Goal: Task Accomplishment & Management: Manage account settings

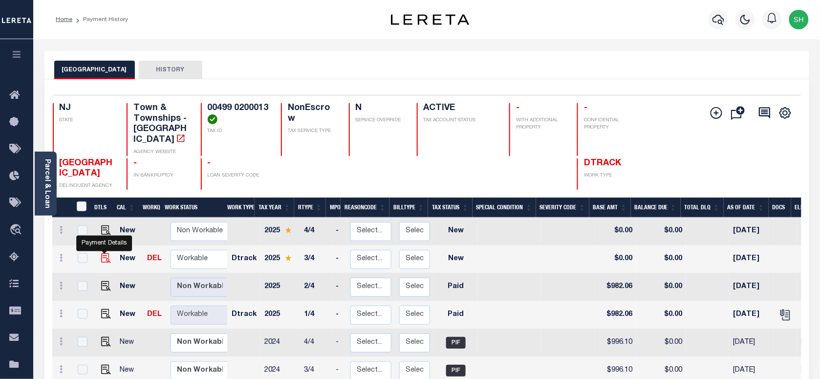
click at [101, 253] on img "" at bounding box center [106, 258] width 10 height 10
checkbox input "true"
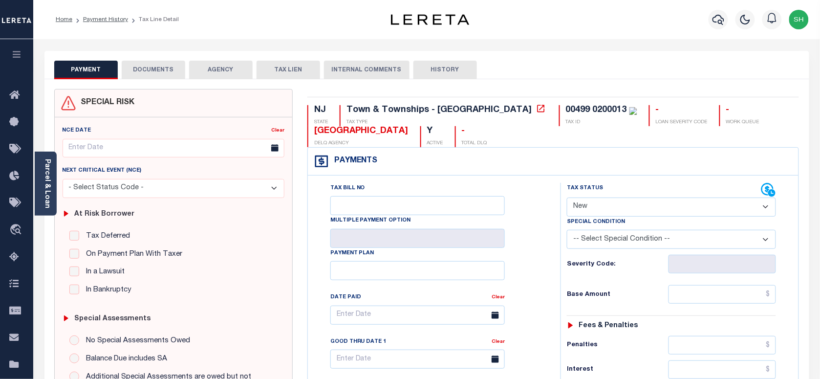
click at [628, 205] on select "- Select Status Code - Open Due/Unpaid Paid Incomplete No Tax Due Internal Refu…" at bounding box center [671, 206] width 209 height 19
select select "PYD"
click at [567, 198] on select "- Select Status Code - Open Due/Unpaid Paid Incomplete No Tax Due Internal Refu…" at bounding box center [671, 206] width 209 height 19
type input "10/03/2025"
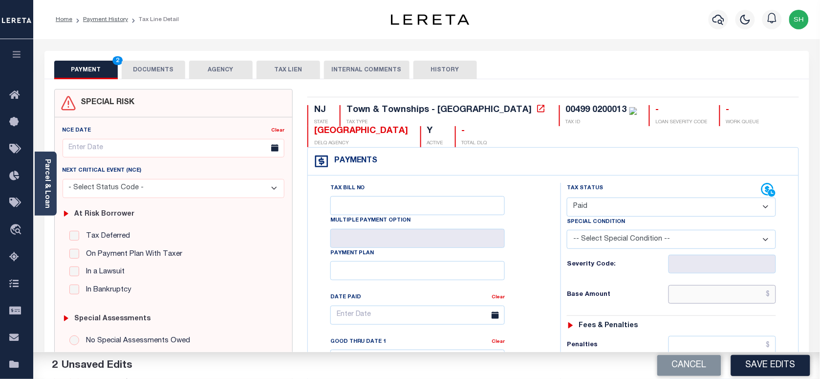
click at [709, 301] on input "text" at bounding box center [722, 294] width 108 height 19
paste input "1,038.24"
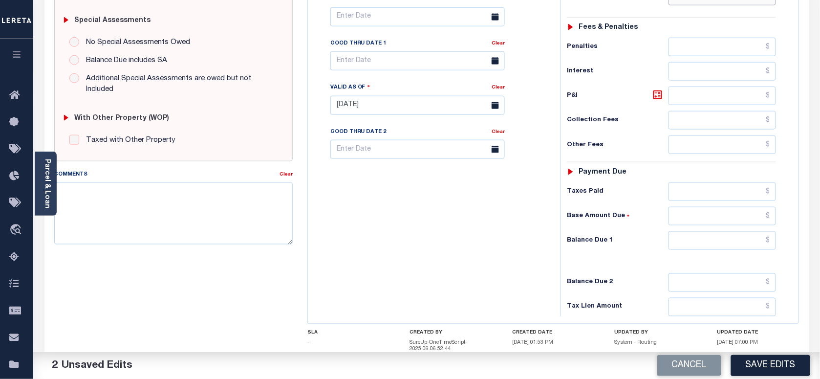
scroll to position [305, 0]
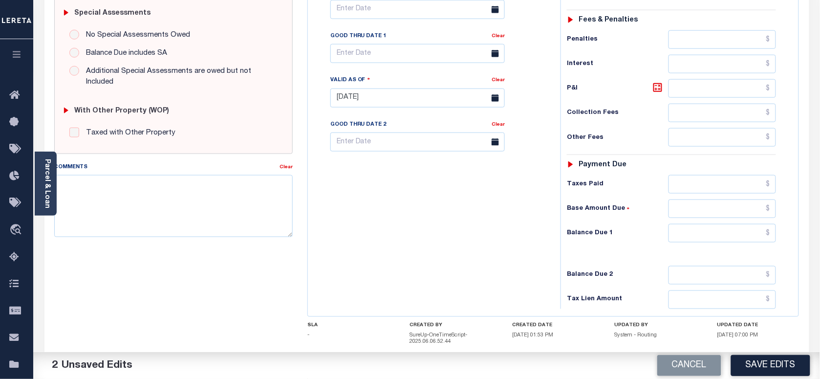
type input "$1,038.24"
click at [749, 242] on input "text" at bounding box center [722, 233] width 108 height 19
type input "$0.00"
click at [48, 187] on link "Parcel & Loan" at bounding box center [46, 183] width 7 height 49
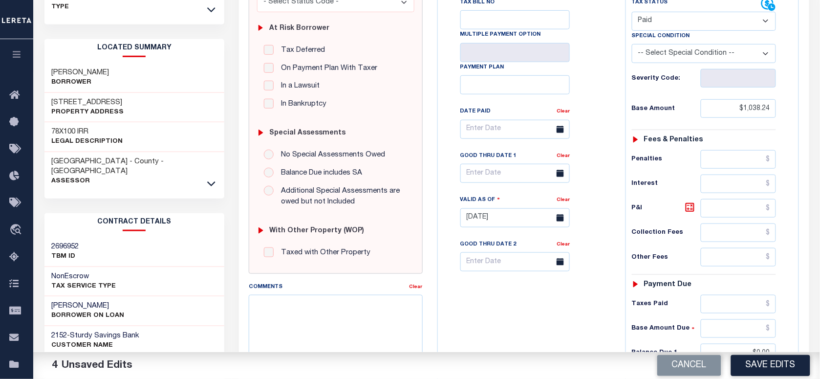
scroll to position [0, 0]
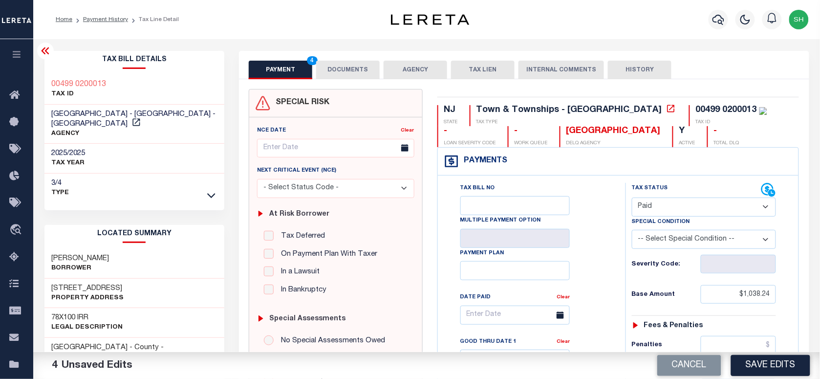
copy div "00499 0200013"
drag, startPoint x: 357, startPoint y: 64, endPoint x: 344, endPoint y: 67, distance: 12.6
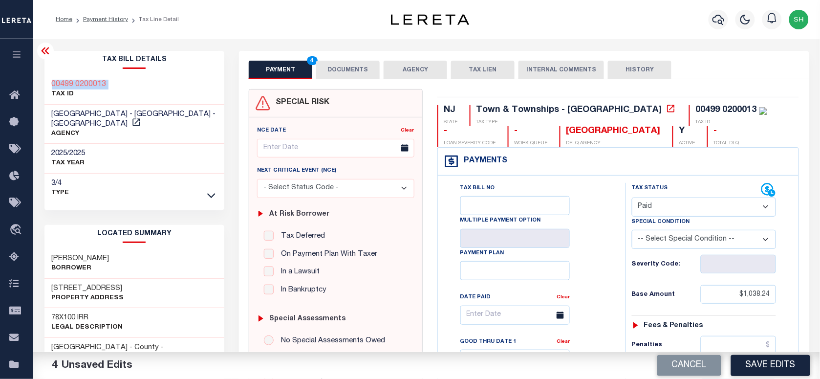
click at [357, 64] on button "DOCUMENTS" at bounding box center [348, 70] width 64 height 19
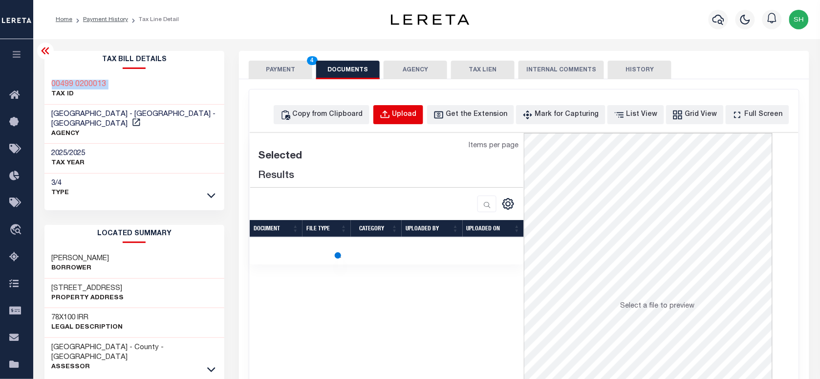
click at [417, 110] on div "Upload" at bounding box center [404, 114] width 24 height 11
select select "POP"
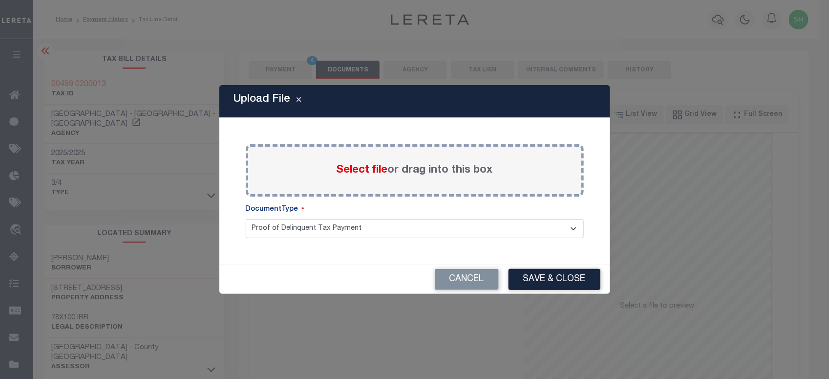
click at [363, 170] on span "Select file" at bounding box center [362, 170] width 51 height 11
click at [0, 0] on input "Select file or drag into this box" at bounding box center [0, 0] width 0 height 0
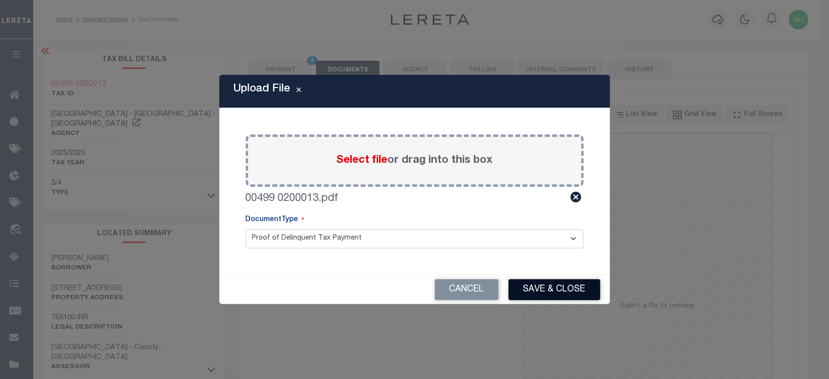
click at [567, 294] on button "Save & Close" at bounding box center [555, 289] width 92 height 21
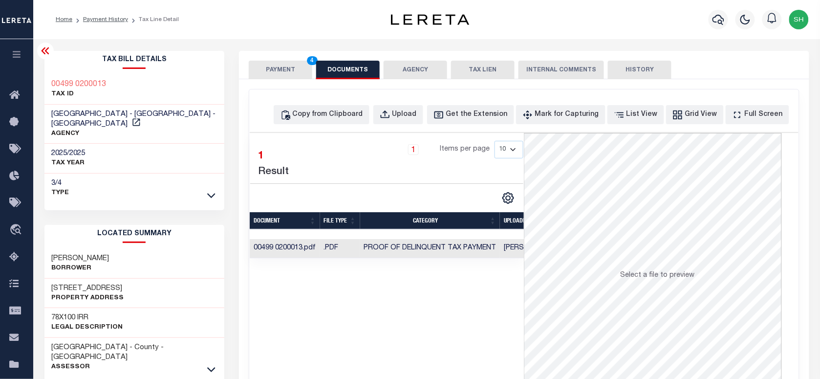
click at [296, 69] on button "PAYMENT 4" at bounding box center [281, 70] width 64 height 19
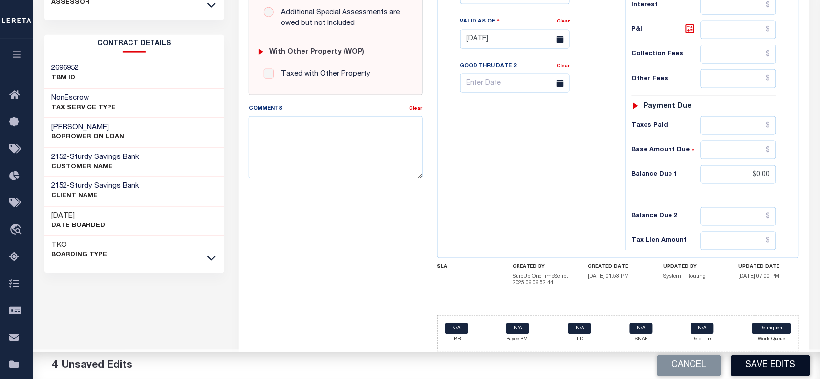
click at [751, 370] on button "Save Edits" at bounding box center [770, 365] width 79 height 21
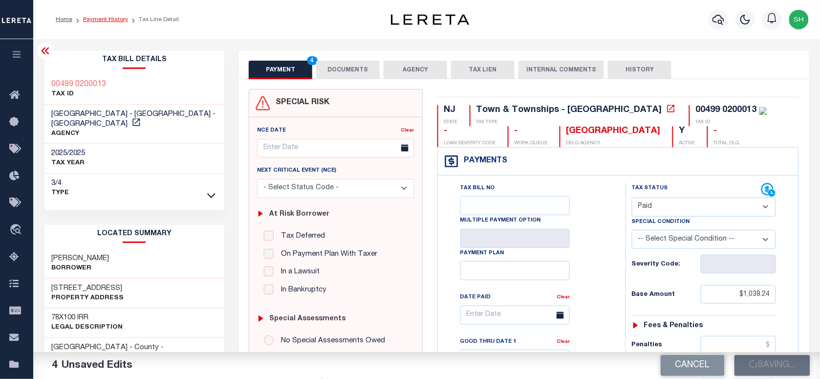
click at [106, 19] on link "Payment History" at bounding box center [105, 20] width 45 height 6
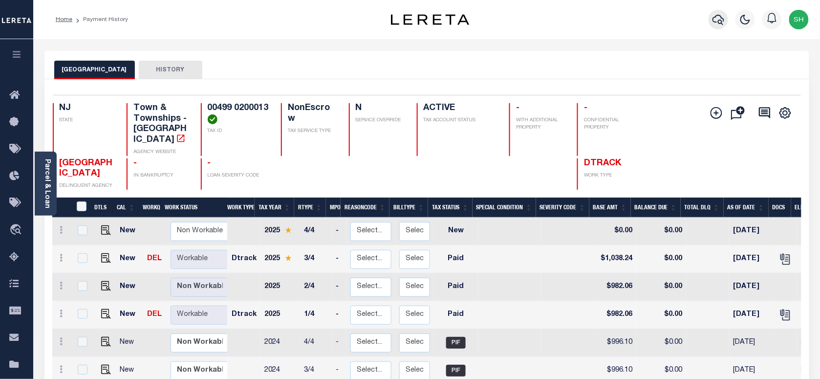
click at [719, 17] on icon "button" at bounding box center [718, 20] width 12 height 12
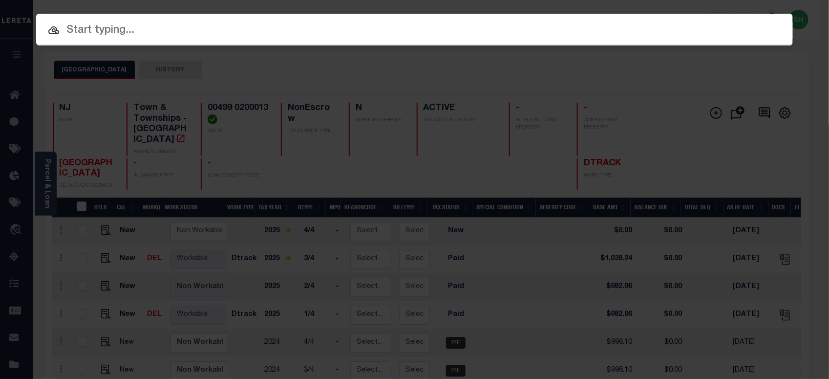
click at [597, 32] on input "text" at bounding box center [414, 30] width 757 height 17
paste input "00527 00030"
type input "00527 00030"
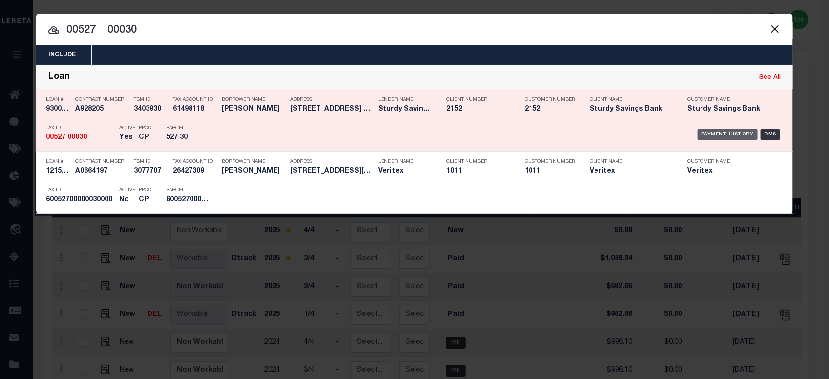
click at [726, 133] on div "Payment History" at bounding box center [728, 134] width 60 height 11
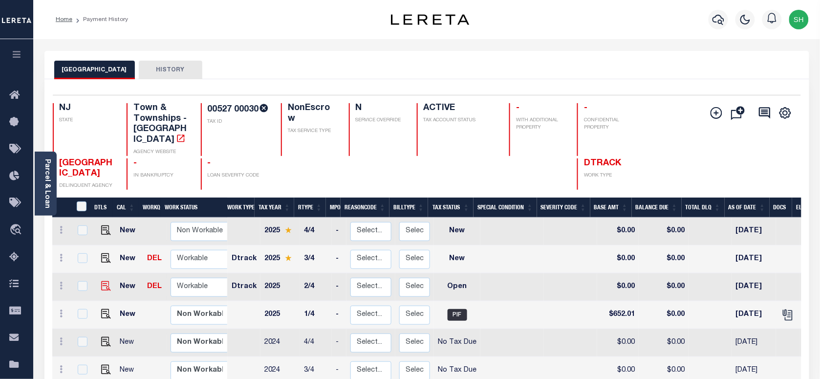
click at [99, 283] on link at bounding box center [103, 286] width 15 height 7
checkbox input "true"
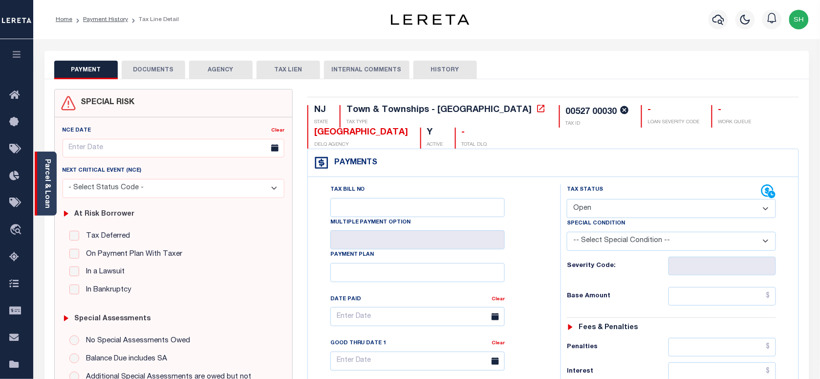
click at [48, 187] on link "Parcel & Loan" at bounding box center [46, 183] width 7 height 49
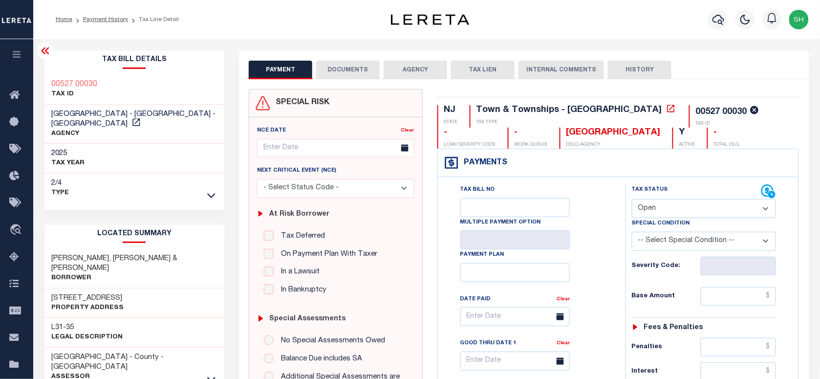
drag, startPoint x: 695, startPoint y: 209, endPoint x: 689, endPoint y: 219, distance: 11.2
click at [695, 211] on select "- Select Status Code - Open Due/Unpaid Paid Incomplete No Tax Due Internal Refu…" at bounding box center [704, 208] width 144 height 19
select select "PYD"
click at [632, 199] on select "- Select Status Code - Open Due/Unpaid Paid Incomplete No Tax Due Internal Refu…" at bounding box center [704, 208] width 144 height 19
type input "[DATE]"
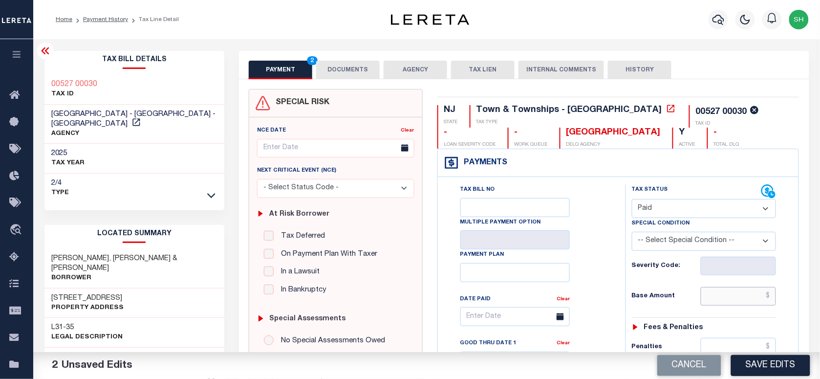
drag, startPoint x: 738, startPoint y: 300, endPoint x: 727, endPoint y: 297, distance: 12.0
click at [738, 300] on input "text" at bounding box center [739, 296] width 76 height 19
paste input "652.00"
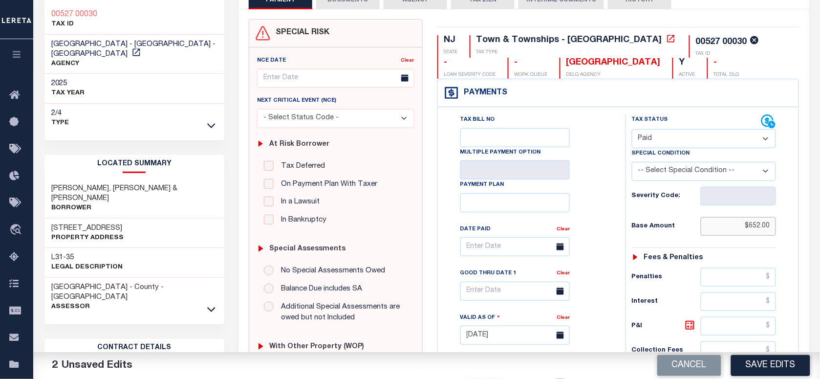
scroll to position [305, 0]
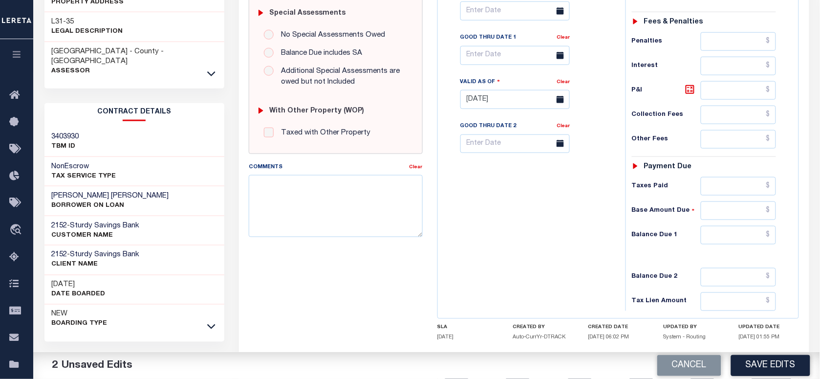
type input "$652.00"
click at [750, 244] on input "text" at bounding box center [739, 235] width 76 height 19
type input "$0.00"
paste textarea "Please refer 2025 3/4 line for Tax Supporting Document."
drag, startPoint x: 294, startPoint y: 203, endPoint x: 538, endPoint y: 197, distance: 243.9
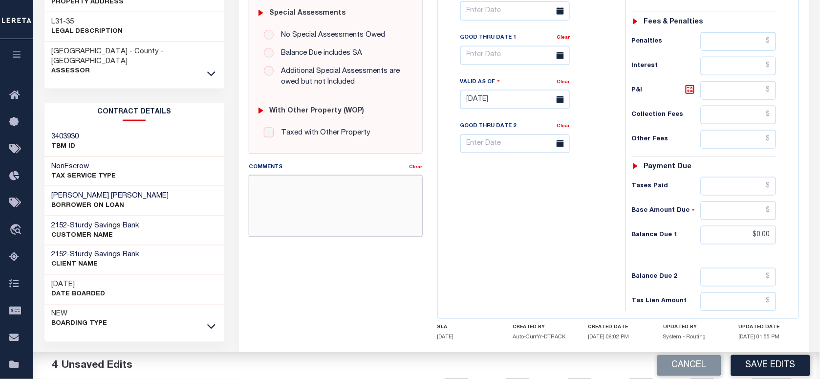
click at [297, 203] on textarea "Comments" at bounding box center [335, 206] width 173 height 62
type textarea "Please refer 2025 3/4 line for Tax Supporting Document."
click at [543, 198] on div "Tax Bill No Multiple Payment Option Payment Plan Clear" at bounding box center [529, 94] width 178 height 431
click at [760, 355] on button "Save Edits" at bounding box center [770, 365] width 79 height 21
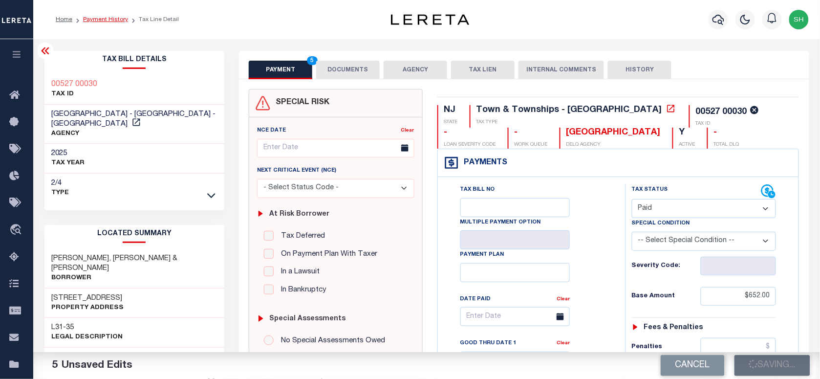
click at [99, 20] on link "Payment History" at bounding box center [105, 20] width 45 height 6
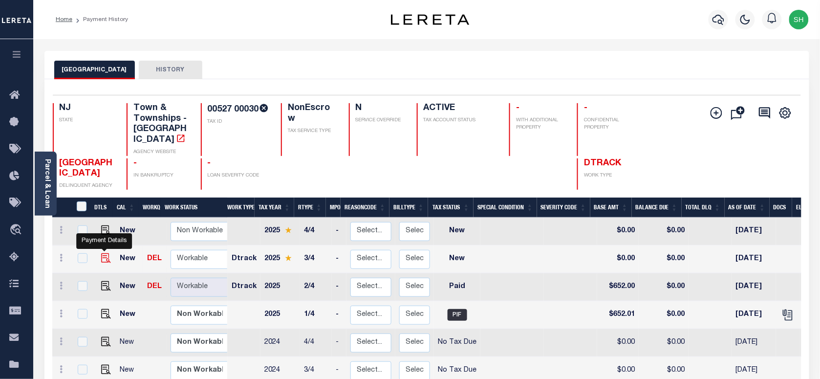
click at [102, 253] on img "" at bounding box center [106, 258] width 10 height 10
checkbox input "true"
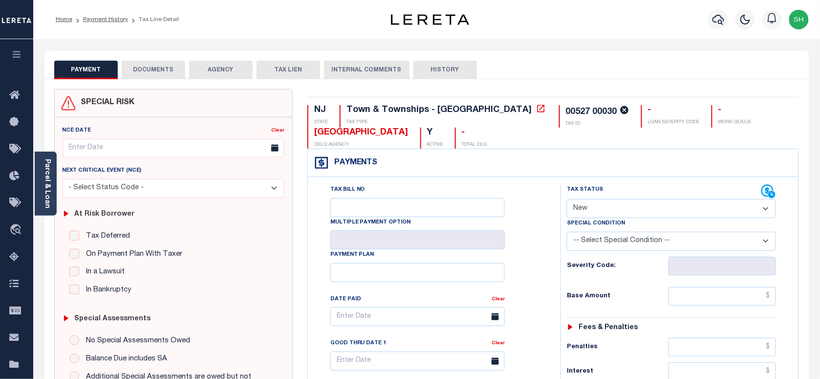
drag, startPoint x: 626, startPoint y: 194, endPoint x: 624, endPoint y: 208, distance: 13.3
click at [626, 195] on div "Tax Status Status" at bounding box center [664, 191] width 194 height 15
drag, startPoint x: 624, startPoint y: 208, endPoint x: 622, endPoint y: 218, distance: 11.0
click at [624, 214] on select "- Select Status Code - Open Due/Unpaid Paid Incomplete No Tax Due Internal Refu…" at bounding box center [671, 208] width 209 height 19
select select "PYD"
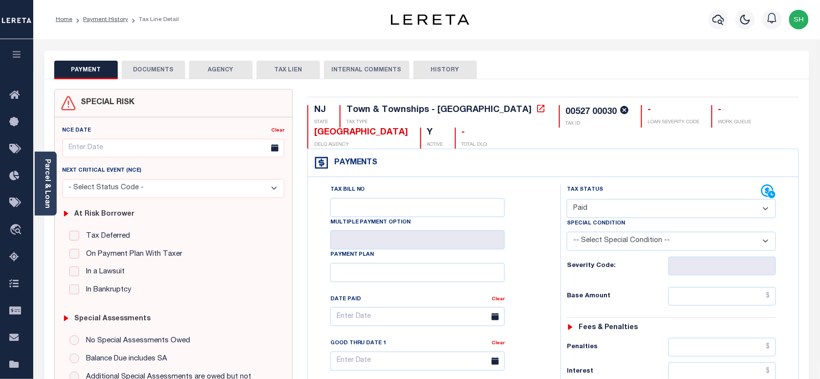
click at [567, 199] on select "- Select Status Code - Open Due/Unpaid Paid Incomplete No Tax Due Internal Refu…" at bounding box center [671, 208] width 209 height 19
type input "[DATE]"
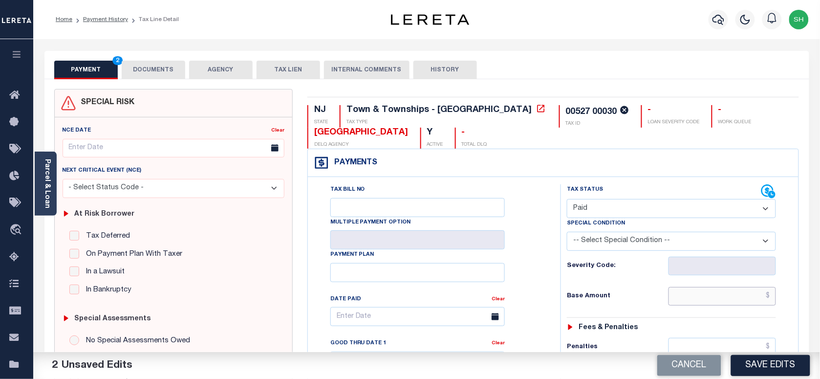
click at [728, 297] on input "text" at bounding box center [722, 296] width 108 height 19
paste input "689.30"
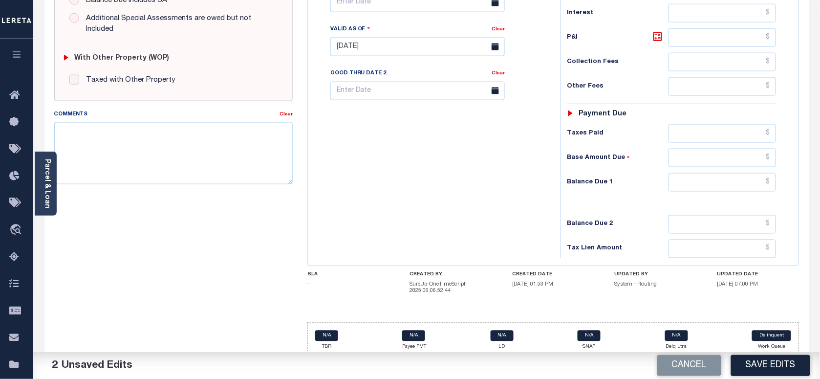
scroll to position [366, 0]
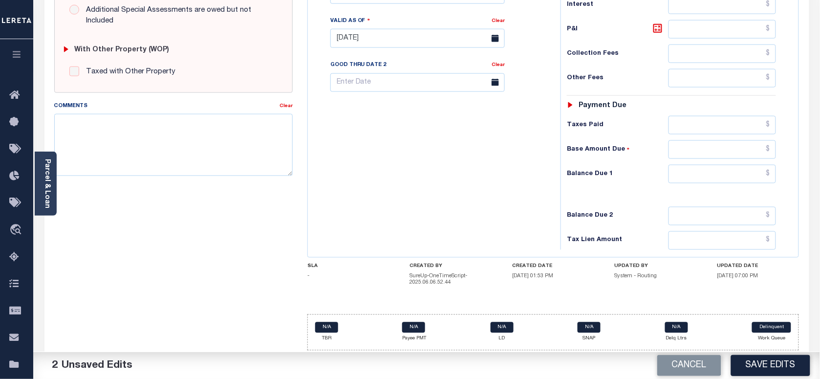
type input "$689.30"
drag, startPoint x: 751, startPoint y: 170, endPoint x: 750, endPoint y: 174, distance: 5.0
click at [751, 170] on input "text" at bounding box center [722, 174] width 108 height 19
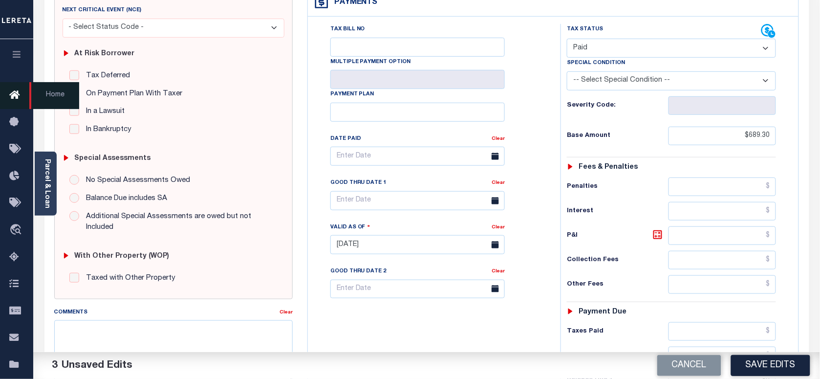
scroll to position [61, 0]
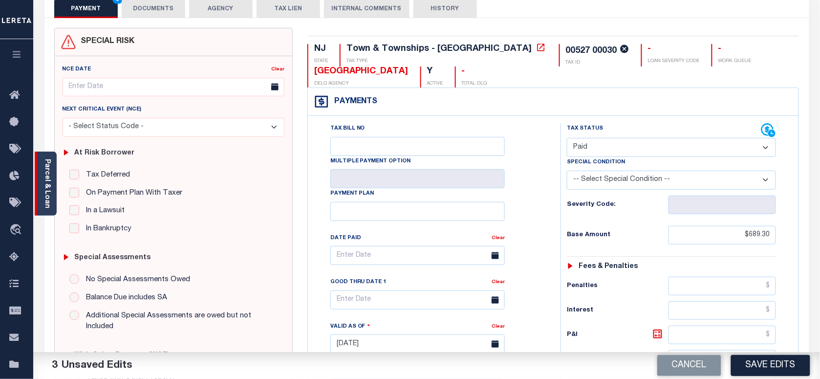
type input "$0.00"
click at [42, 192] on div "Parcel & Loan" at bounding box center [46, 183] width 22 height 64
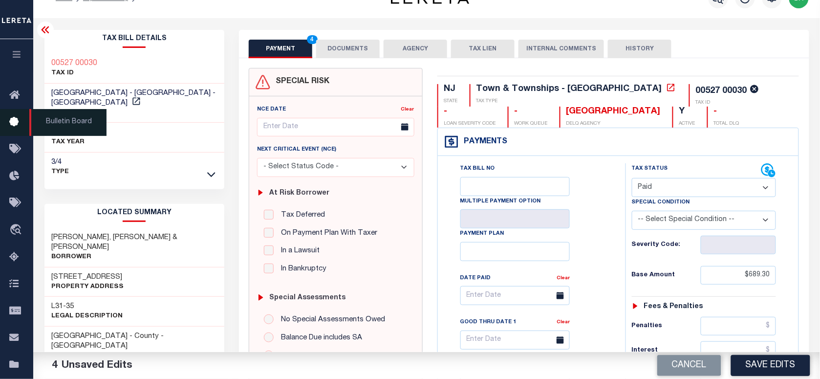
scroll to position [0, 0]
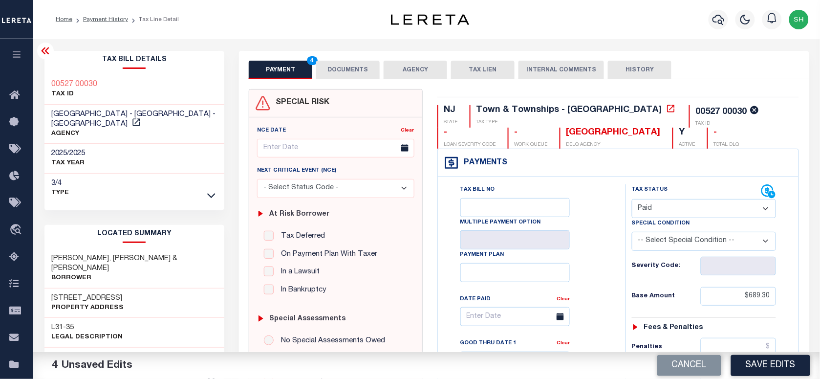
copy div "00527 00030"
click at [347, 69] on button "DOCUMENTS" at bounding box center [348, 70] width 64 height 19
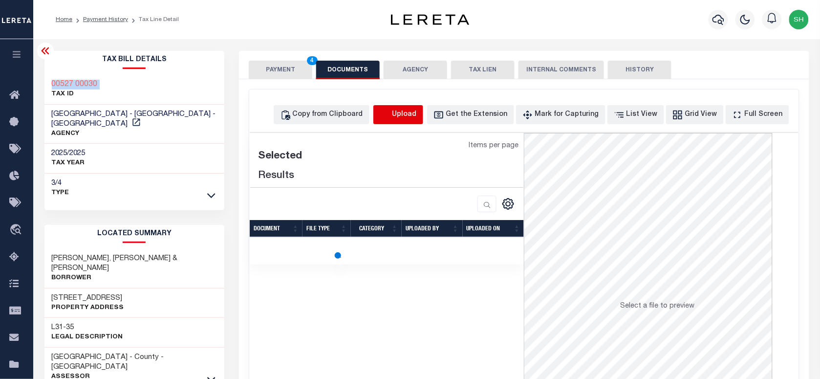
click at [390, 110] on icon "button" at bounding box center [385, 114] width 11 height 11
select select "POP"
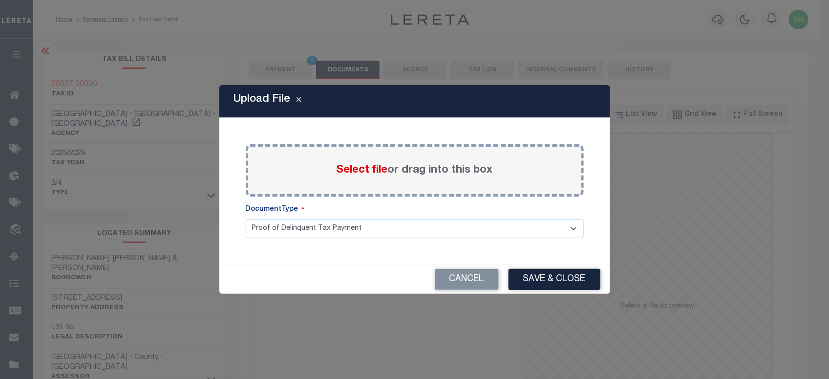
click at [363, 166] on span "Select file" at bounding box center [362, 170] width 51 height 11
click at [0, 0] on input "Select file or drag into this box" at bounding box center [0, 0] width 0 height 0
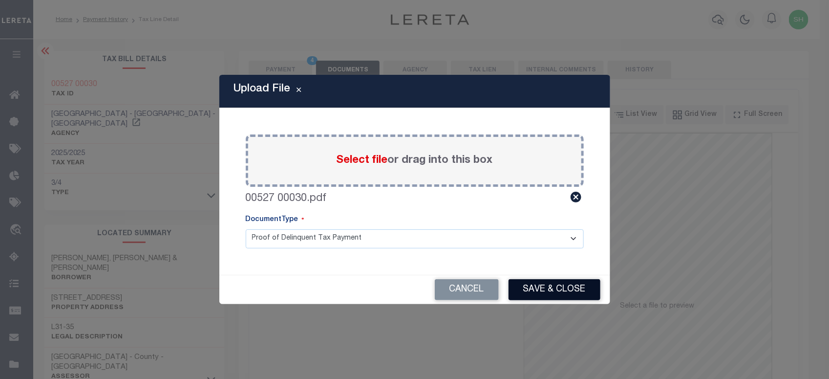
click at [551, 292] on button "Save & Close" at bounding box center [555, 289] width 92 height 21
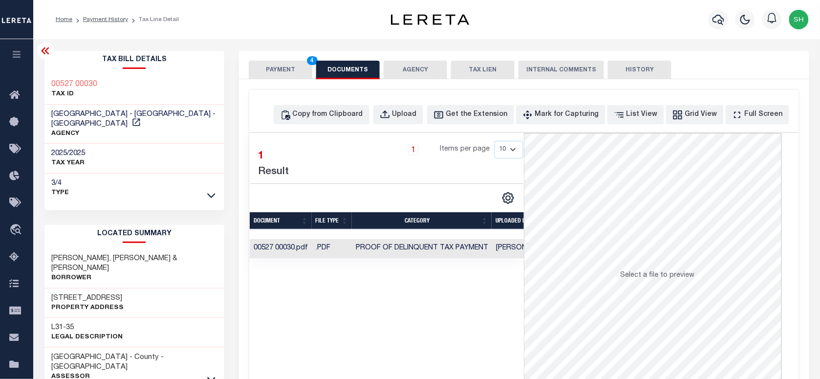
click at [284, 64] on button "PAYMENT 4" at bounding box center [281, 70] width 64 height 19
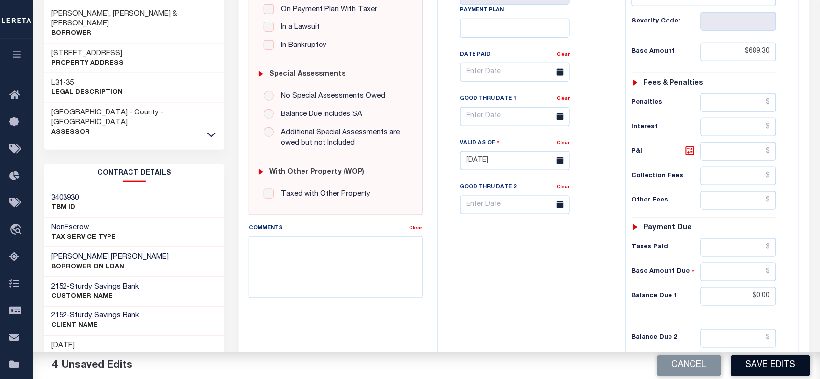
click at [770, 365] on button "Save Edits" at bounding box center [770, 365] width 79 height 21
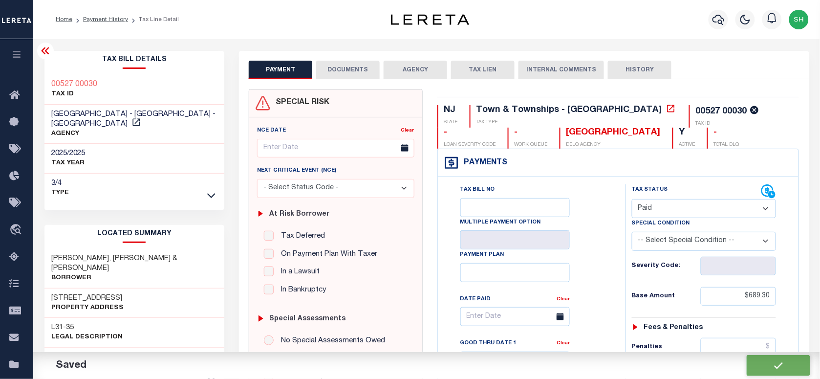
checkbox input "false"
type input "$689.3"
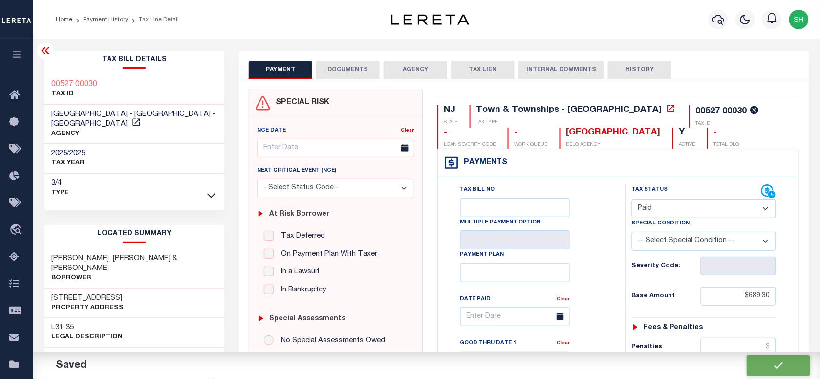
type input "$0"
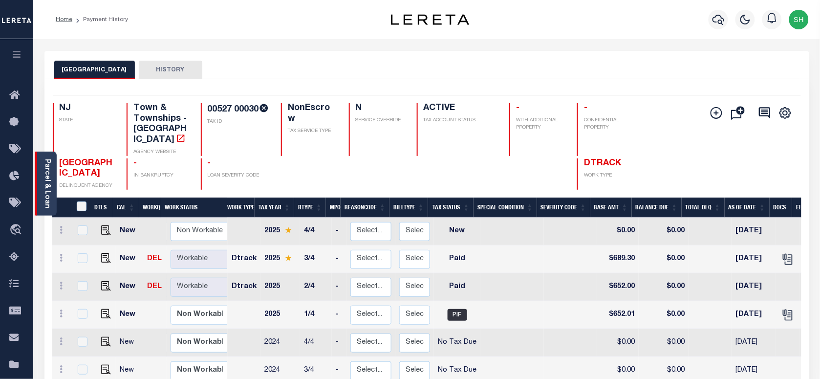
click at [47, 176] on link "Parcel & Loan" at bounding box center [46, 183] width 7 height 49
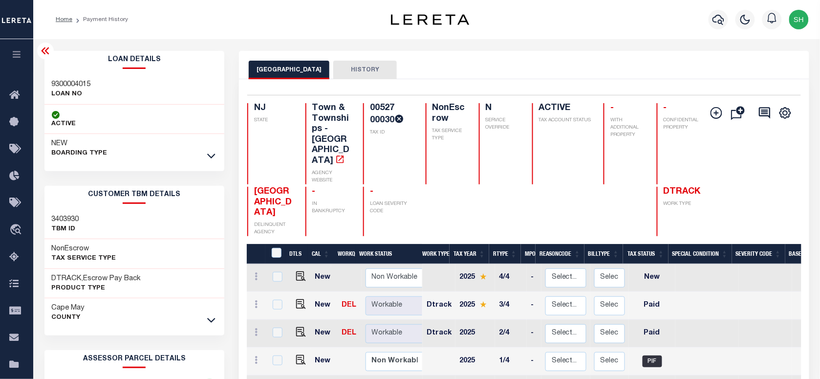
click at [73, 80] on h3 "9300004015" at bounding box center [71, 85] width 39 height 10
copy h3 "9300004015"
click at [724, 22] on icon "button" at bounding box center [718, 20] width 12 height 12
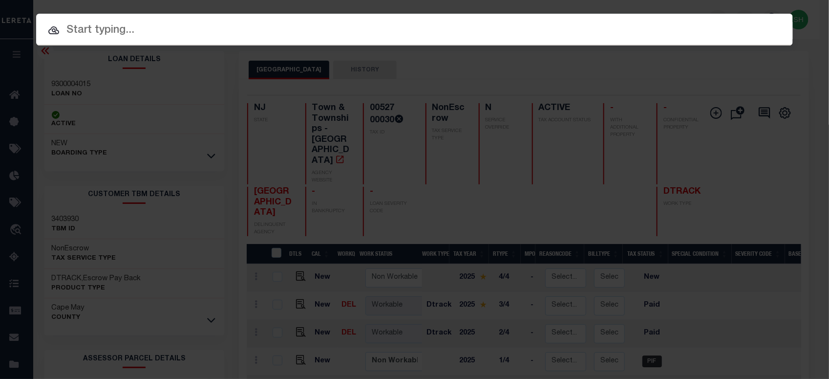
click at [526, 20] on div "Include Loans TBM Customers Borrowers Payments (Lender Non-Disb) Payments (Lend…" at bounding box center [414, 30] width 757 height 32
paste input "00531 00046"
type input "00531 00046"
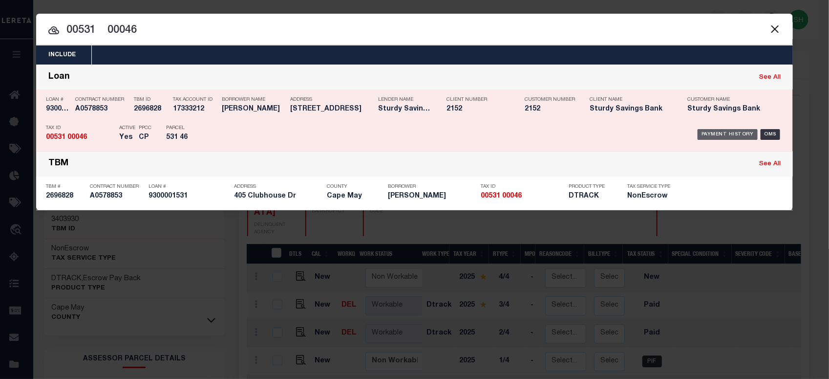
click at [736, 137] on div "Payment History" at bounding box center [728, 134] width 60 height 11
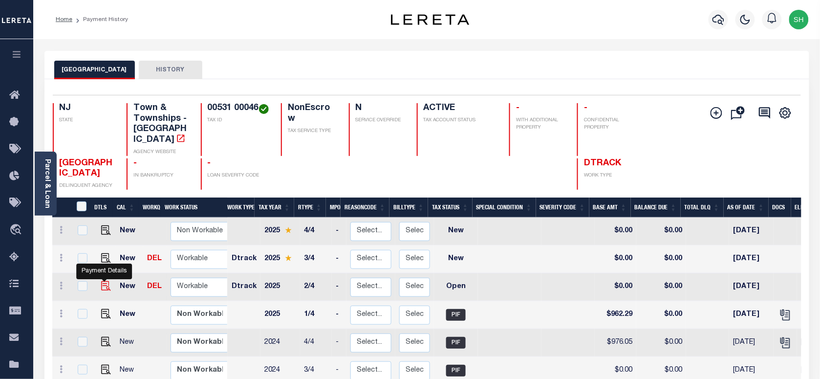
click at [105, 281] on img "" at bounding box center [106, 286] width 10 height 10
checkbox input "true"
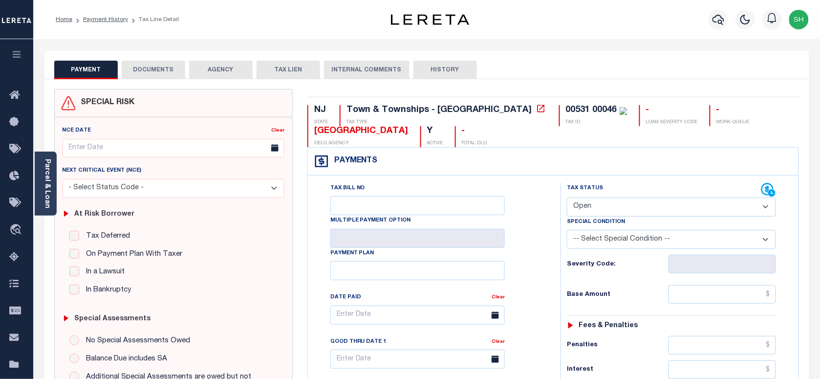
drag, startPoint x: 619, startPoint y: 194, endPoint x: 621, endPoint y: 208, distance: 13.4
click at [619, 195] on div "Tax Status Status" at bounding box center [664, 190] width 194 height 15
drag, startPoint x: 621, startPoint y: 208, endPoint x: 621, endPoint y: 218, distance: 10.3
click at [621, 208] on select "- Select Status Code - Open Due/Unpaid Paid Incomplete No Tax Due Internal Refu…" at bounding box center [671, 206] width 209 height 19
select select "PYD"
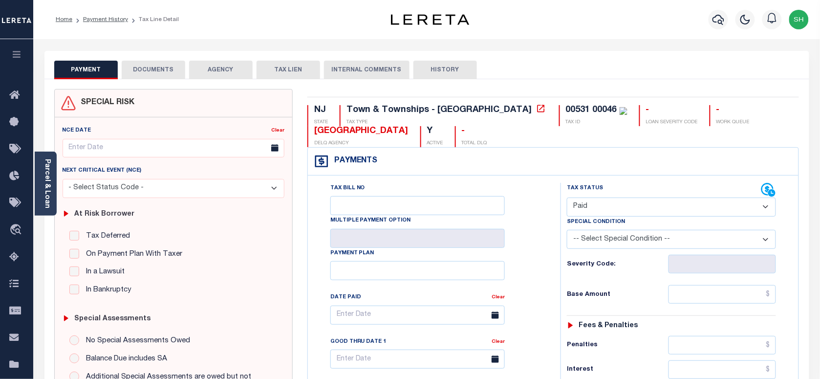
click at [567, 198] on select "- Select Status Code - Open Due/Unpaid Paid Incomplete No Tax Due Internal Refu…" at bounding box center [671, 206] width 209 height 19
type input "[DATE]"
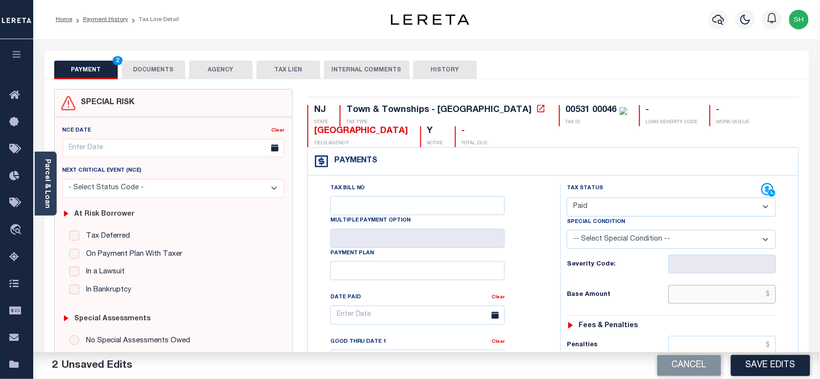
paste input "962.29"
click at [734, 299] on input "text" at bounding box center [722, 294] width 108 height 19
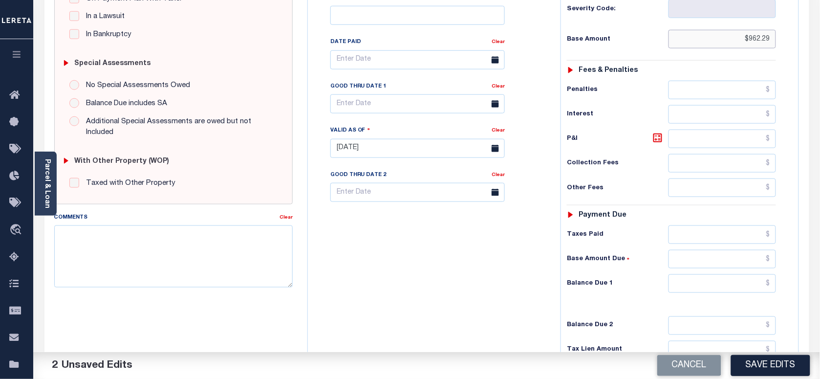
scroll to position [305, 0]
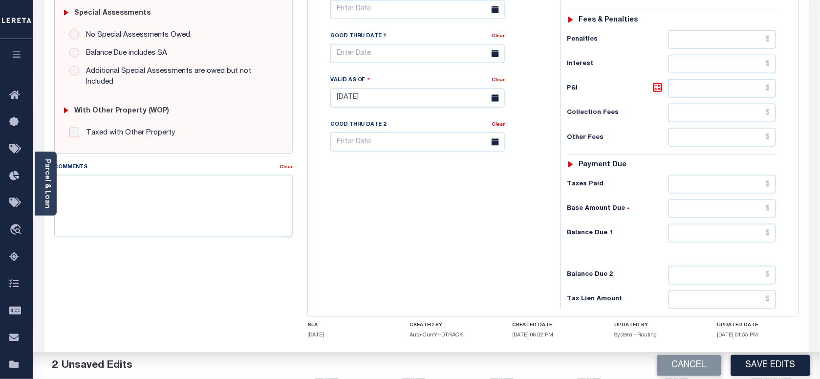
type input "$962.29"
click at [738, 238] on input "text" at bounding box center [722, 233] width 108 height 19
type input "$0.00"
paste textarea "Please refer 2025 3/4 line for Tax Supporting Document."
drag, startPoint x: 213, startPoint y: 221, endPoint x: 362, endPoint y: 209, distance: 149.5
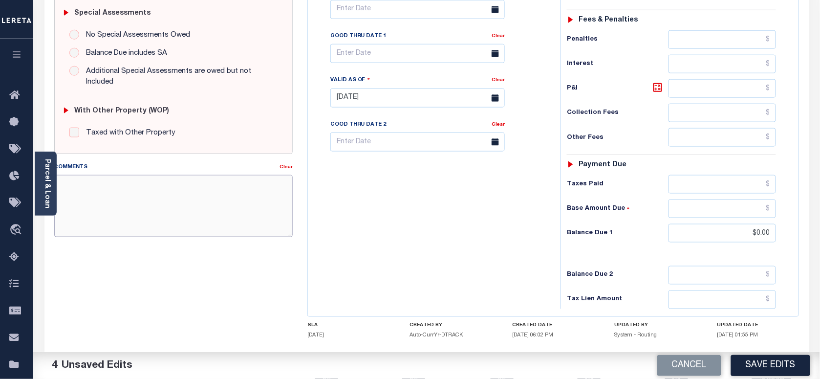
click at [213, 221] on textarea "Comments" at bounding box center [173, 206] width 238 height 62
type textarea "Please refer 2025 3/4 line for Tax Supporting Document."
drag, startPoint x: 422, startPoint y: 204, endPoint x: 514, endPoint y: 270, distance: 113.8
click at [424, 204] on div "Tax Bill No Multiple Payment Option Payment Plan Clear" at bounding box center [431, 92] width 243 height 431
click at [739, 367] on button "Save Edits" at bounding box center [770, 365] width 79 height 21
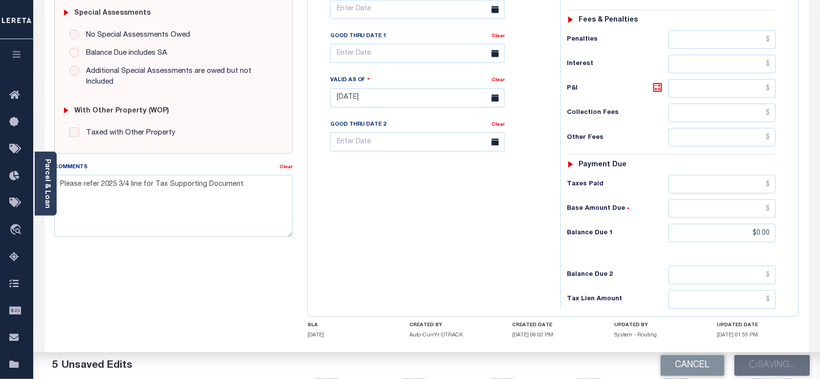
scroll to position [0, 0]
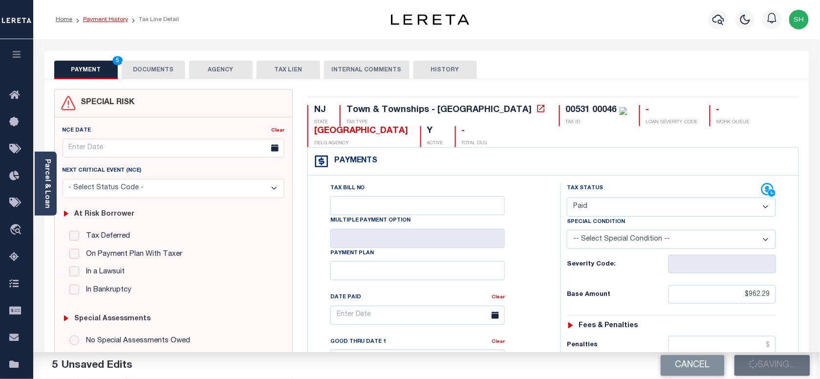
click at [89, 17] on link "Payment History" at bounding box center [105, 20] width 45 height 6
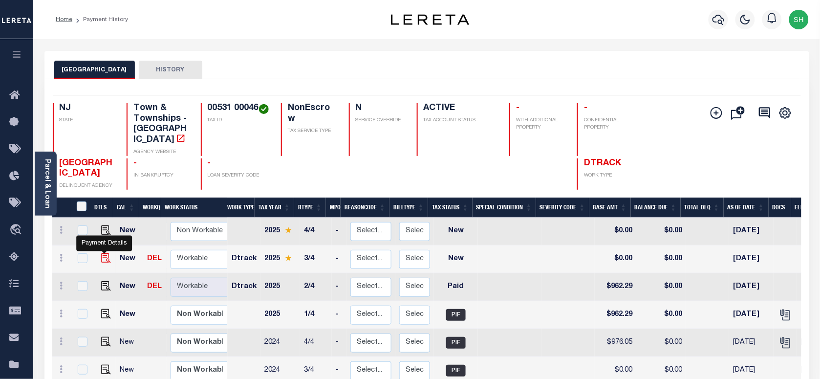
click at [107, 253] on img "" at bounding box center [106, 258] width 10 height 10
checkbox input "true"
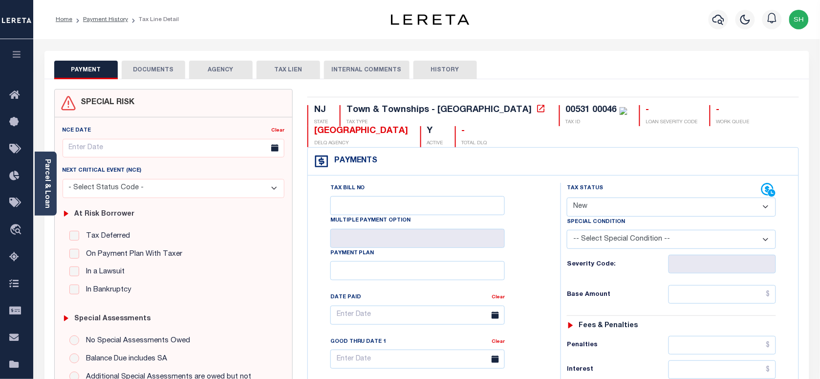
drag, startPoint x: 612, startPoint y: 211, endPoint x: 612, endPoint y: 220, distance: 9.3
click at [613, 211] on select "- Select Status Code - Open Due/Unpaid Paid Incomplete No Tax Due Internal Refu…" at bounding box center [671, 206] width 209 height 19
select select "PYD"
click at [567, 198] on select "- Select Status Code - Open Due/Unpaid Paid Incomplete No Tax Due Internal Refu…" at bounding box center [671, 206] width 209 height 19
type input "[DATE]"
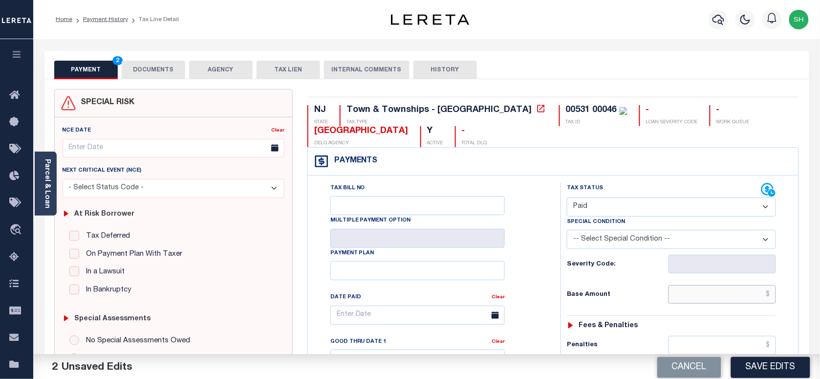
paste input "1,017.32"
click at [700, 294] on input "text" at bounding box center [722, 294] width 108 height 19
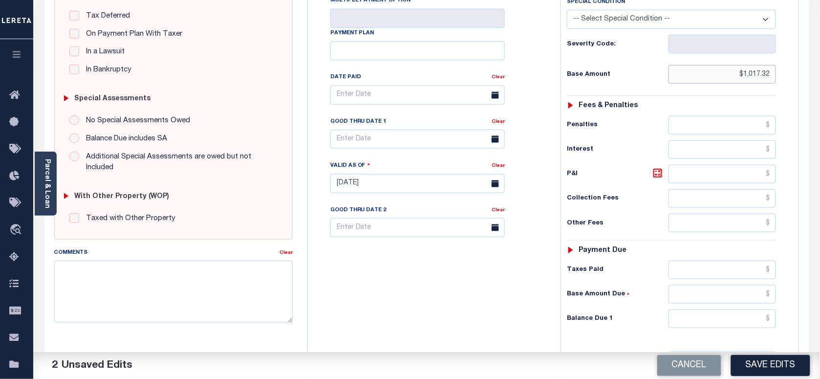
scroll to position [366, 0]
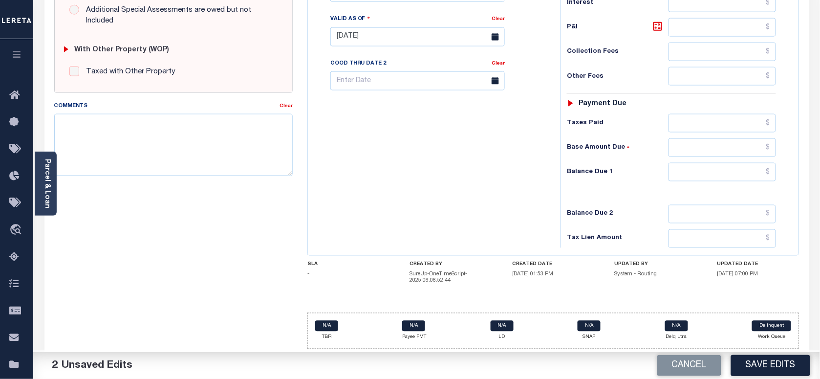
type input "$1,017.32"
click at [743, 174] on input "text" at bounding box center [722, 172] width 108 height 19
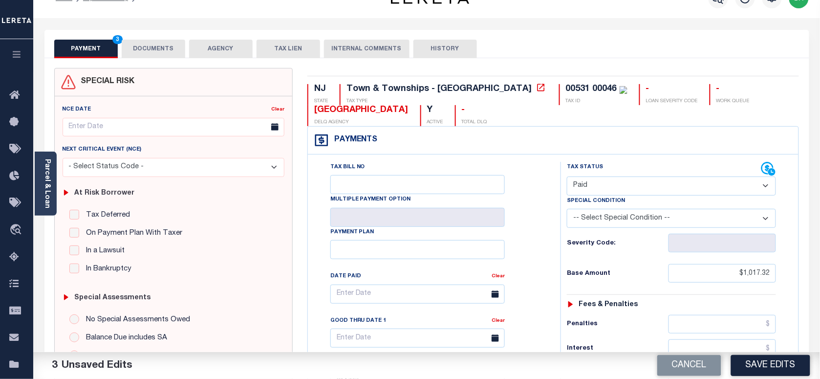
scroll to position [0, 0]
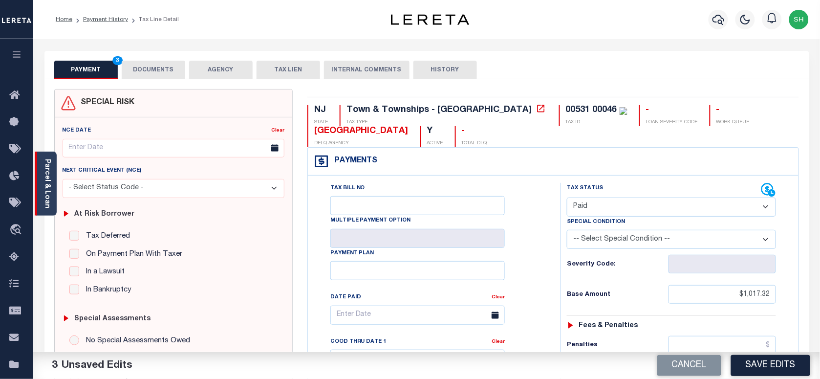
type input "$0.00"
click at [47, 176] on link "Parcel & Loan" at bounding box center [46, 183] width 7 height 49
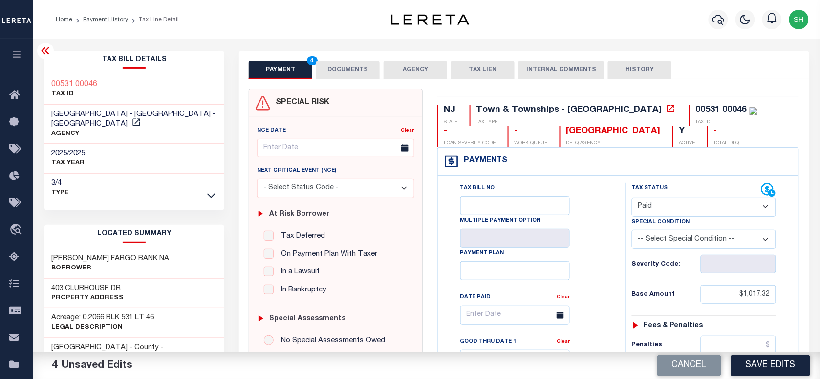
click at [44, 73] on div "Tax Bill Details 00531 00046 TAX ID LOWER TOWNSHIP - Town & Townships - NJ AGEN…" at bounding box center [134, 126] width 180 height 151
copy div "00531 00046"
click at [350, 67] on button "DOCUMENTS" at bounding box center [348, 70] width 64 height 19
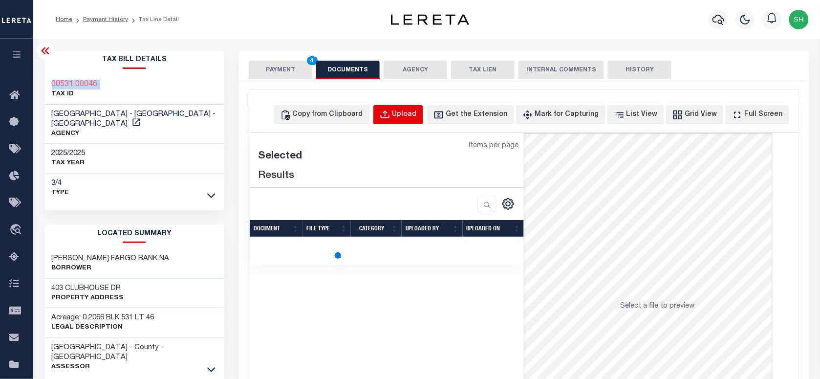
click at [417, 110] on div "Upload" at bounding box center [404, 114] width 24 height 11
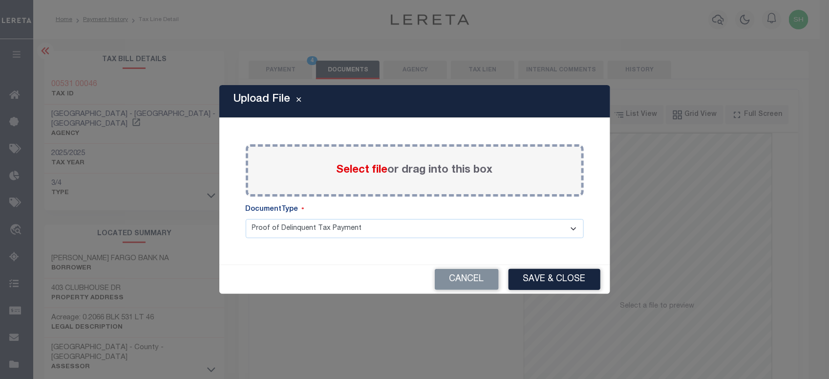
click at [356, 172] on span "Select file" at bounding box center [362, 170] width 51 height 11
click at [0, 0] on input "Select file or drag into this box" at bounding box center [0, 0] width 0 height 0
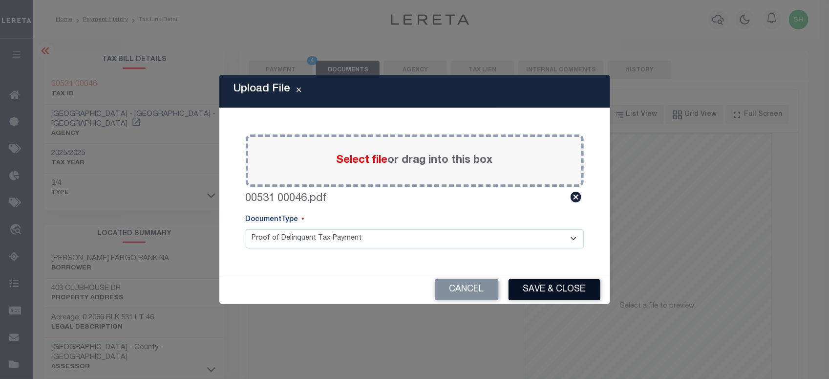
click at [529, 286] on button "Save & Close" at bounding box center [555, 289] width 92 height 21
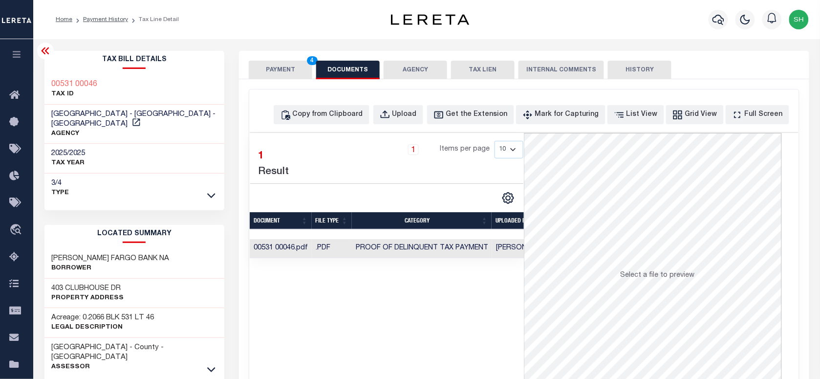
click at [272, 76] on button "PAYMENT 4" at bounding box center [281, 70] width 64 height 19
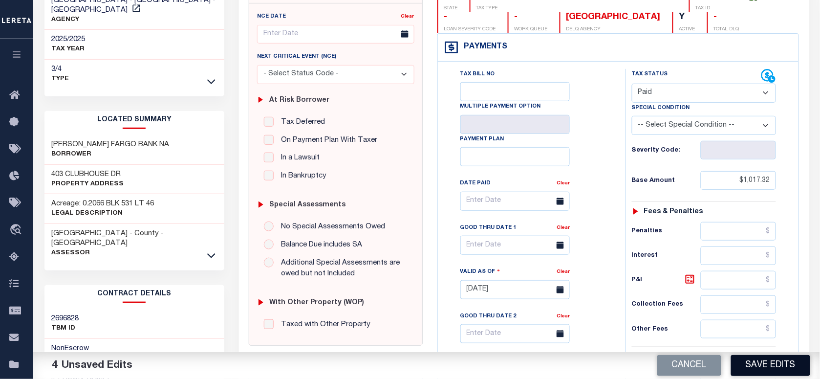
scroll to position [305, 0]
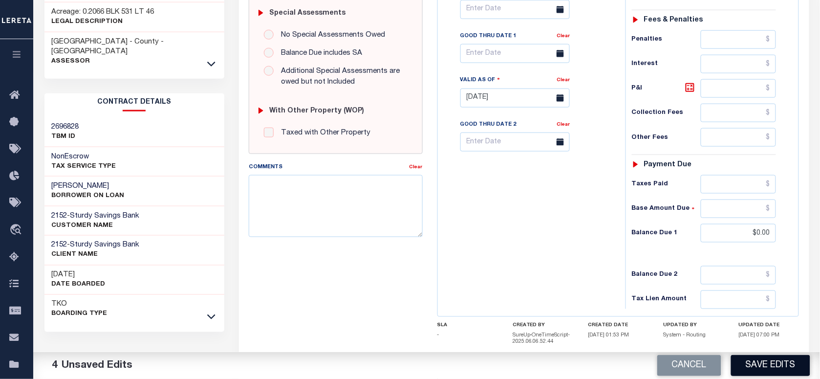
click at [791, 366] on button "Save Edits" at bounding box center [770, 365] width 79 height 21
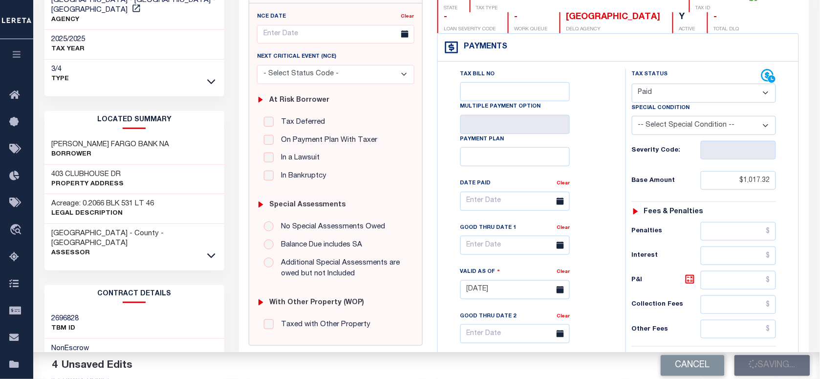
scroll to position [0, 0]
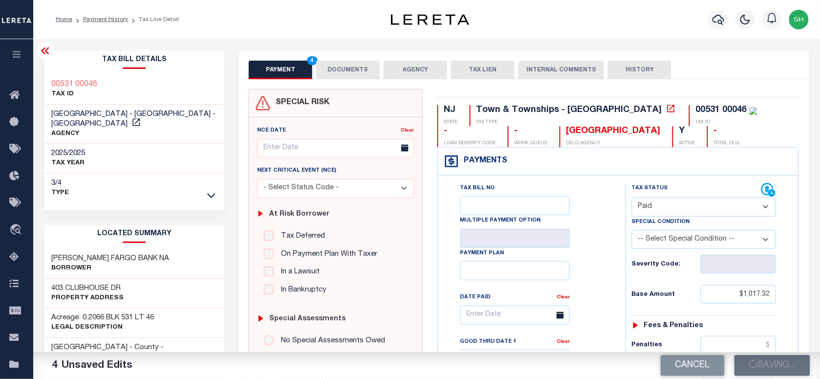
click at [96, 13] on ol "Home Payment History Tax Line Detail" at bounding box center [117, 19] width 139 height 21
click at [97, 17] on link "Payment History" at bounding box center [105, 20] width 45 height 6
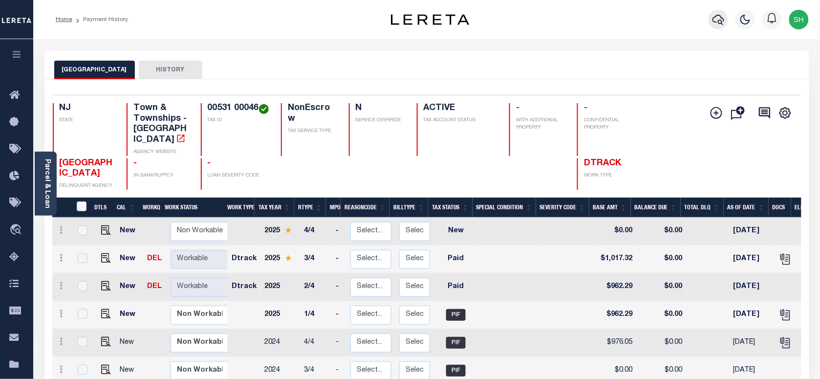
click at [722, 21] on icon "button" at bounding box center [718, 20] width 12 height 10
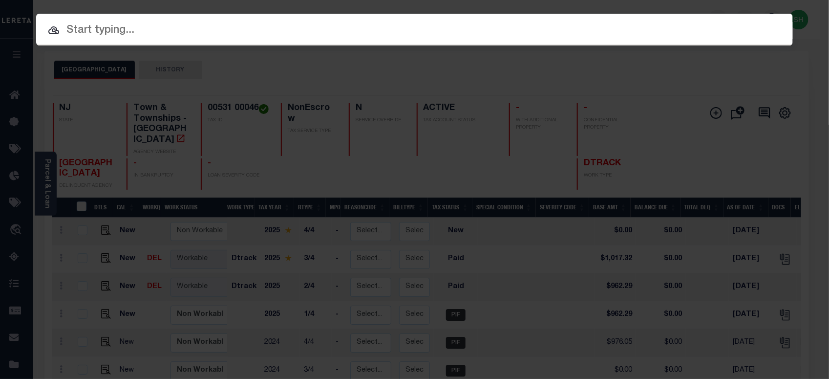
click at [652, 24] on input "text" at bounding box center [414, 30] width 757 height 17
paste input "00534 00013"
type input "00534 00013"
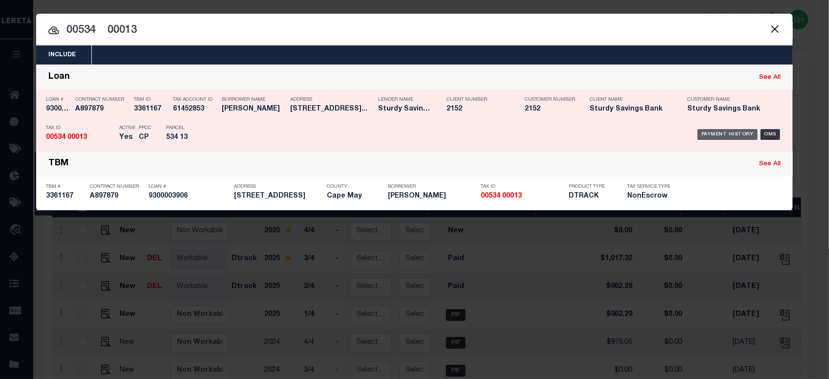
click at [736, 133] on div "Payment History" at bounding box center [728, 134] width 60 height 11
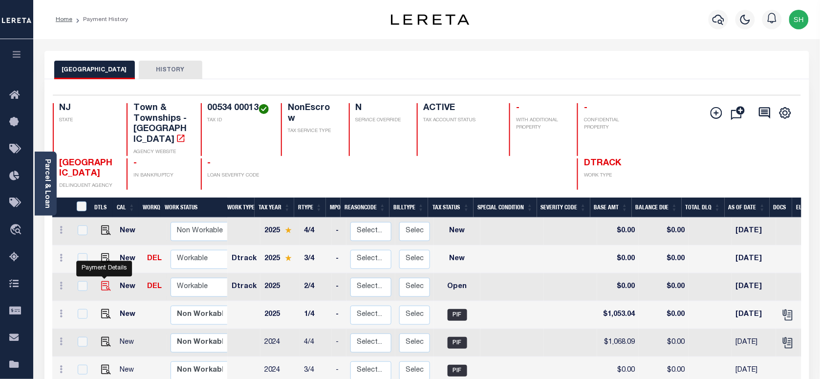
click at [103, 281] on img "" at bounding box center [106, 286] width 10 height 10
checkbox input "true"
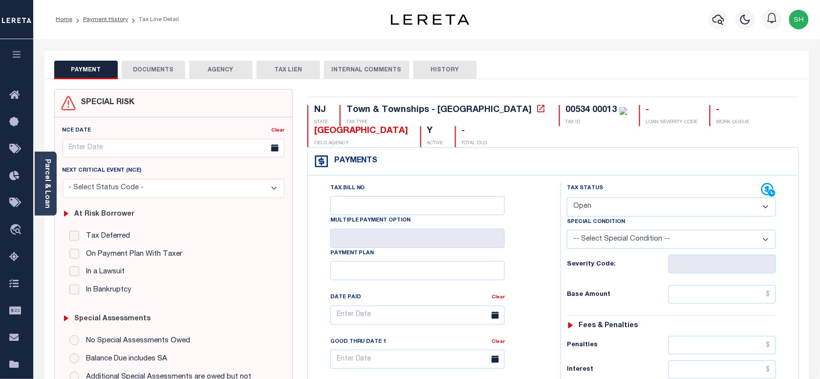
drag, startPoint x: 607, startPoint y: 204, endPoint x: 607, endPoint y: 211, distance: 6.9
click at [607, 209] on select "- Select Status Code - Open Due/Unpaid Paid Incomplete No Tax Due Internal Refu…" at bounding box center [671, 206] width 209 height 19
select select "PYD"
click at [567, 198] on select "- Select Status Code - Open Due/Unpaid Paid Incomplete No Tax Due Internal Refu…" at bounding box center [671, 206] width 209 height 19
type input "[DATE]"
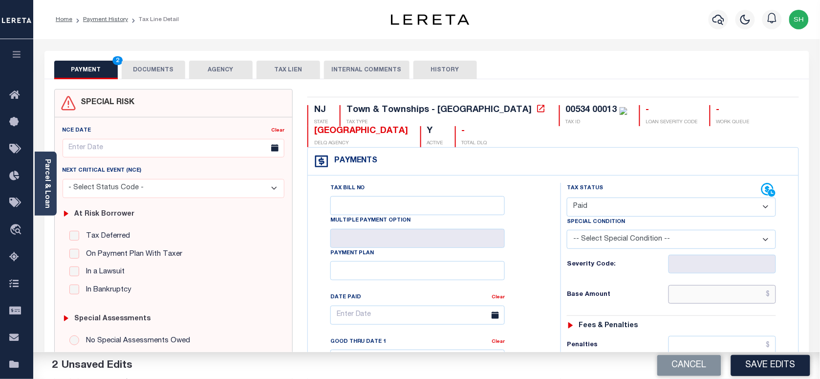
drag, startPoint x: 730, startPoint y: 290, endPoint x: 722, endPoint y: 296, distance: 10.5
click at [730, 290] on input "text" at bounding box center [722, 294] width 108 height 19
paste input "1,053.04"
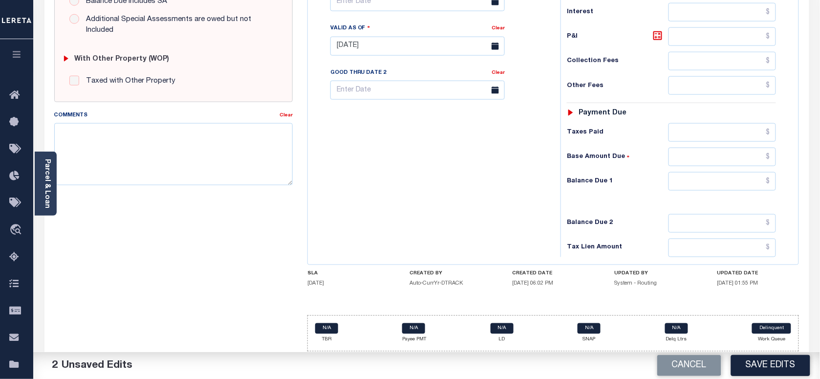
scroll to position [366, 0]
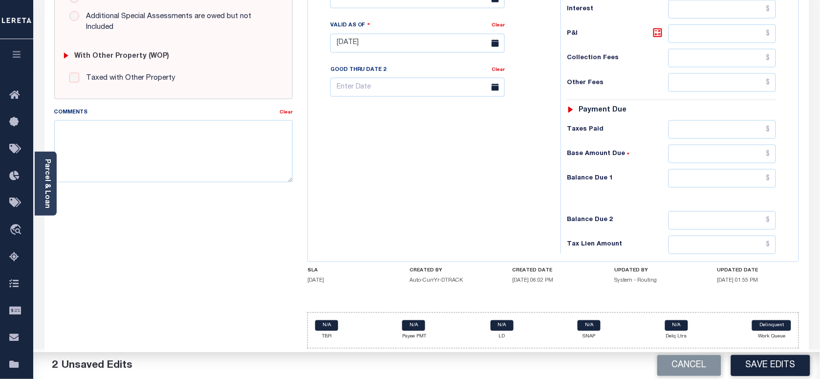
type input "$1,053.04"
click at [760, 179] on input "text" at bounding box center [722, 178] width 108 height 19
type input "$0.00"
click at [194, 145] on textarea "Comments" at bounding box center [173, 151] width 238 height 62
paste textarea "Please refer 2025 3/4 line for Tax Supporting Document."
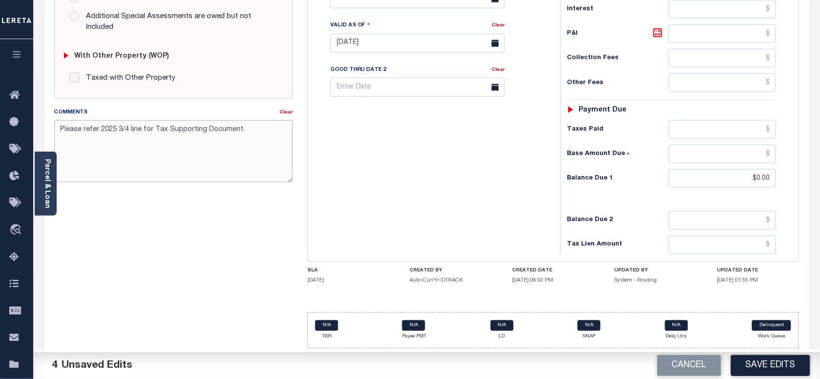
type textarea "Please refer 2025 3/4 line for Tax Supporting Document."
drag, startPoint x: 413, startPoint y: 164, endPoint x: 556, endPoint y: 284, distance: 186.5
click at [418, 169] on div "Tax Bill No Multiple Payment Option Payment Plan Clear" at bounding box center [431, 38] width 243 height 431
click at [768, 363] on button "Save Edits" at bounding box center [770, 365] width 79 height 21
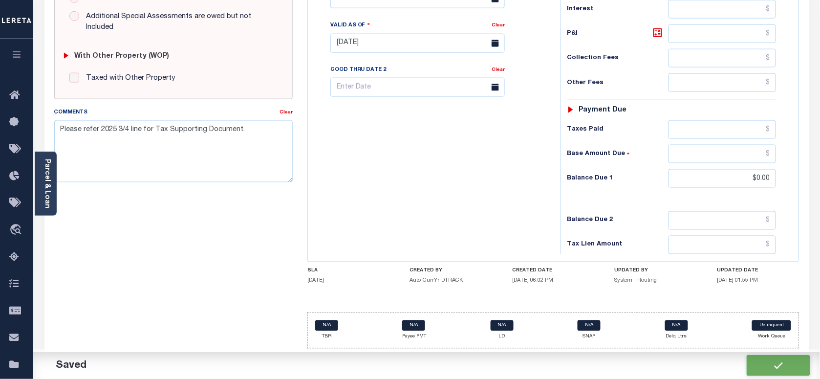
checkbox input "false"
type textarea "Please refer 2025 3/4 line for Tax Supporting Document."
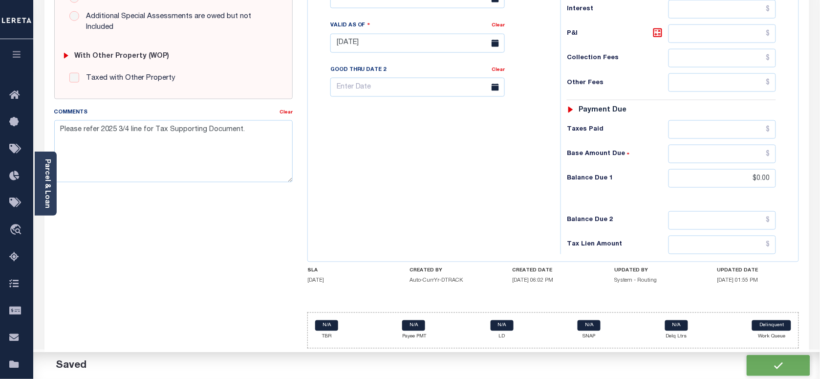
type input "$1,053.04"
type input "$0"
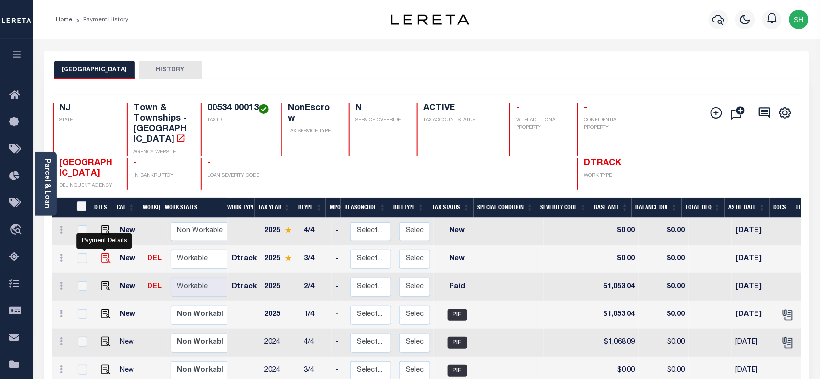
click at [101, 253] on img "" at bounding box center [106, 258] width 10 height 10
checkbox input "true"
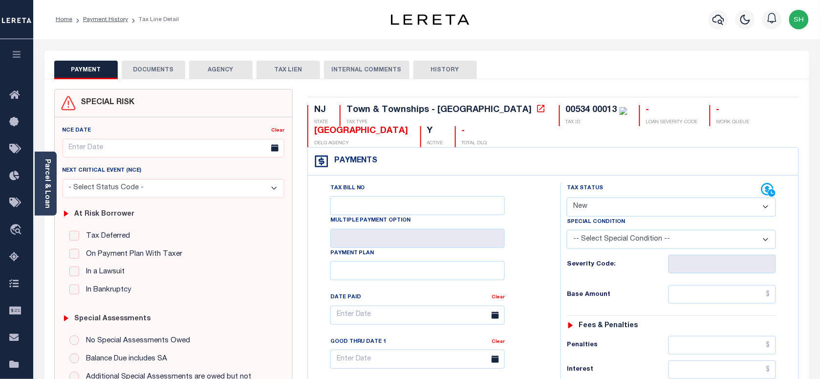
drag, startPoint x: 662, startPoint y: 205, endPoint x: 653, endPoint y: 212, distance: 11.2
click at [662, 205] on select "- Select Status Code - Open Due/Unpaid Paid Incomplete No Tax Due Internal Refu…" at bounding box center [671, 206] width 209 height 19
select select "PYD"
click at [567, 198] on select "- Select Status Code - Open Due/Unpaid Paid Incomplete No Tax Due Internal Refu…" at bounding box center [671, 206] width 209 height 19
type input "[DATE]"
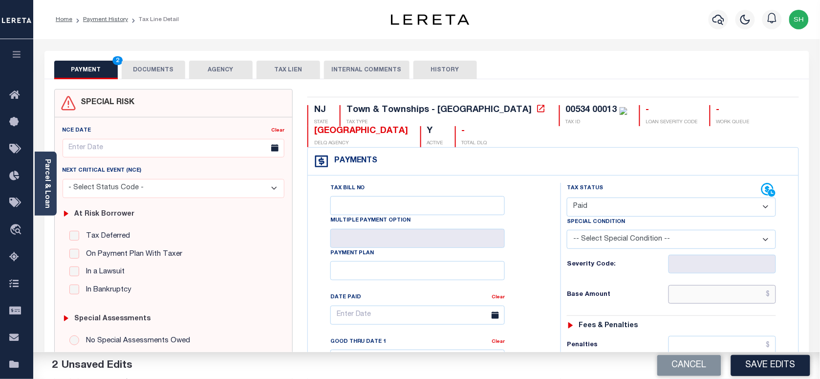
click at [680, 297] on input "text" at bounding box center [722, 294] width 108 height 19
paste input "1,113.28"
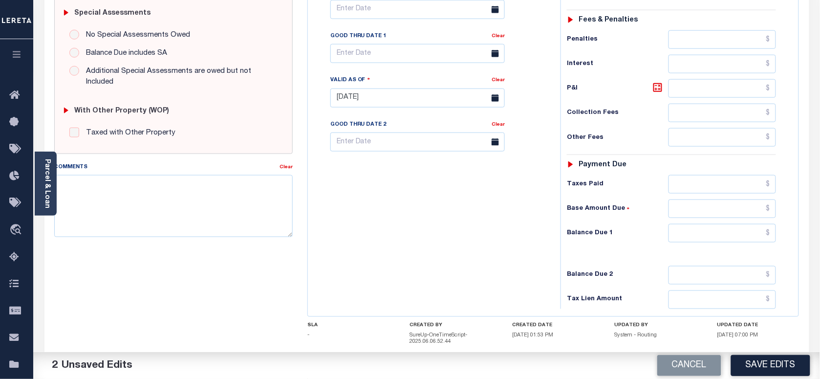
type input "$1,113.28"
click at [741, 237] on input "text" at bounding box center [722, 233] width 108 height 19
type input "$0.00"
click at [40, 185] on div "Parcel & Loan" at bounding box center [46, 183] width 22 height 64
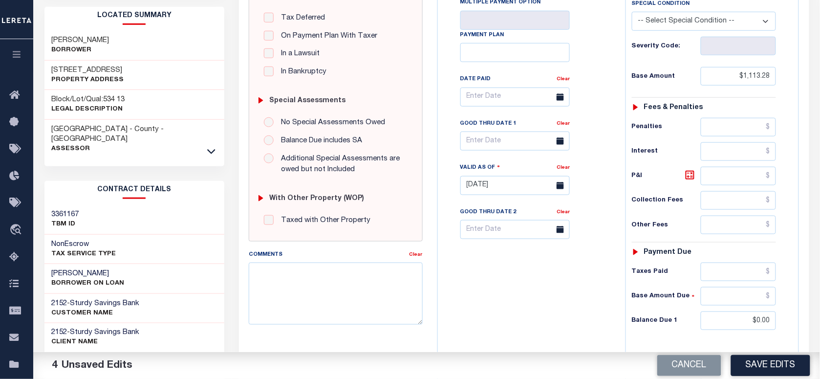
scroll to position [0, 0]
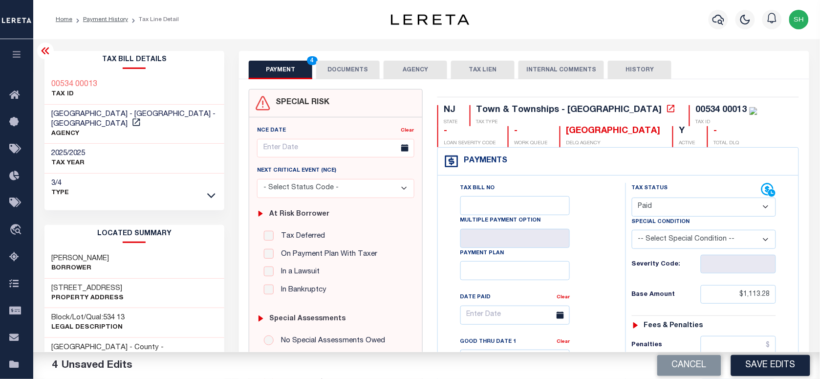
copy div "00534 00013"
drag, startPoint x: 357, startPoint y: 68, endPoint x: 346, endPoint y: 99, distance: 32.1
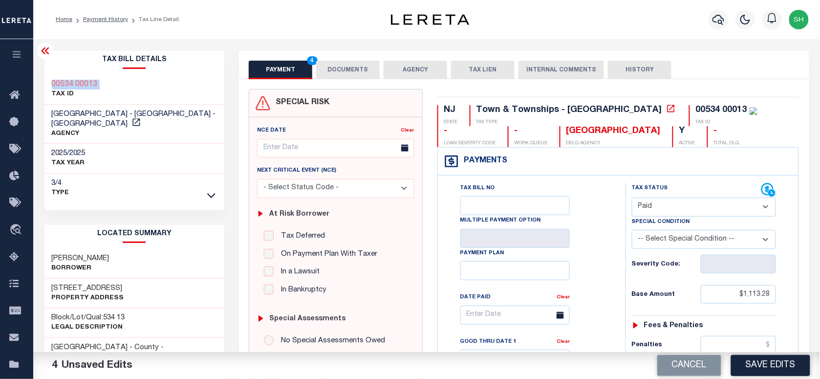
click at [357, 68] on button "DOCUMENTS" at bounding box center [348, 70] width 64 height 19
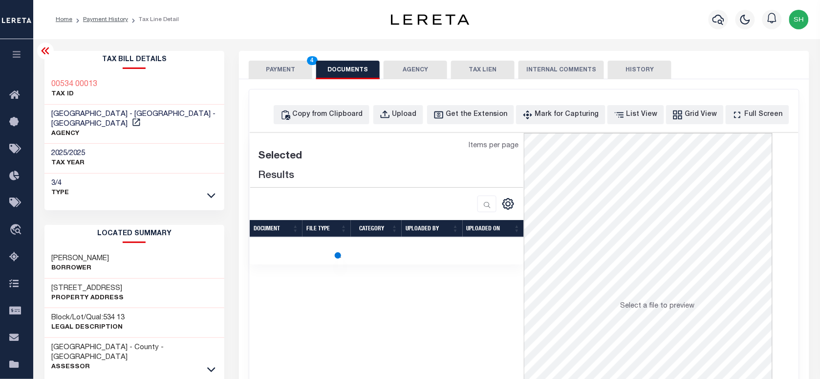
click at [409, 104] on div "Copy from Clipboard Upload Get the Extension Mark for Capturing Got it List Vie…" at bounding box center [523, 261] width 549 height 344
click at [417, 111] on div "Upload" at bounding box center [404, 114] width 24 height 11
select select "POP"
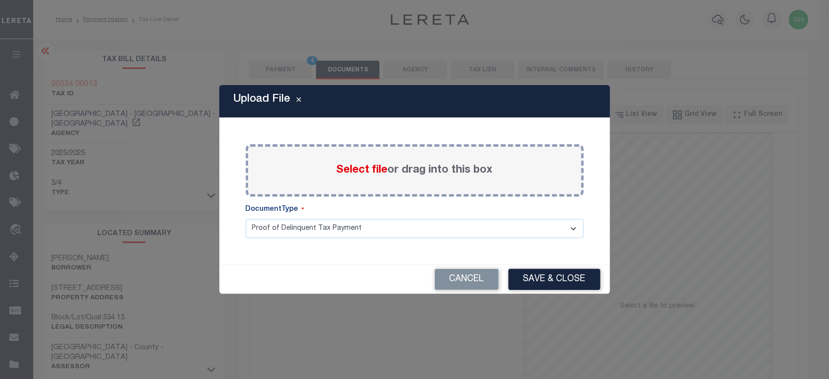
click at [357, 172] on span "Select file" at bounding box center [362, 170] width 51 height 11
click at [0, 0] on input "Select file or drag into this box" at bounding box center [0, 0] width 0 height 0
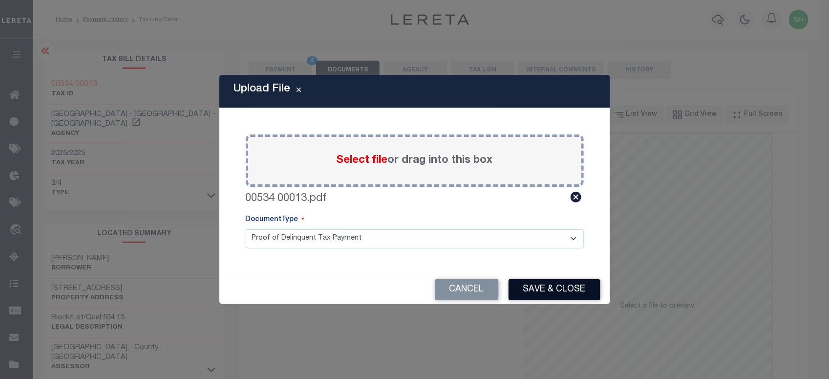
click at [543, 280] on button "Save & Close" at bounding box center [555, 289] width 92 height 21
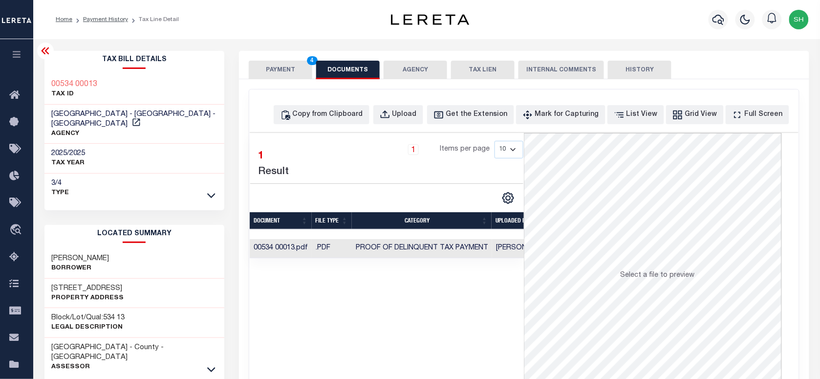
drag, startPoint x: 242, startPoint y: 60, endPoint x: 275, endPoint y: 68, distance: 33.4
click at [244, 61] on div "PAYMENT 4 DOCUMENTS AGENCY DELINQUENT PAYEE TAX LIEN" at bounding box center [524, 65] width 570 height 28
click at [275, 68] on button "PAYMENT 4" at bounding box center [281, 70] width 64 height 19
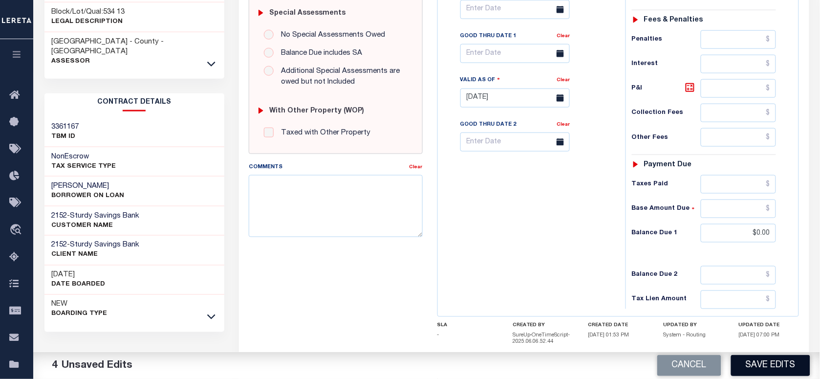
click at [768, 369] on button "Save Edits" at bounding box center [770, 365] width 79 height 21
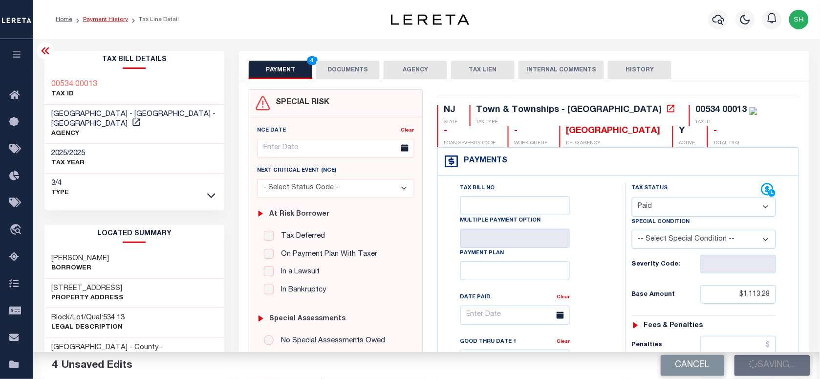
click at [110, 17] on link "Payment History" at bounding box center [105, 20] width 45 height 6
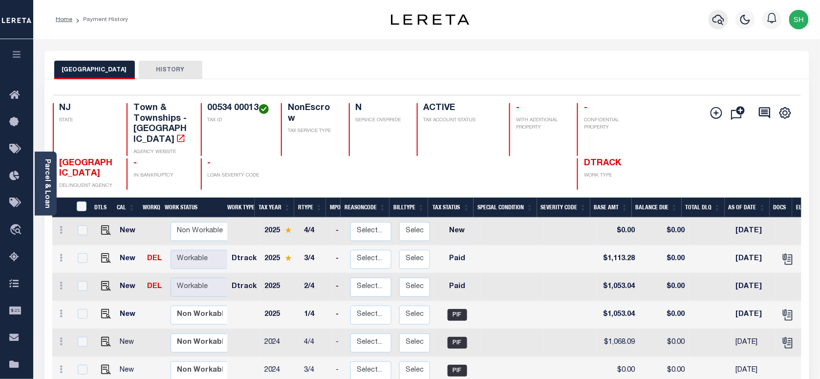
click at [723, 20] on icon "button" at bounding box center [718, 20] width 12 height 12
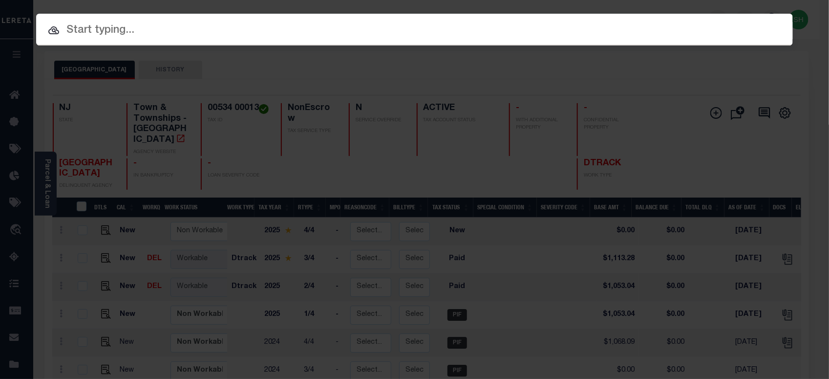
click at [550, 43] on div at bounding box center [414, 29] width 757 height 31
click at [553, 33] on input "text" at bounding box center [414, 30] width 757 height 17
paste input "00540 00018"
type input "00540 00018"
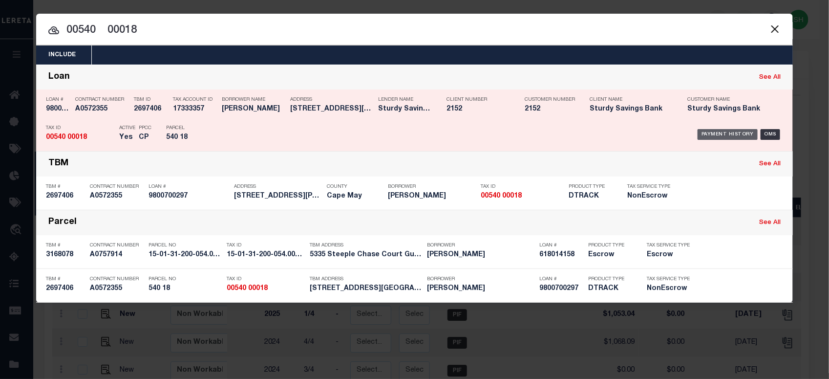
click at [723, 132] on div "Payment History" at bounding box center [728, 134] width 60 height 11
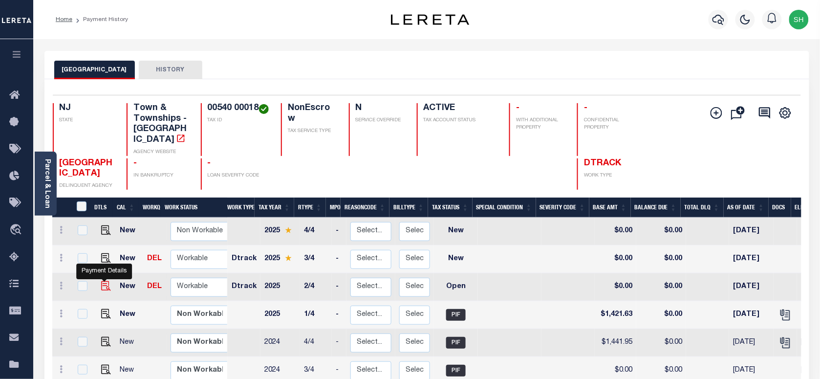
click at [101, 281] on img "" at bounding box center [106, 286] width 10 height 10
checkbox input "true"
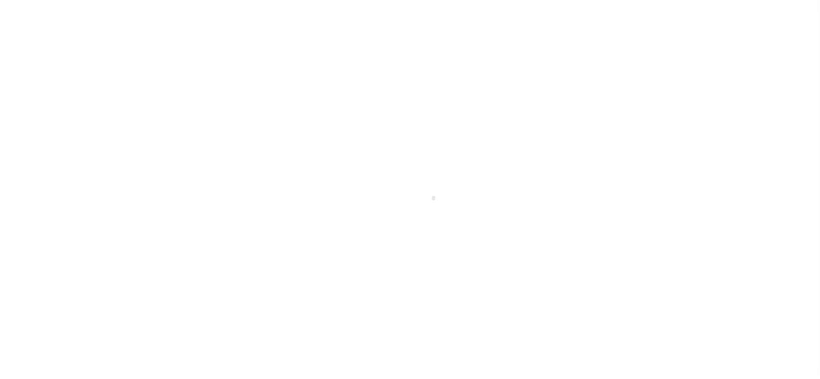
select select "OP2"
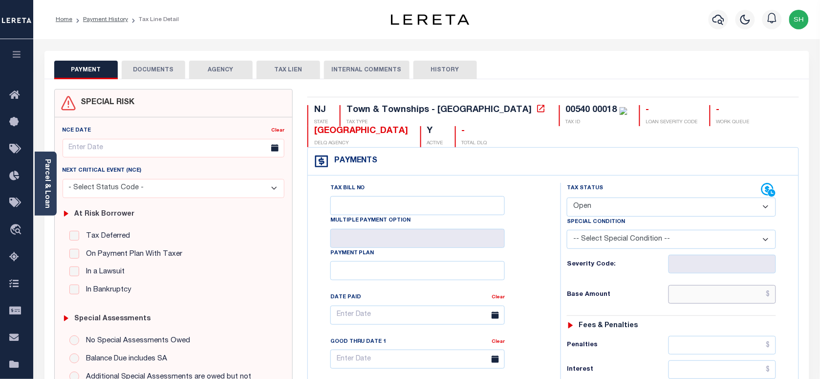
click at [715, 298] on input "text" at bounding box center [722, 294] width 108 height 19
paste input "1,421.63"
type input "$1,421.63"
type input "[DATE]"
drag, startPoint x: 604, startPoint y: 324, endPoint x: 636, endPoint y: 230, distance: 99.0
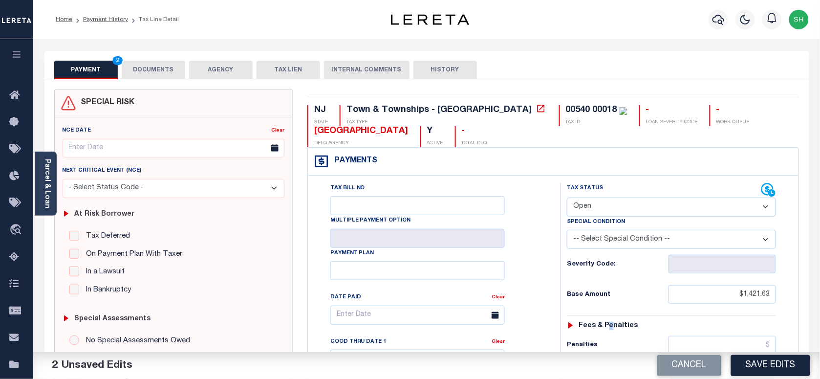
click at [638, 214] on select "- Select Status Code - Open Due/Unpaid Paid Incomplete No Tax Due Internal Refu…" at bounding box center [671, 206] width 209 height 19
select select "PYD"
click at [567, 198] on select "- Select Status Code - Open Due/Unpaid Paid Incomplete No Tax Due Internal Refu…" at bounding box center [671, 206] width 209 height 19
click at [49, 184] on link "Parcel & Loan" at bounding box center [46, 183] width 7 height 49
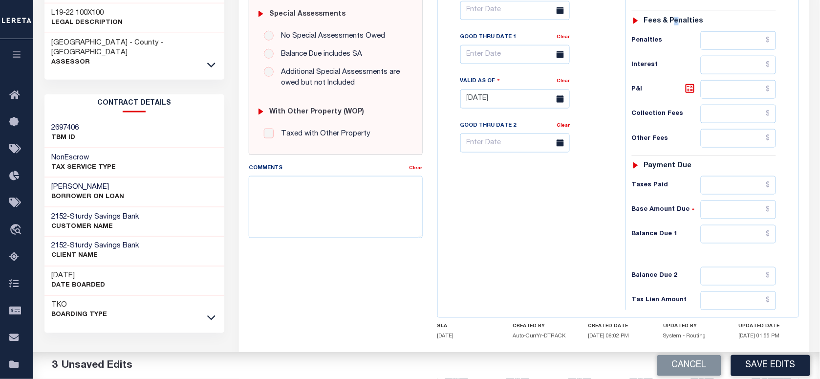
scroll to position [305, 0]
click at [741, 240] on input "text" at bounding box center [739, 233] width 76 height 19
type input "$0.00"
paste textarea "Please refer 2025 3/4 line for Tax Supporting Document."
drag, startPoint x: 316, startPoint y: 211, endPoint x: 367, endPoint y: 215, distance: 51.0
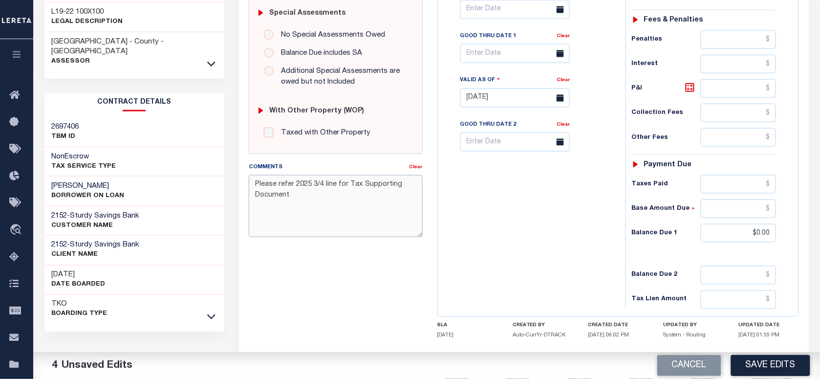
click at [319, 211] on textarea "Please refer 2025 3/4 line for Tax Supporting Document." at bounding box center [335, 206] width 173 height 62
type textarea "Please refer 2025 3/4 line for Tax Supporting Document."
click at [577, 217] on div "Tax Bill No Multiple Payment Option Payment Plan Clear" at bounding box center [529, 92] width 178 height 431
click at [769, 368] on button "Save Edits" at bounding box center [770, 365] width 79 height 21
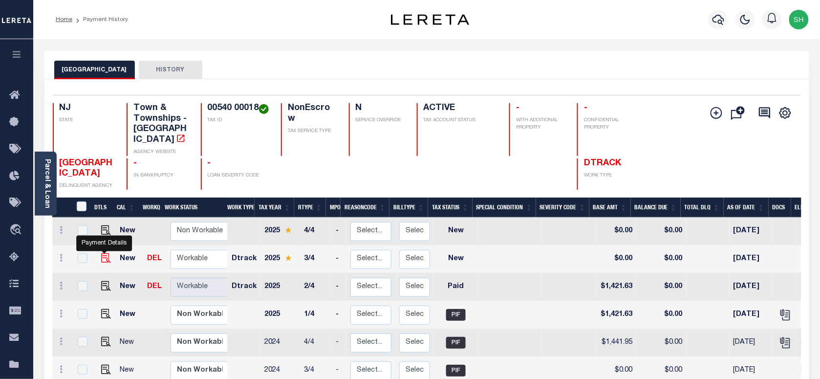
click at [104, 253] on img "" at bounding box center [106, 258] width 10 height 10
checkbox input "true"
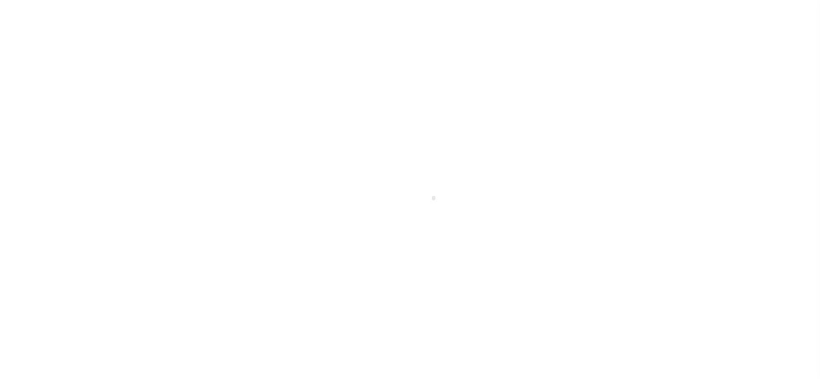
select select "NW2"
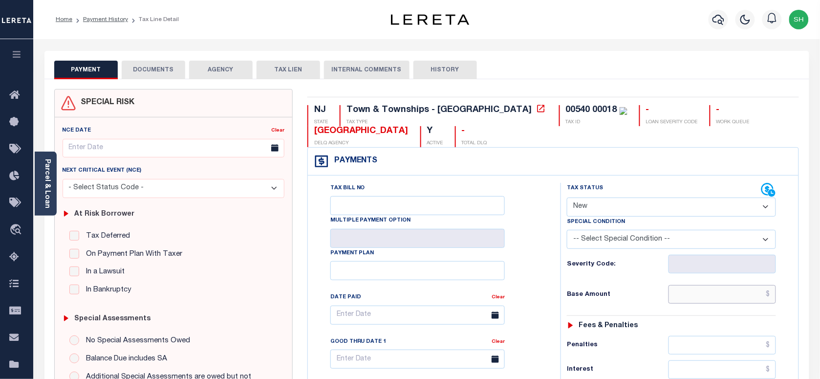
paste input "1,502.94"
drag, startPoint x: 706, startPoint y: 295, endPoint x: 638, endPoint y: 309, distance: 70.0
click at [706, 295] on input "text" at bounding box center [722, 294] width 108 height 19
type input "$1,502.94"
type input "[DATE]"
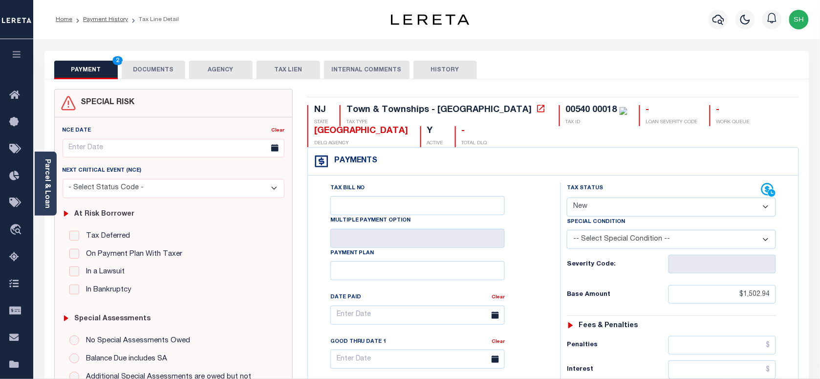
click at [623, 209] on select "- Select Status Code - Open Due/Unpaid Paid Incomplete No Tax Due Internal Refu…" at bounding box center [671, 206] width 209 height 19
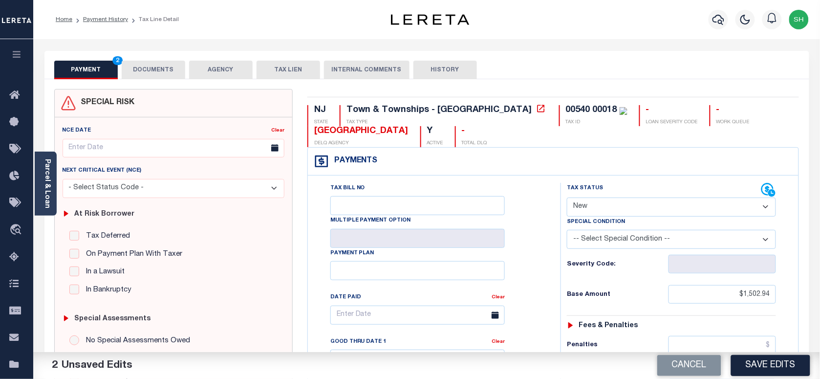
select select "PYD"
click at [567, 198] on select "- Select Status Code - Open Due/Unpaid Paid Incomplete No Tax Due Internal Refu…" at bounding box center [671, 206] width 209 height 19
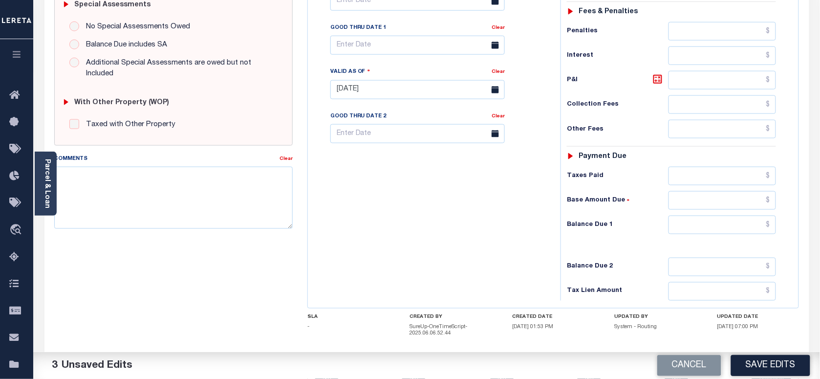
scroll to position [366, 0]
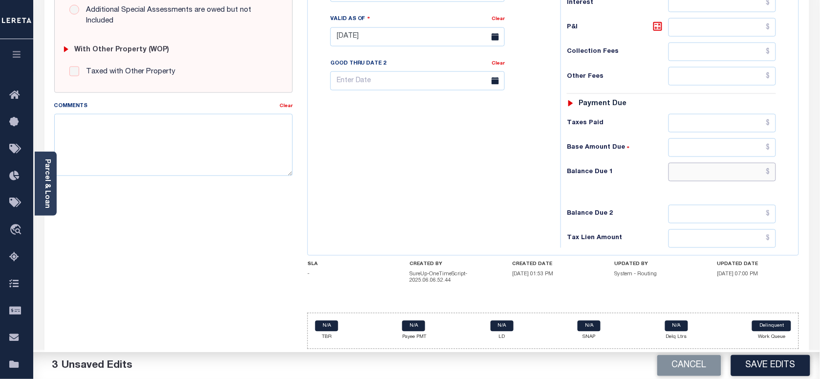
click at [752, 181] on input "text" at bounding box center [722, 172] width 108 height 19
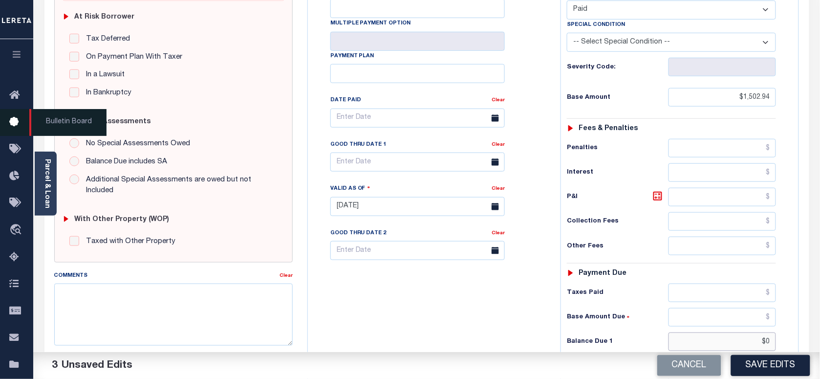
scroll to position [0, 0]
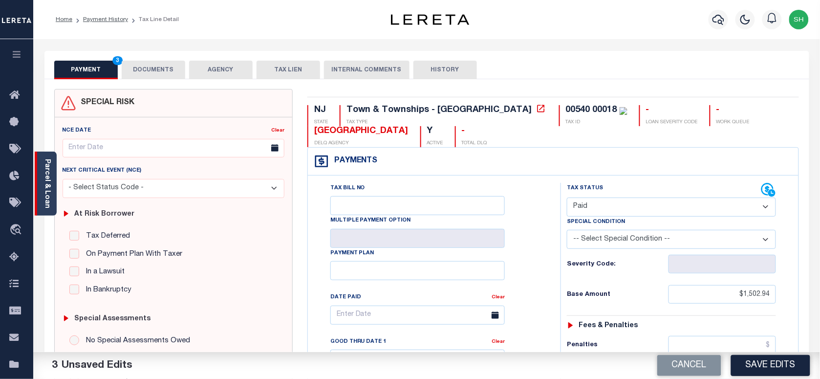
type input "$0.00"
click at [42, 177] on div "Parcel & Loan" at bounding box center [46, 183] width 22 height 64
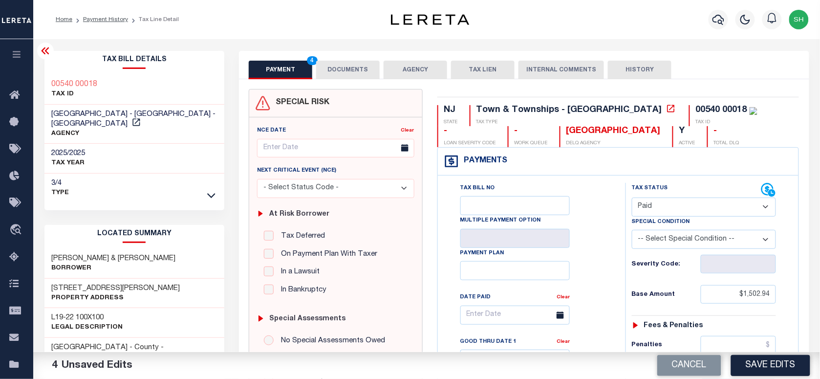
click at [44, 72] on div "Tax Bill Details 00540 00018 TAX ID LOWER TOWNSHIP - Town & Townships - NJ AGEN…" at bounding box center [134, 126] width 180 height 151
copy div "00540 00018"
click at [361, 61] on button "DOCUMENTS" at bounding box center [348, 70] width 64 height 19
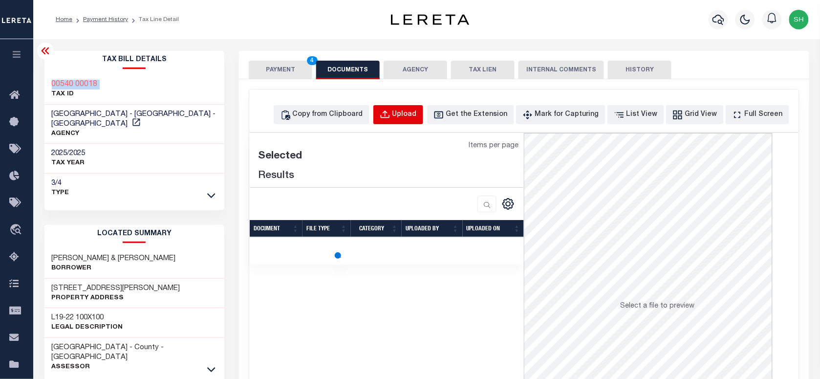
click at [416, 108] on button "Upload" at bounding box center [398, 114] width 50 height 19
select select "POP"
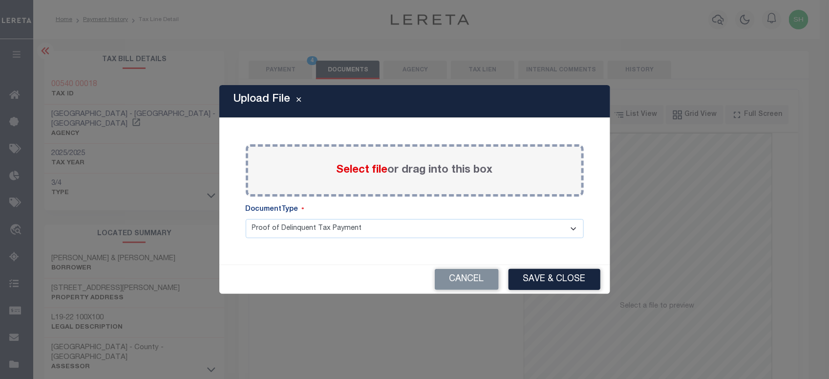
click at [353, 170] on span "Select file" at bounding box center [362, 170] width 51 height 11
click at [0, 0] on input "Select file or drag into this box" at bounding box center [0, 0] width 0 height 0
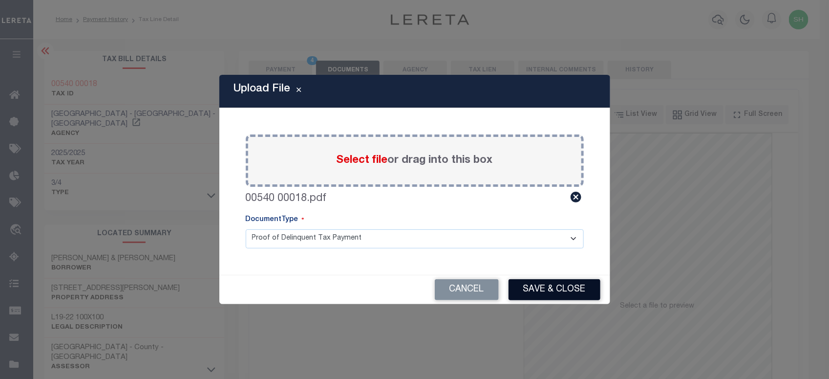
click at [579, 294] on button "Save & Close" at bounding box center [555, 289] width 92 height 21
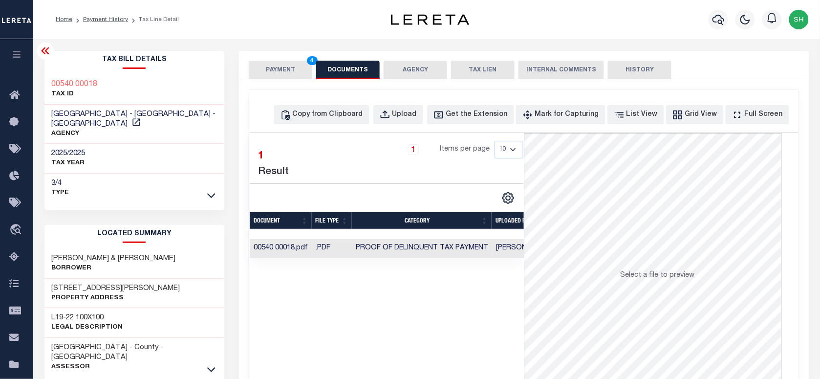
click at [266, 67] on button "PAYMENT 4" at bounding box center [281, 70] width 64 height 19
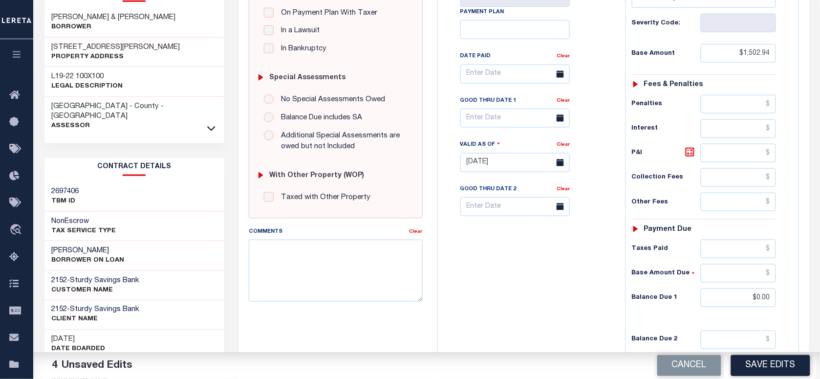
scroll to position [244, 0]
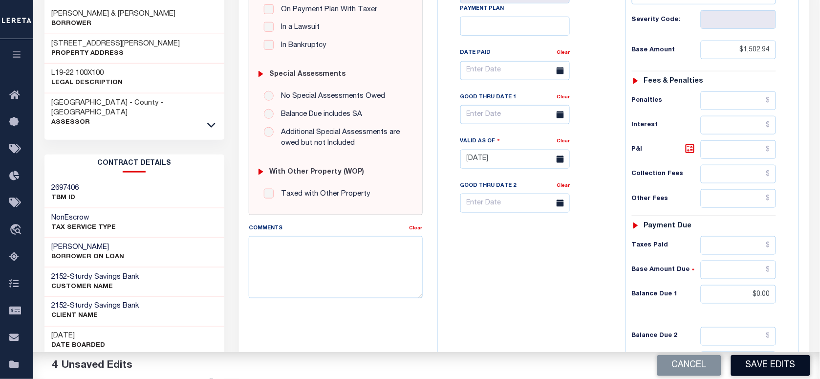
click at [766, 362] on button "Save Edits" at bounding box center [770, 365] width 79 height 21
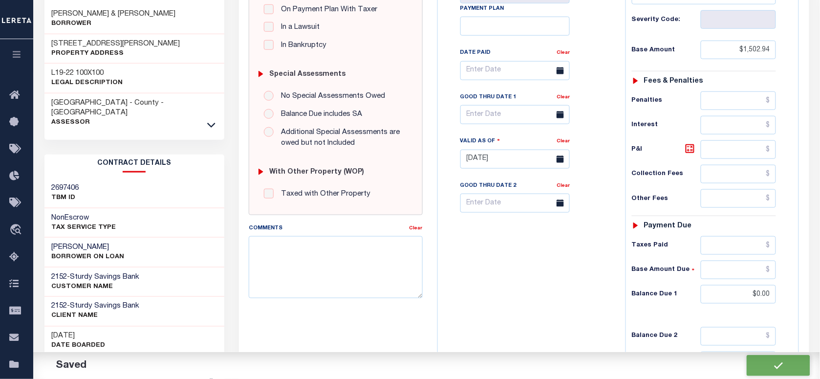
checkbox input "false"
type input "$1,502.94"
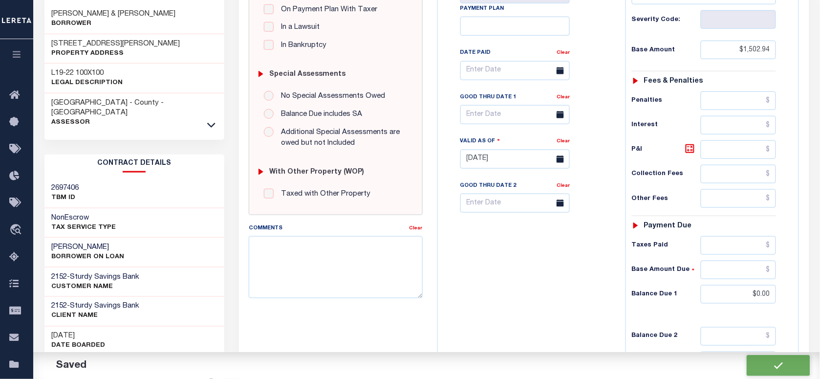
type input "$0"
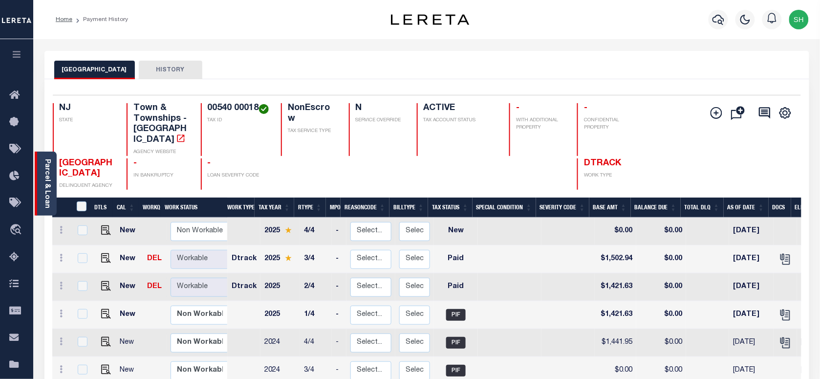
click at [43, 176] on link "Parcel & Loan" at bounding box center [46, 183] width 7 height 49
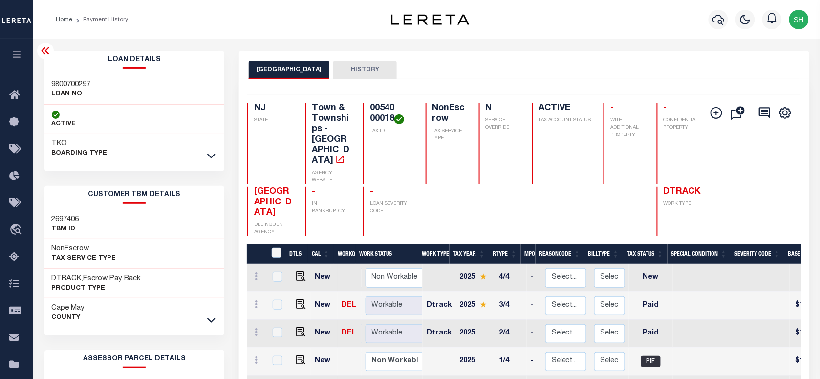
click at [45, 73] on div "Loan Details 9800700297 LOAN NO TKO" at bounding box center [134, 107] width 180 height 112
copy h3 "9800700297"
click at [712, 22] on icon "button" at bounding box center [718, 20] width 12 height 12
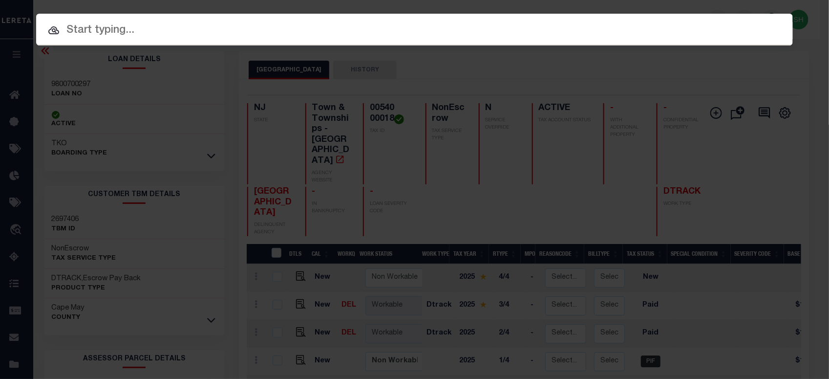
click at [633, 18] on div "Include Loans TBM Customers Borrowers Payments (Lender Non-Disb) Payments (Lend…" at bounding box center [414, 30] width 757 height 32
paste input "00541 00026"
type input "00541 00026"
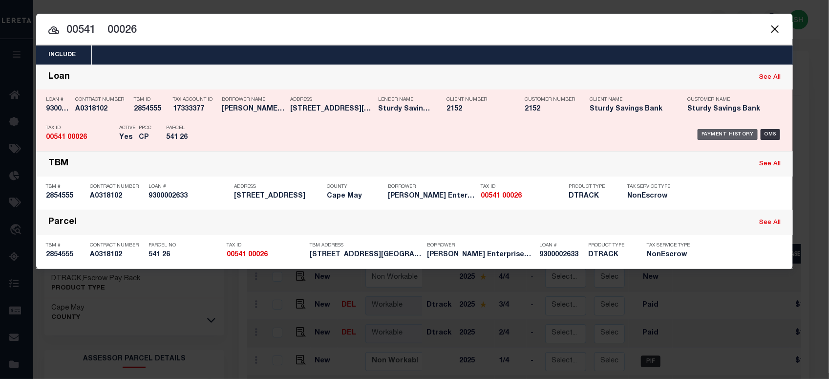
click at [708, 130] on div "Payment History" at bounding box center [728, 134] width 60 height 11
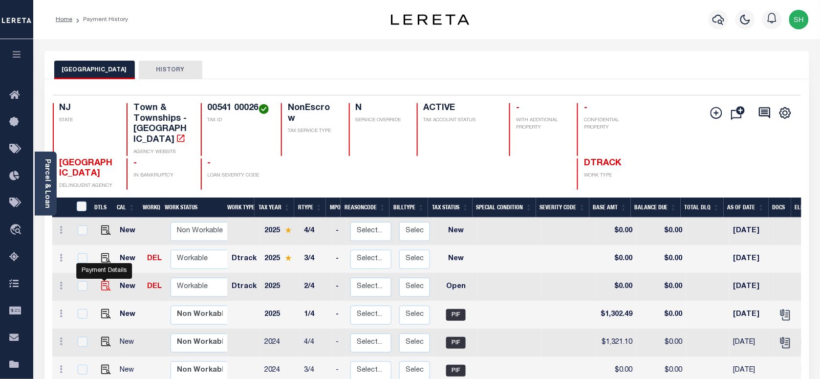
click at [106, 281] on img "" at bounding box center [106, 286] width 10 height 10
checkbox input "true"
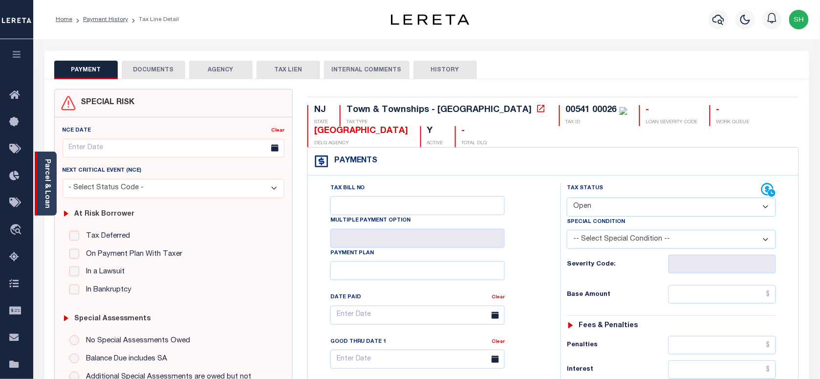
click at [43, 187] on link "Parcel & Loan" at bounding box center [46, 183] width 7 height 49
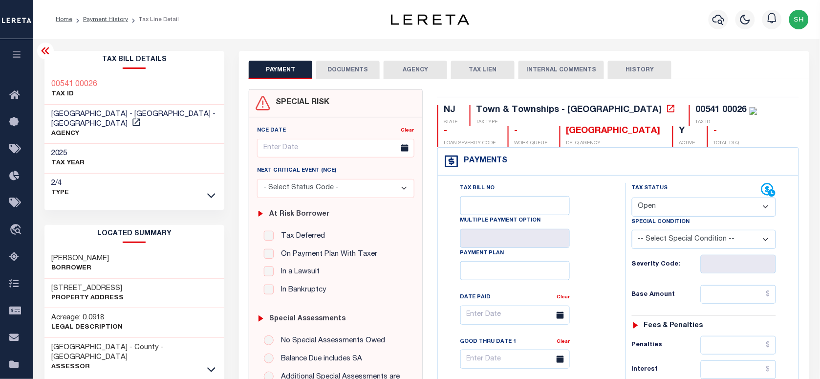
click at [673, 208] on select "- Select Status Code - Open Due/Unpaid Paid Incomplete No Tax Due Internal Refu…" at bounding box center [704, 206] width 144 height 19
select select "PYD"
click at [632, 198] on select "- Select Status Code - Open Due/Unpaid Paid Incomplete No Tax Due Internal Refu…" at bounding box center [704, 206] width 144 height 19
type input "[DATE]"
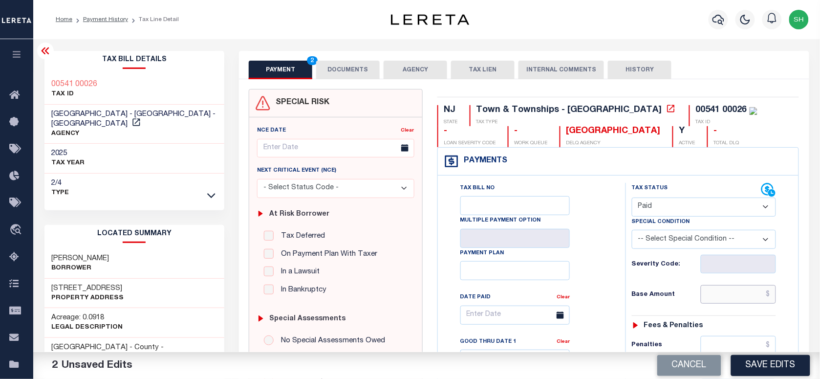
paste input "1,302.48"
click at [738, 299] on input "text" at bounding box center [739, 294] width 76 height 19
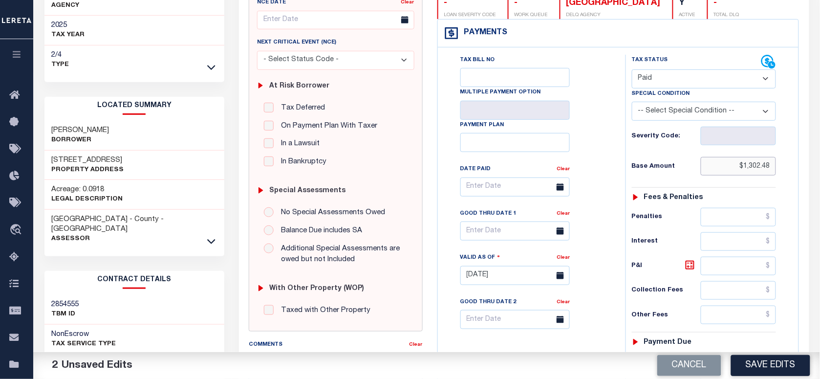
scroll to position [305, 0]
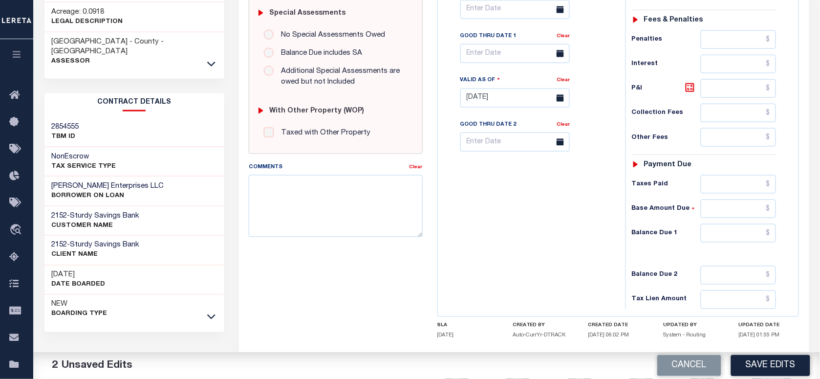
type input "$1,302.48"
click at [748, 242] on input "text" at bounding box center [739, 233] width 76 height 19
type input "$0.00"
paste textarea "Please refer 2025 3/4 line for Tax Supporting Document."
click at [344, 197] on textarea "Please refer 2025 3/4 line for Tax Supporting Document." at bounding box center [335, 206] width 173 height 62
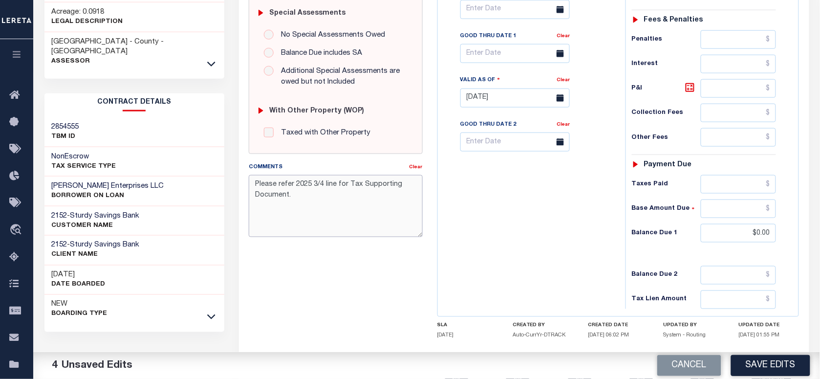
type textarea "Please refer 2025 3/4 line for Tax Supporting Document."
drag, startPoint x: 639, startPoint y: 224, endPoint x: 741, endPoint y: 378, distance: 184.7
click at [639, 235] on div "Tax Status Status - Select Status Code -" at bounding box center [706, 92] width 163 height 431
click at [773, 365] on button "Save Edits" at bounding box center [770, 365] width 79 height 21
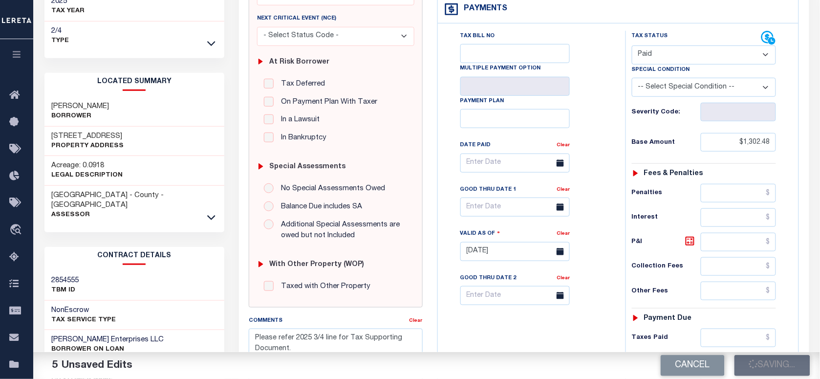
scroll to position [0, 0]
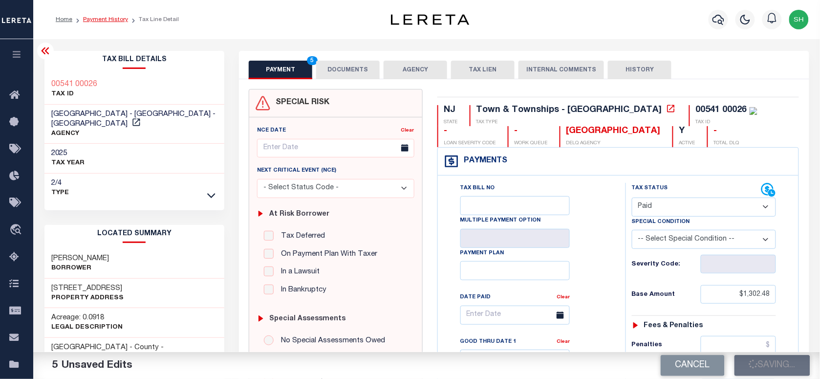
click at [97, 21] on link "Payment History" at bounding box center [105, 20] width 45 height 6
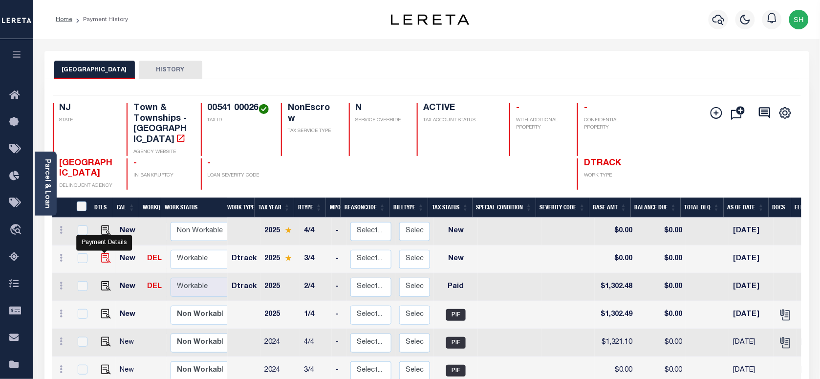
click at [102, 253] on img "" at bounding box center [106, 258] width 10 height 10
checkbox input "true"
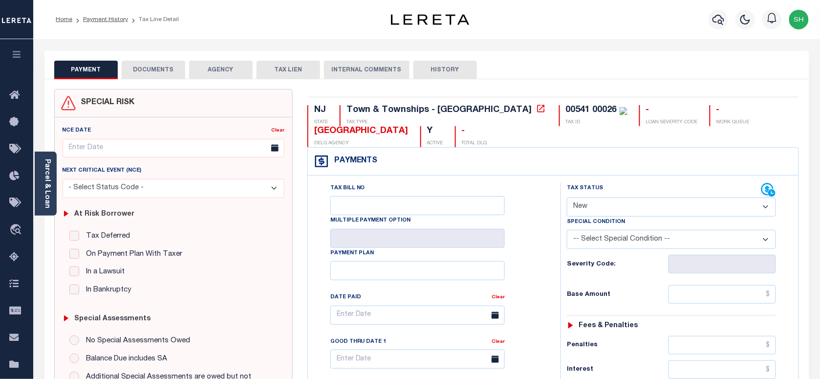
click at [634, 204] on select "- Select Status Code - Open Due/Unpaid Paid Incomplete No Tax Due Internal Refu…" at bounding box center [671, 206] width 209 height 19
select select "PYD"
click at [567, 198] on select "- Select Status Code - Open Due/Unpaid Paid Incomplete No Tax Due Internal Refu…" at bounding box center [671, 206] width 209 height 19
type input "[DATE]"
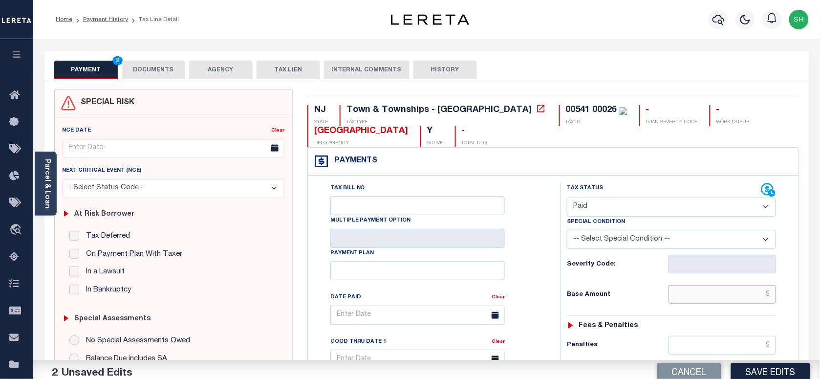
click at [718, 300] on input "text" at bounding box center [722, 294] width 108 height 19
paste input "1,376.98"
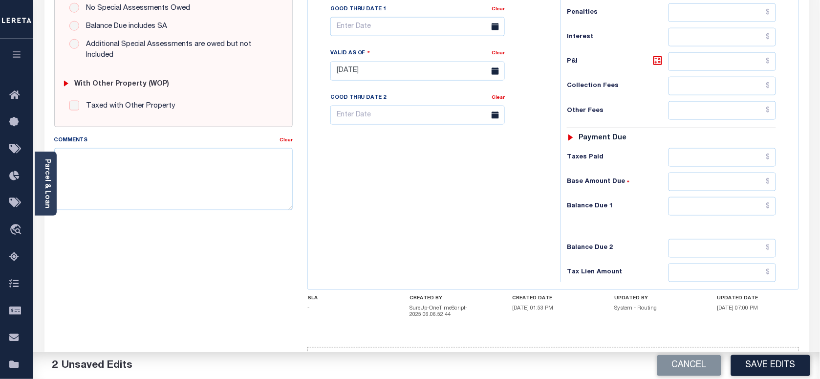
scroll to position [366, 0]
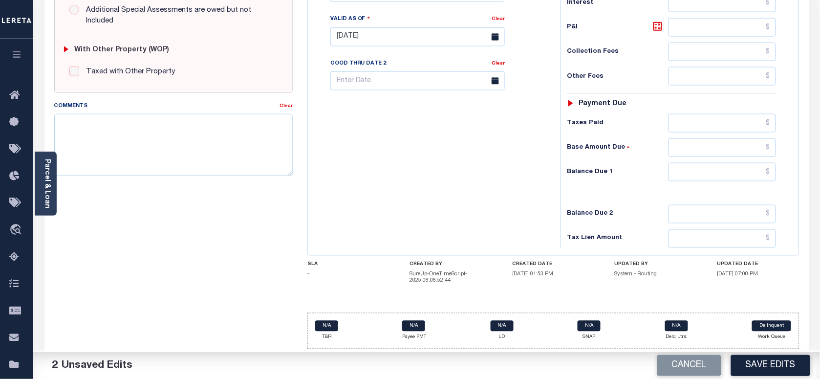
type input "$1,376.98"
drag, startPoint x: 746, startPoint y: 170, endPoint x: 744, endPoint y: 181, distance: 11.4
click at [746, 170] on input "text" at bounding box center [722, 172] width 108 height 19
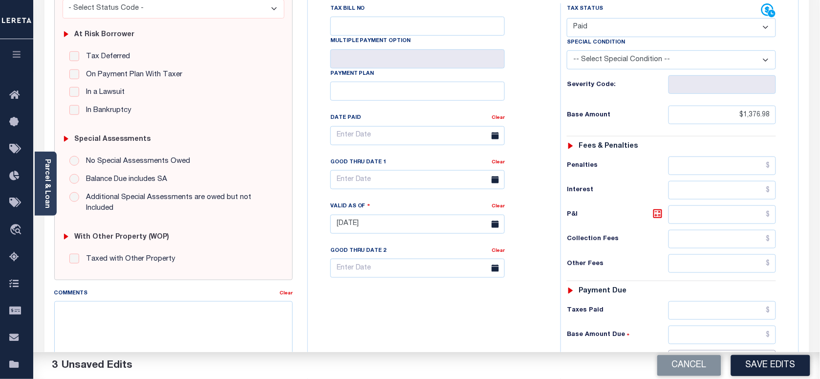
scroll to position [61, 0]
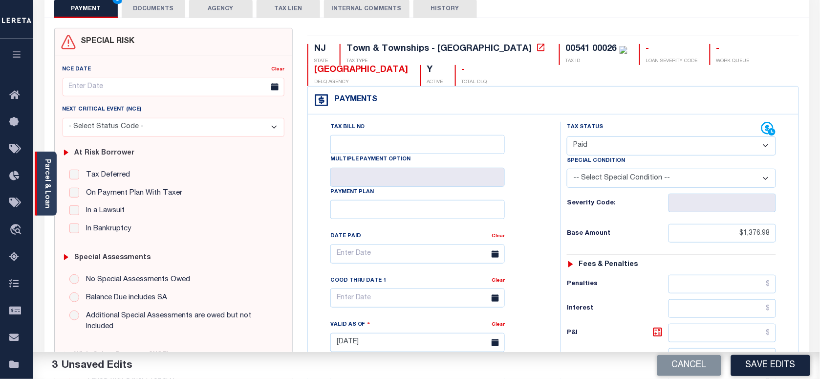
type input "$0.00"
click at [42, 181] on div "Parcel & Loan" at bounding box center [46, 183] width 22 height 64
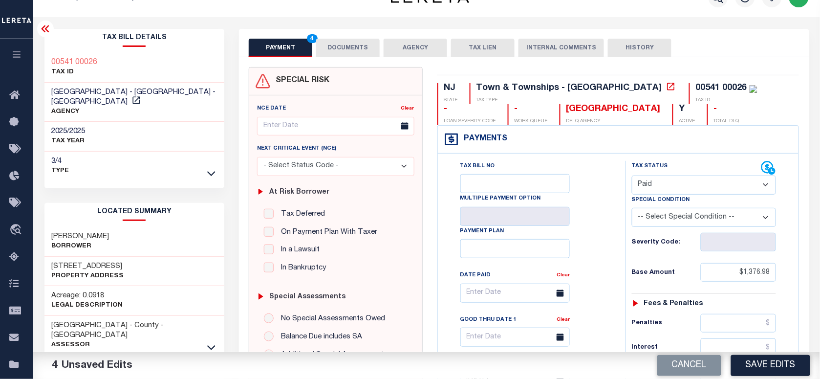
scroll to position [0, 0]
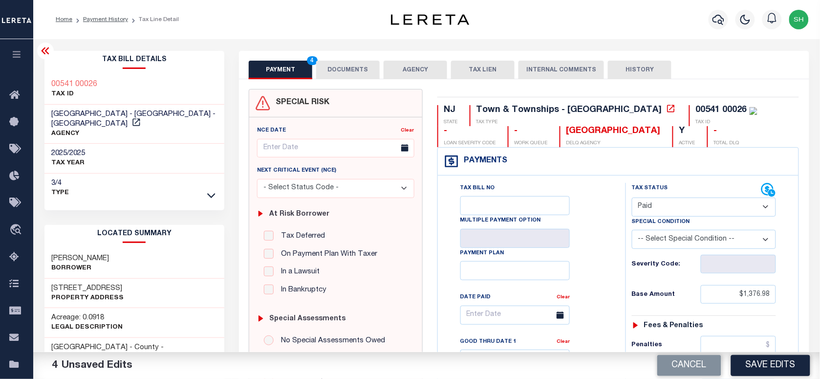
copy div "00541 00026"
click at [348, 66] on button "DOCUMENTS" at bounding box center [348, 70] width 64 height 19
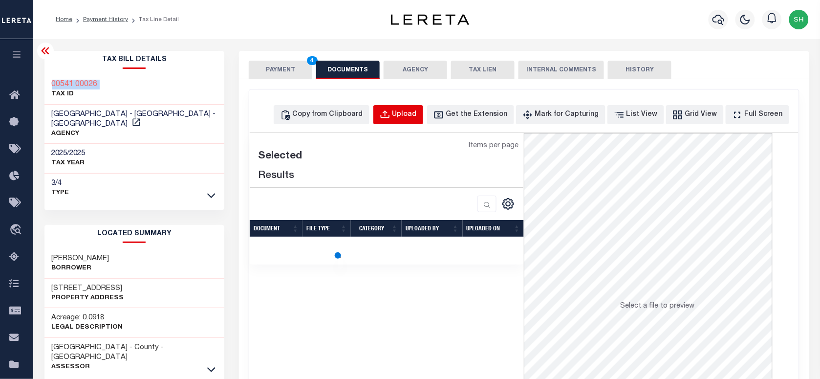
click at [417, 117] on div "Upload" at bounding box center [404, 114] width 24 height 11
select select "POP"
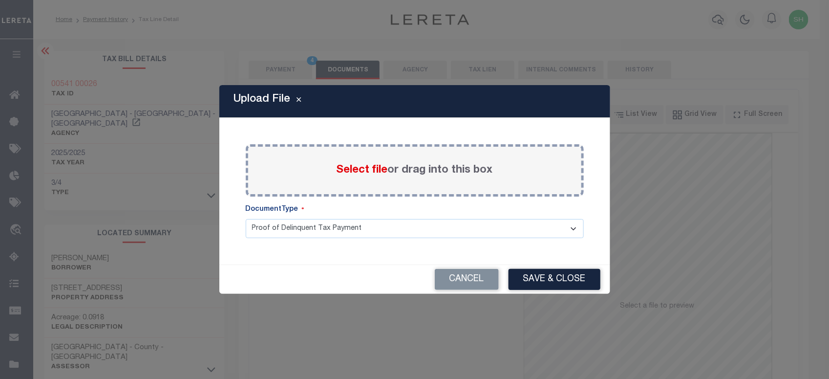
click at [348, 169] on span "Select file" at bounding box center [362, 170] width 51 height 11
click at [0, 0] on input "Select file or drag into this box" at bounding box center [0, 0] width 0 height 0
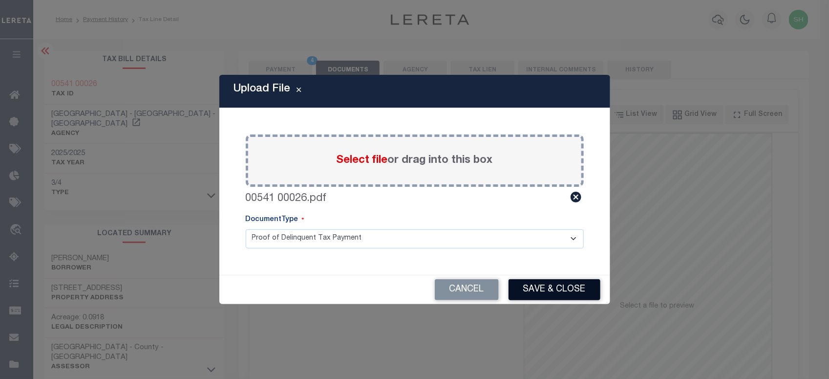
click at [540, 291] on button "Save & Close" at bounding box center [555, 289] width 92 height 21
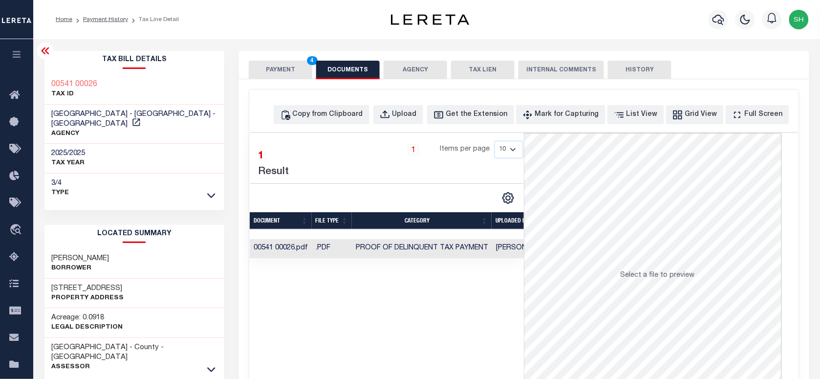
drag, startPoint x: 269, startPoint y: 67, endPoint x: 281, endPoint y: 82, distance: 19.4
click at [269, 67] on button "PAYMENT 4" at bounding box center [281, 70] width 64 height 19
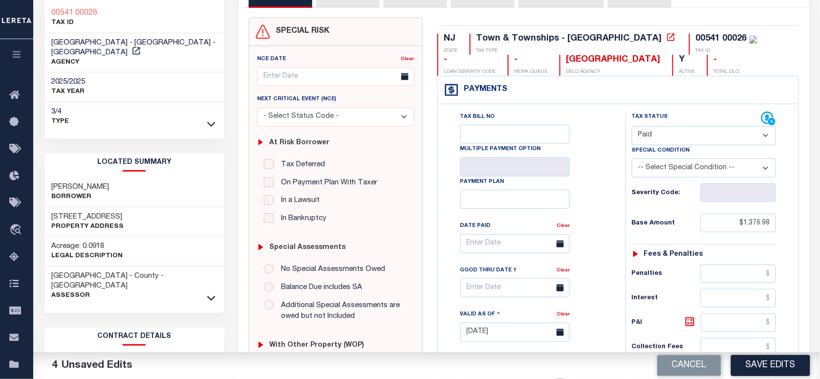
scroll to position [244, 0]
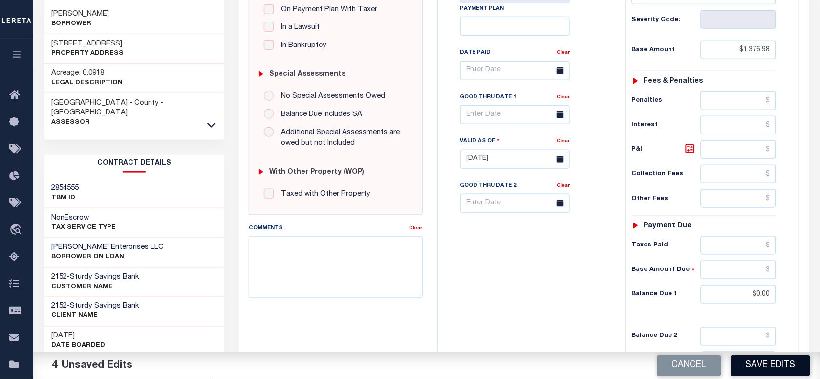
click at [764, 366] on button "Save Edits" at bounding box center [770, 365] width 79 height 21
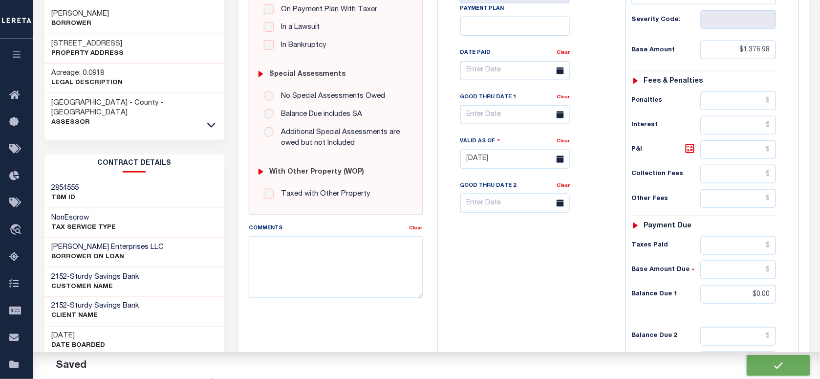
checkbox input "false"
type input "$1,376.98"
type input "$0"
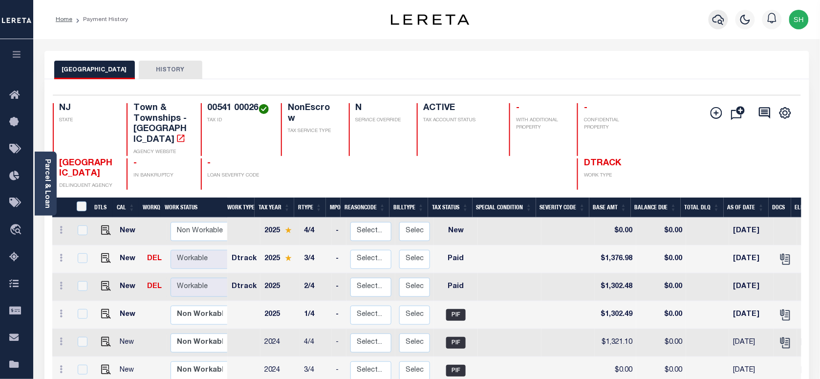
click at [719, 18] on icon "button" at bounding box center [718, 20] width 12 height 12
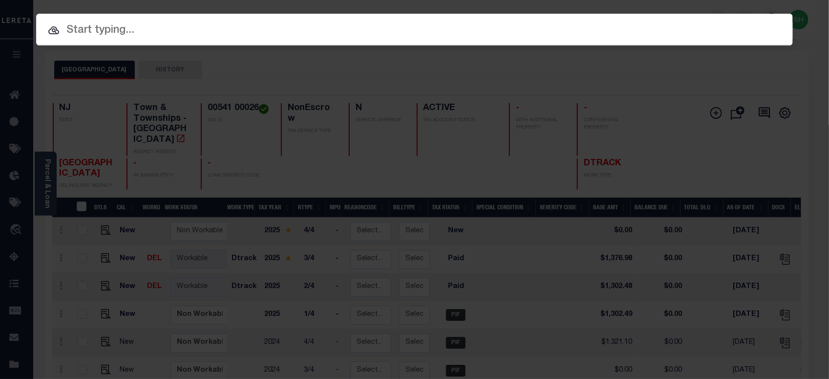
click at [582, 20] on div "Include Loans TBM Customers Borrowers Payments (Lender Non-Disb) Payments (Lend…" at bounding box center [414, 30] width 757 height 32
paste input "00682 00008"
type input "00682 00008"
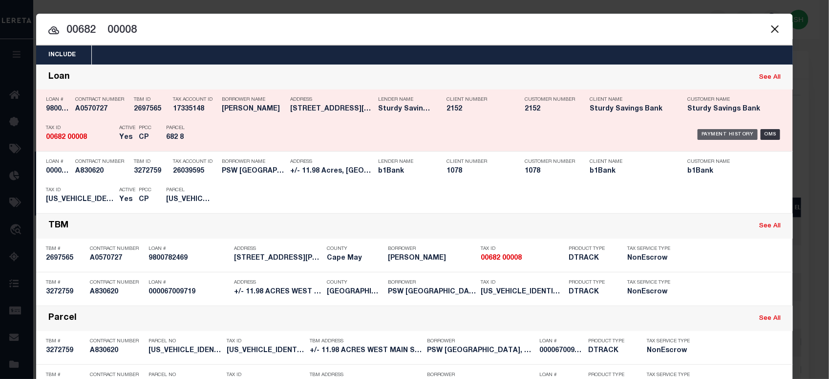
click at [715, 134] on div "Payment History" at bounding box center [728, 134] width 60 height 11
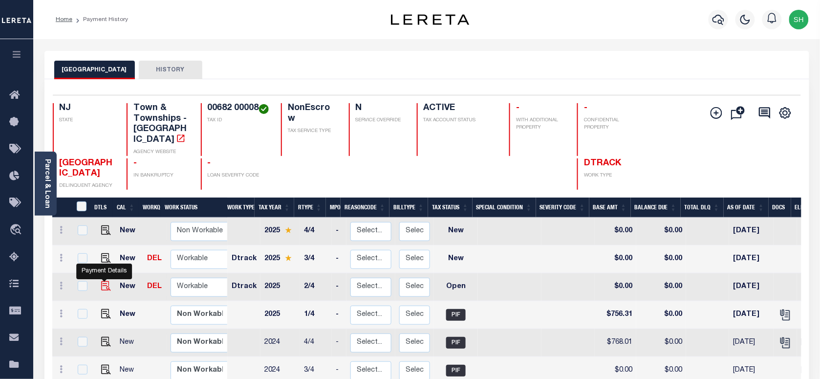
click at [103, 281] on img "" at bounding box center [106, 286] width 10 height 10
checkbox input "true"
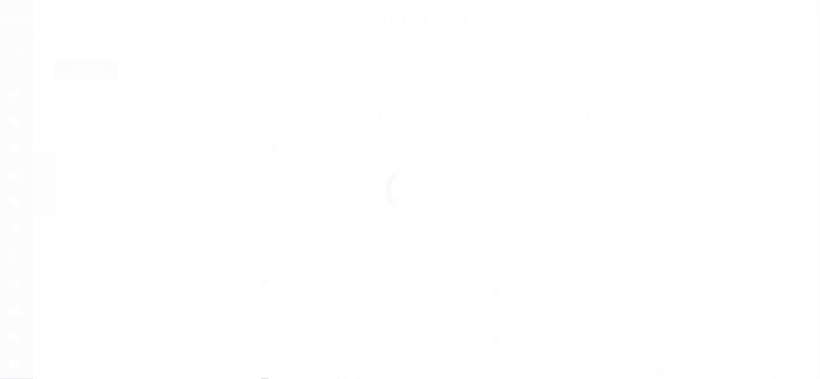
checkbox input "false"
type input "05/02/2025"
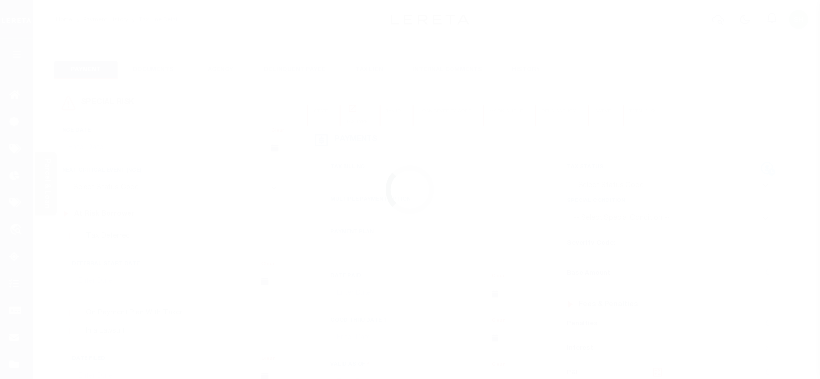
select select "OP2"
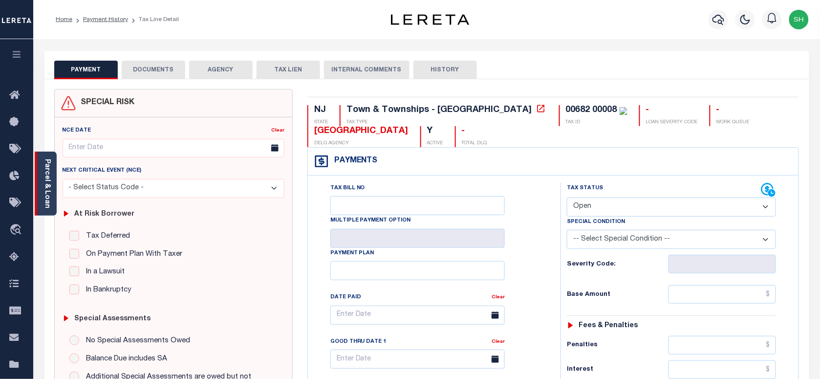
click at [46, 194] on link "Parcel & Loan" at bounding box center [46, 183] width 7 height 49
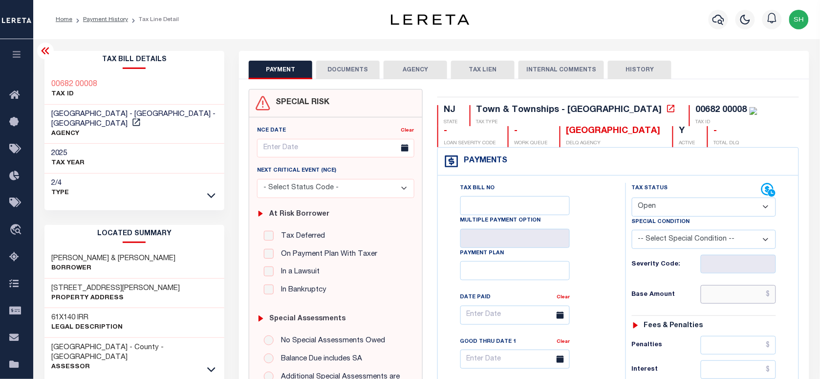
paste input "756.31"
drag, startPoint x: 724, startPoint y: 292, endPoint x: 713, endPoint y: 294, distance: 11.0
click at [726, 292] on input "text" at bounding box center [739, 294] width 76 height 19
type input "$756.31"
type input "[DATE]"
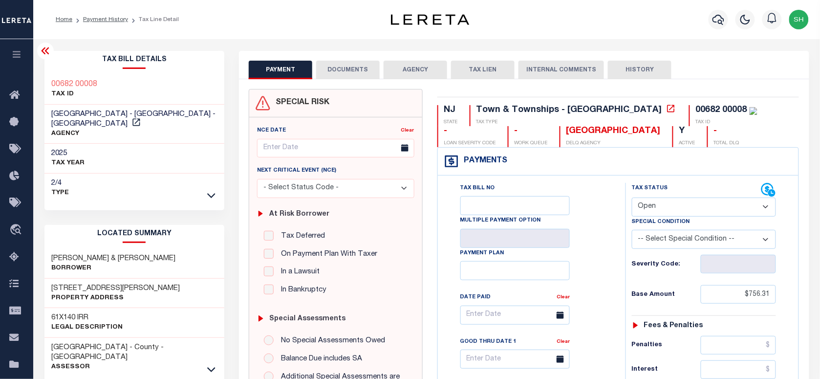
click at [679, 209] on select "- Select Status Code - Open Due/Unpaid Paid Incomplete No Tax Due Internal Refu…" at bounding box center [704, 206] width 144 height 19
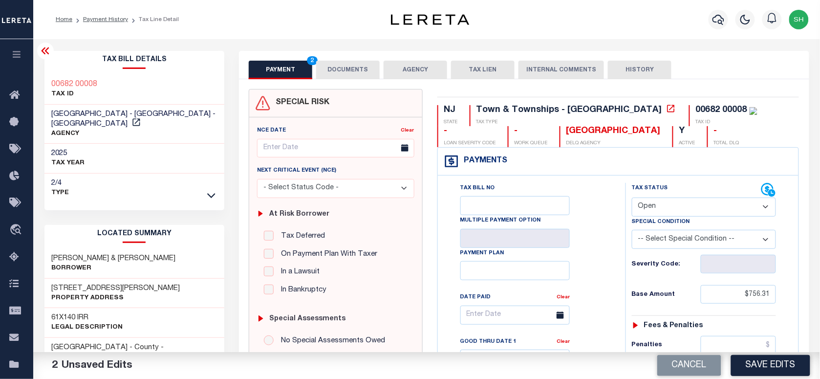
select select "PYD"
click at [632, 198] on select "- Select Status Code - Open Due/Unpaid Paid Incomplete No Tax Due Internal Refu…" at bounding box center [704, 206] width 144 height 19
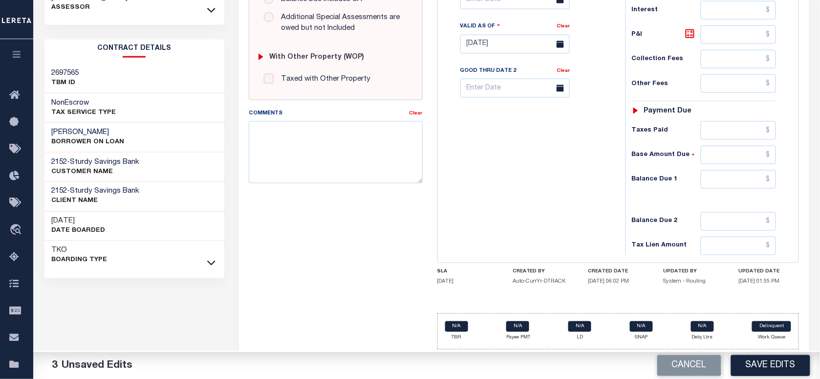
scroll to position [366, 0]
click at [746, 175] on input "text" at bounding box center [739, 178] width 76 height 19
type input "$0.00"
paste textarea "Please refer 2025 3/4 line for Tax Supporting Document."
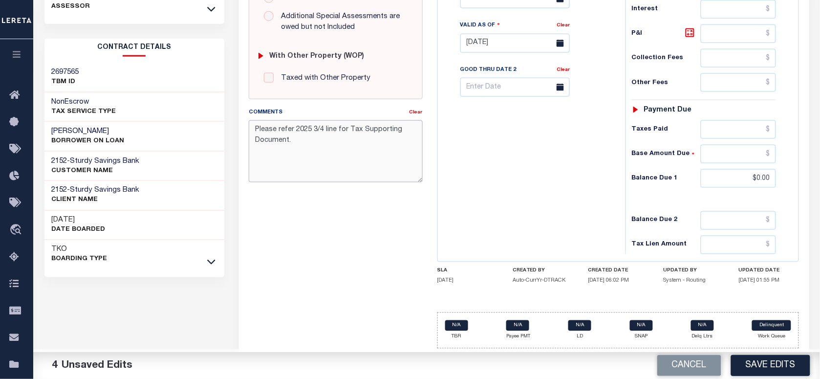
drag, startPoint x: 321, startPoint y: 148, endPoint x: 617, endPoint y: 155, distance: 296.7
click at [323, 148] on textarea "Please refer 2025 3/4 line for Tax Supporting Document." at bounding box center [335, 151] width 173 height 62
type textarea "Please refer 2025 3/4 line for Tax Supporting Document."
drag, startPoint x: 635, startPoint y: 154, endPoint x: 644, endPoint y: 198, distance: 44.8
click at [642, 185] on div "Tax Status Status - Select Status Code -" at bounding box center [706, 38] width 163 height 431
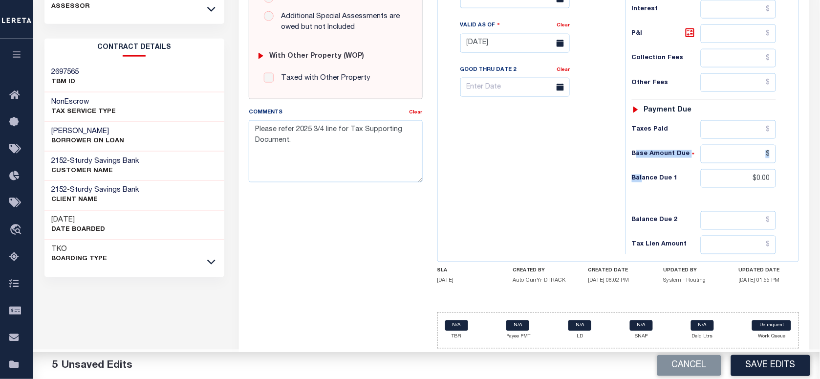
drag, startPoint x: 751, startPoint y: 362, endPoint x: 817, endPoint y: 349, distance: 67.1
click at [752, 362] on button "Save Edits" at bounding box center [770, 365] width 79 height 21
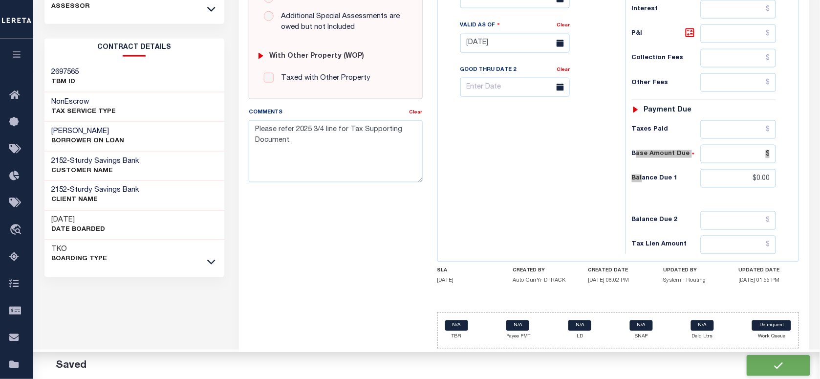
checkbox input "false"
type textarea "Please refer 2025 3/4 line for Tax Supporting Document."
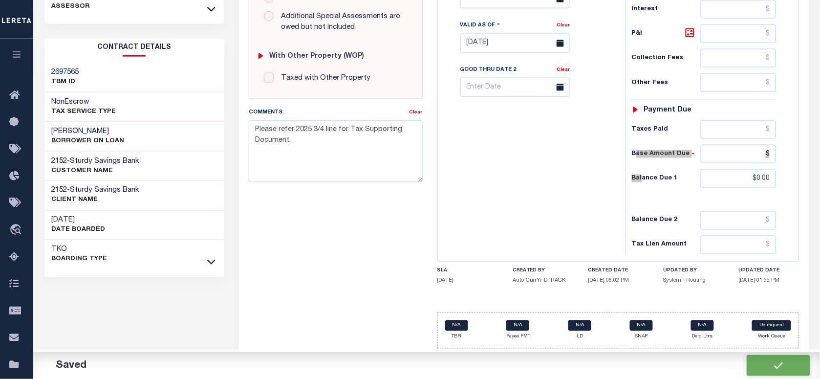
type input "$756.31"
type input "$0"
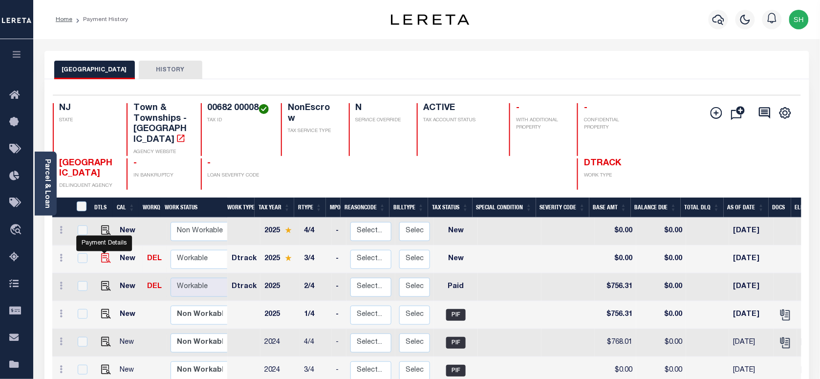
click at [106, 253] on img "" at bounding box center [106, 258] width 10 height 10
checkbox input "true"
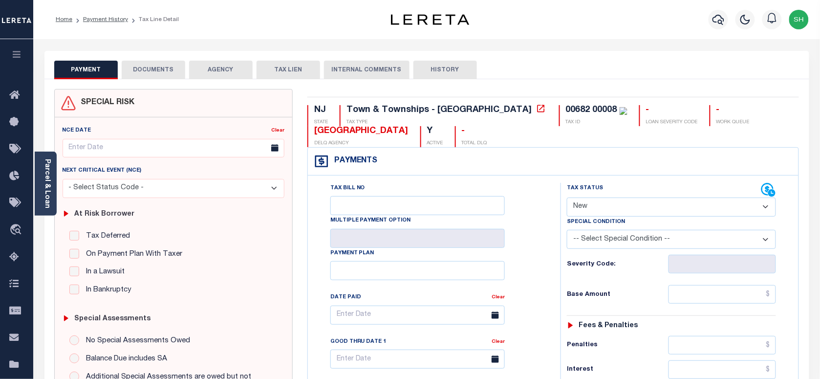
drag, startPoint x: 624, startPoint y: 209, endPoint x: 619, endPoint y: 216, distance: 9.4
click at [624, 209] on select "- Select Status Code - Open Due/Unpaid Paid Incomplete No Tax Due Internal Refu…" at bounding box center [671, 206] width 209 height 19
select select "PYD"
click at [567, 198] on select "- Select Status Code - Open Due/Unpaid Paid Incomplete No Tax Due Internal Refu…" at bounding box center [671, 206] width 209 height 19
type input "[DATE]"
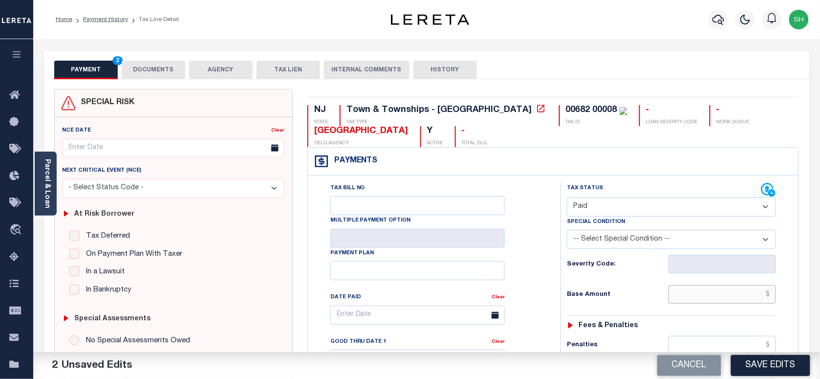
click at [709, 291] on input "text" at bounding box center [722, 294] width 108 height 19
paste input "803.14"
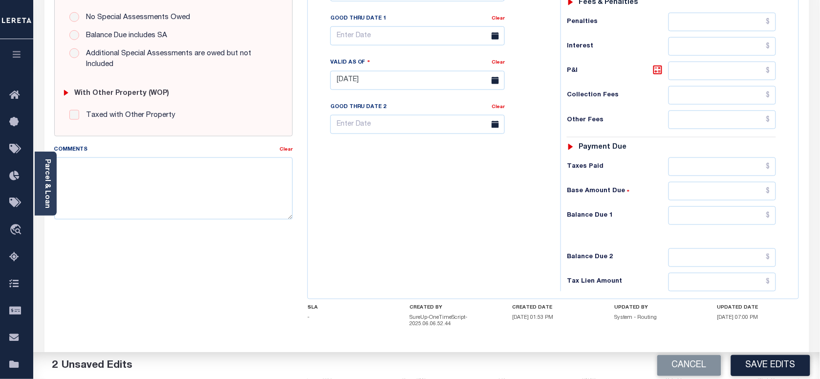
scroll to position [366, 0]
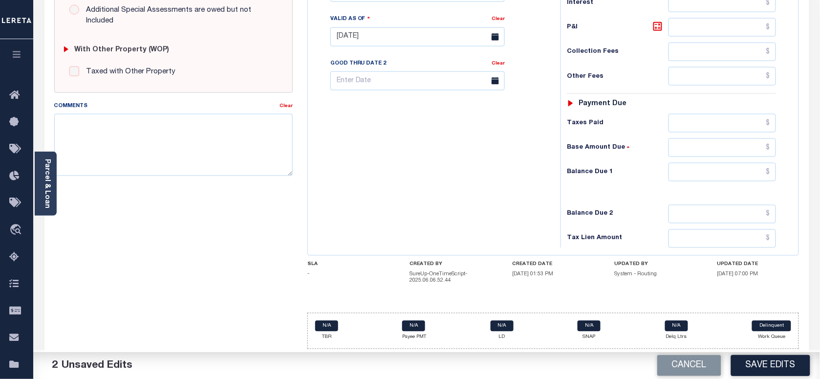
type input "$803.14"
click at [743, 180] on input "text" at bounding box center [722, 172] width 108 height 19
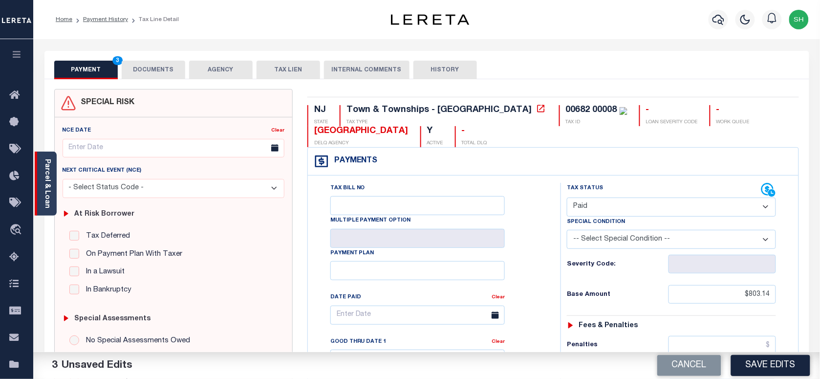
type input "$0.00"
click at [40, 189] on div "Parcel & Loan" at bounding box center [46, 183] width 22 height 64
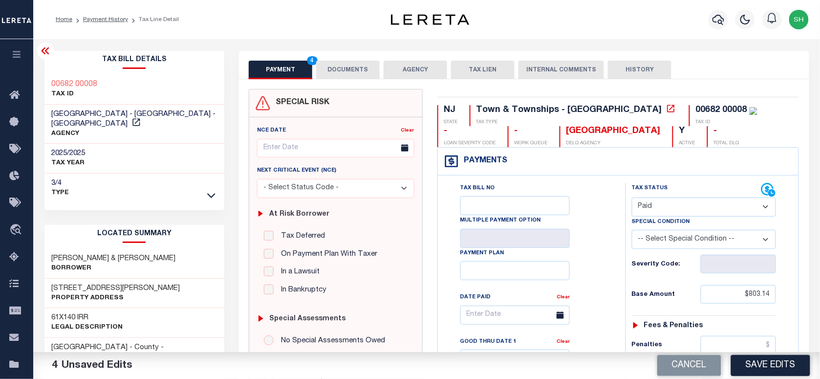
click at [45, 71] on div "Tax Bill Details 00682 00008 TAX ID LOWER TOWNSHIP - Town & Townships - NJ AGEN…" at bounding box center [134, 126] width 180 height 151
copy div "00682 00008"
click at [363, 66] on button "DOCUMENTS" at bounding box center [348, 70] width 64 height 19
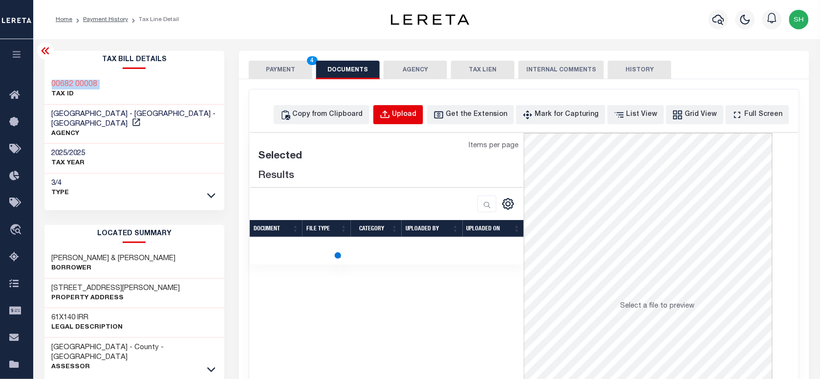
click at [417, 111] on div "Upload" at bounding box center [404, 114] width 24 height 11
select select "POP"
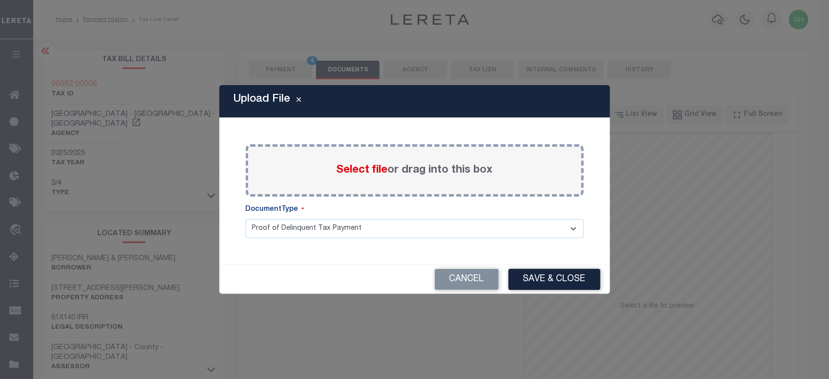
click at [350, 168] on span "Select file" at bounding box center [362, 170] width 51 height 11
click at [0, 0] on input "Select file or drag into this box" at bounding box center [0, 0] width 0 height 0
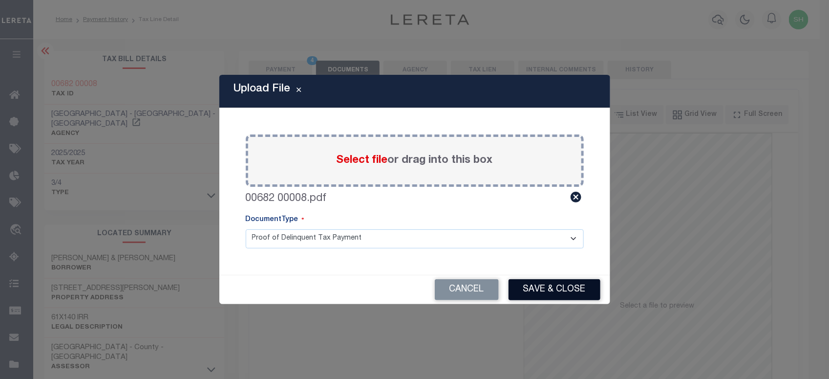
click at [555, 287] on button "Save & Close" at bounding box center [555, 289] width 92 height 21
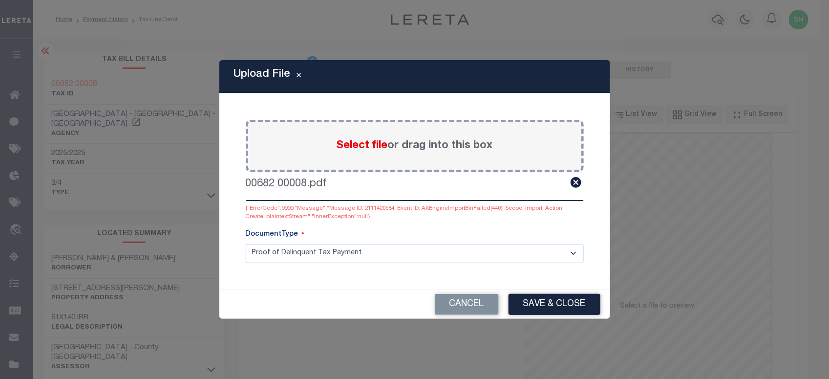
click at [364, 147] on span "Select file" at bounding box center [362, 145] width 51 height 11
click at [0, 0] on input "Select file or drag into this box" at bounding box center [0, 0] width 0 height 0
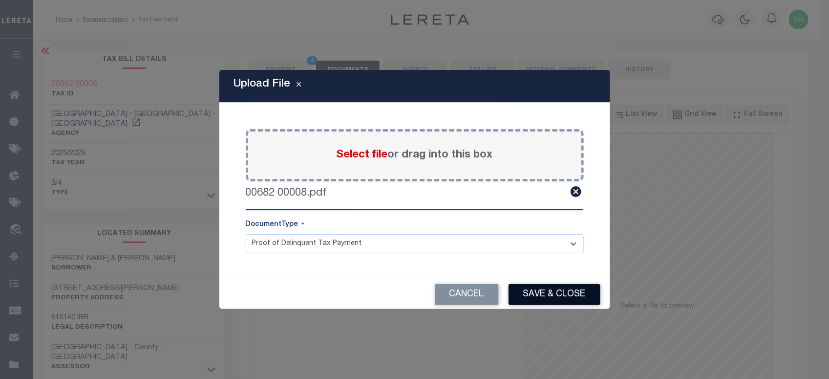
click at [567, 299] on button "Save & Close" at bounding box center [555, 294] width 92 height 21
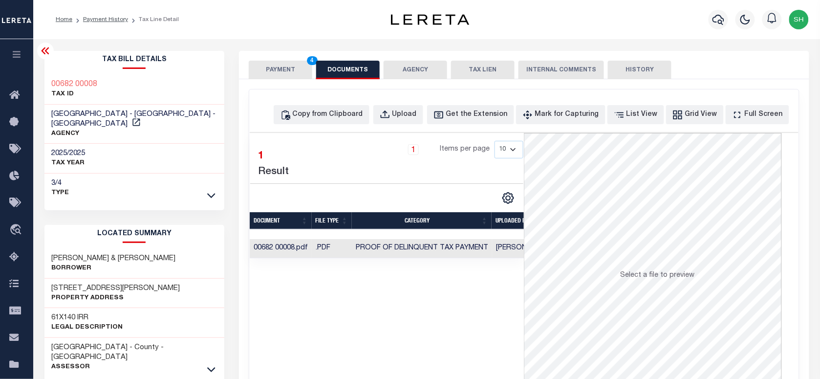
click at [278, 56] on div "PAYMENT 4 DOCUMENTS AGENCY DELINQUENT PAYEE TAX LIEN" at bounding box center [524, 65] width 570 height 28
click at [278, 62] on button "PAYMENT 4" at bounding box center [281, 70] width 64 height 19
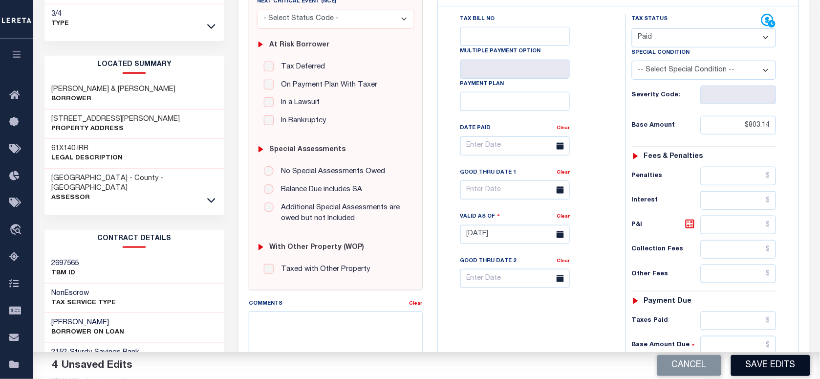
scroll to position [244, 0]
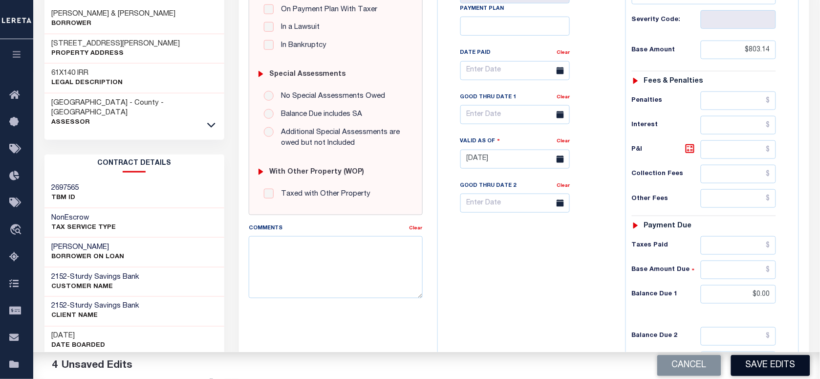
click at [779, 370] on button "Save Edits" at bounding box center [770, 365] width 79 height 21
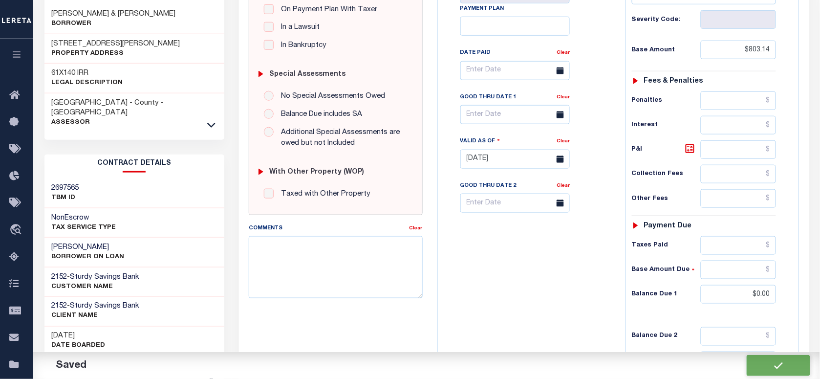
checkbox input "false"
type input "$803.14"
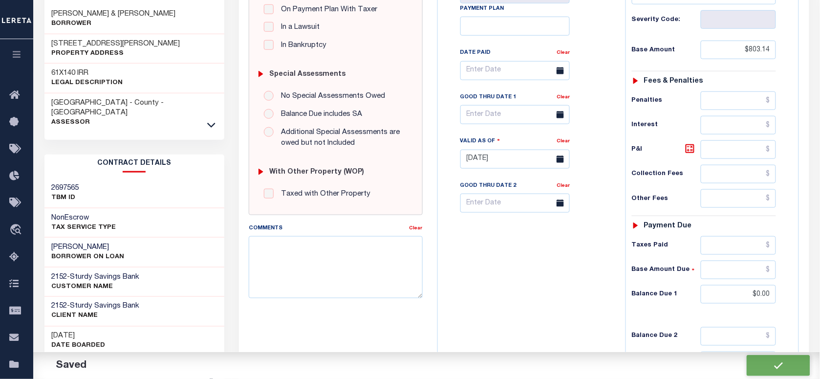
type input "$0"
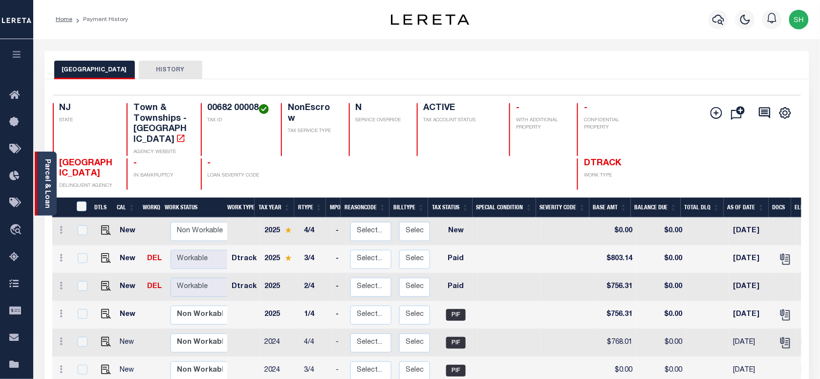
click at [49, 192] on link "Parcel & Loan" at bounding box center [46, 183] width 7 height 49
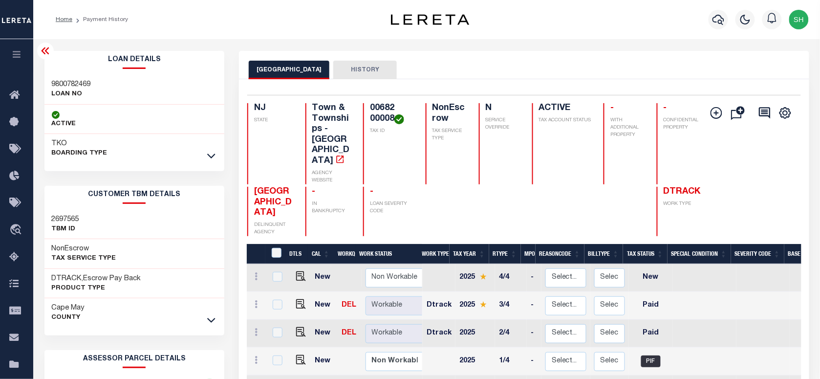
click at [78, 82] on h3 "9800782469" at bounding box center [71, 85] width 39 height 10
copy h3 "9800782469"
click at [719, 20] on icon "button" at bounding box center [718, 20] width 12 height 12
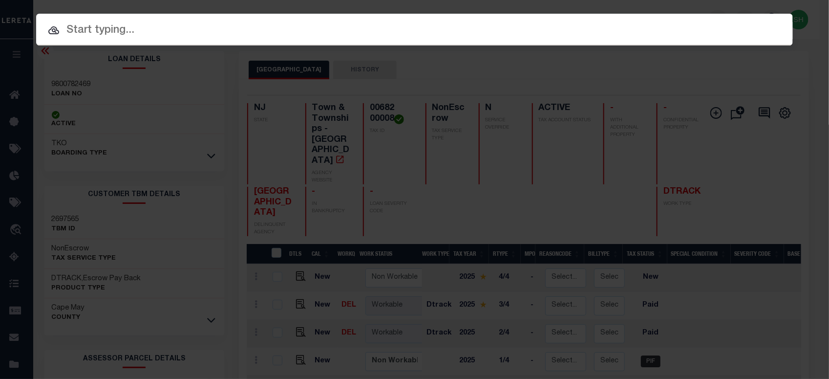
click at [556, 18] on div "Include Loans TBM Customers Borrowers Payments (Lender Non-Disb) Payments (Lend…" at bounding box center [414, 30] width 757 height 32
click at [181, 20] on div at bounding box center [414, 29] width 757 height 31
click at [92, 31] on input "text" at bounding box center [414, 30] width 757 height 17
paste input "00683 00004"
type input "00683 00004"
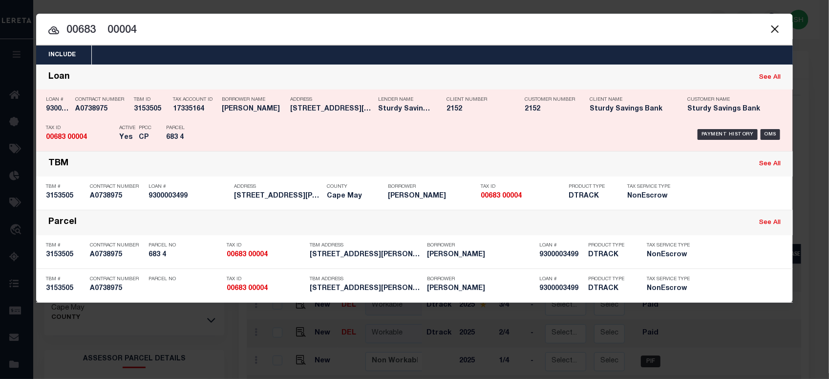
click at [705, 133] on div "Payment History" at bounding box center [728, 134] width 60 height 11
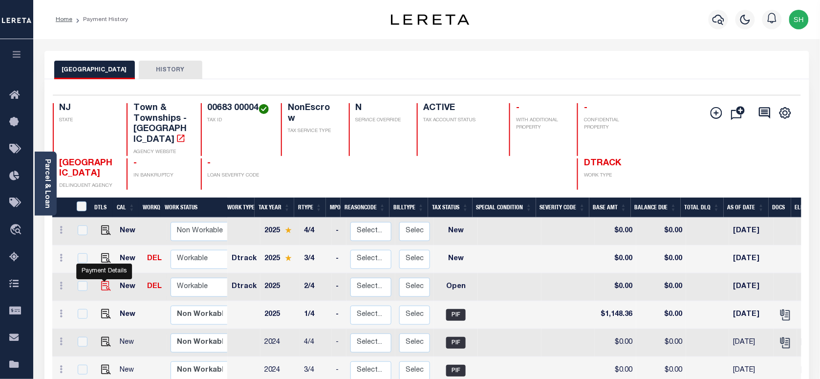
click at [104, 281] on img "" at bounding box center [106, 286] width 10 height 10
checkbox input "true"
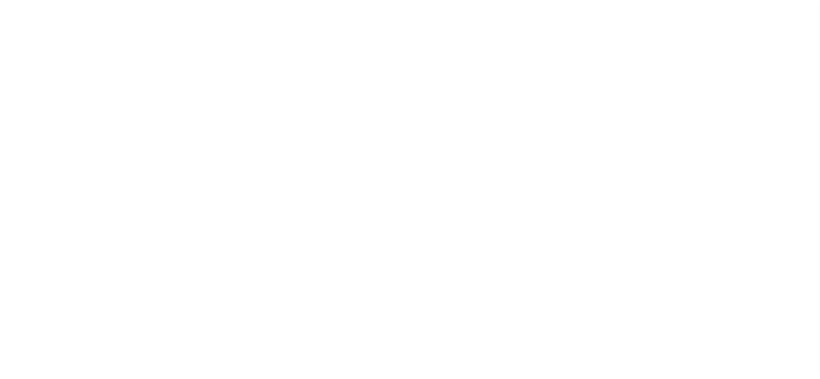
select select "OP2"
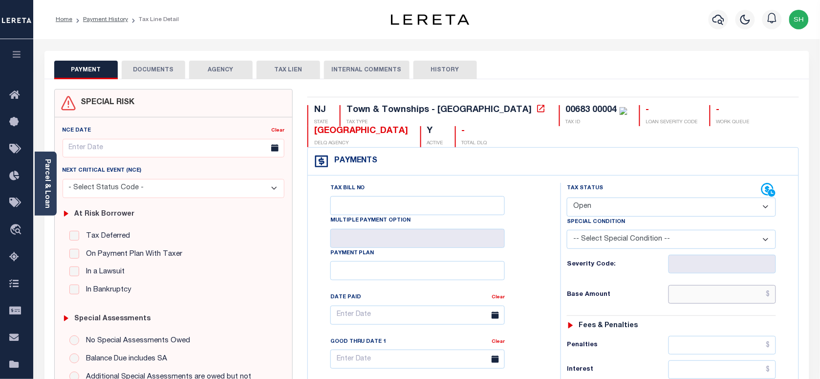
paste input "1,148.36"
drag, startPoint x: 728, startPoint y: 303, endPoint x: 721, endPoint y: 303, distance: 7.3
click at [728, 303] on input "text" at bounding box center [722, 294] width 108 height 19
type input "$1,148.36"
type input "[DATE]"
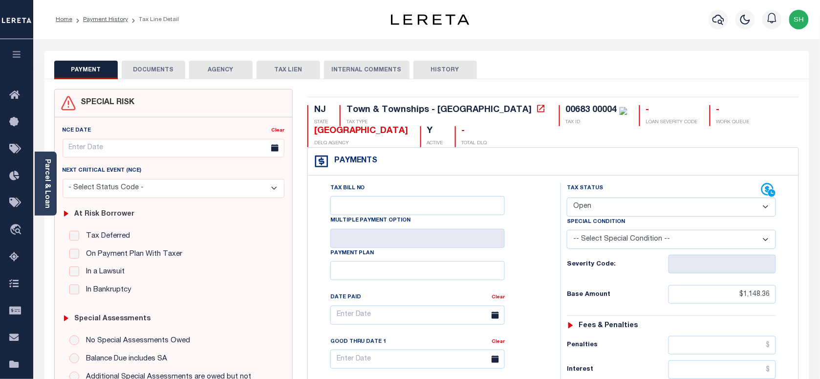
click at [599, 211] on select "- Select Status Code - Open Due/Unpaid Paid Incomplete No Tax Due Internal Refu…" at bounding box center [671, 206] width 209 height 19
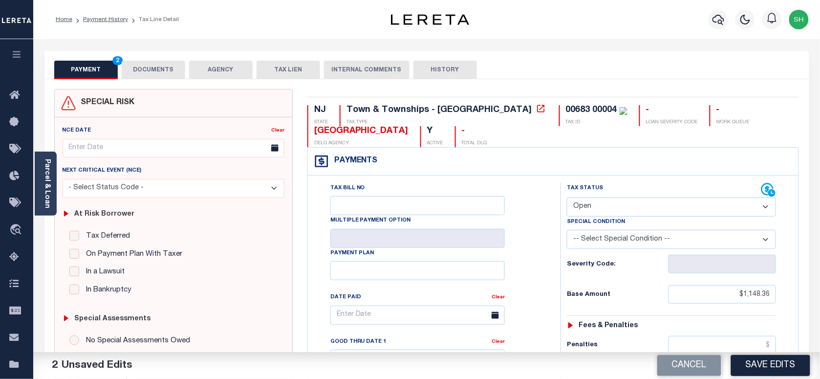
select select "PYD"
click at [567, 198] on select "- Select Status Code - Open Due/Unpaid Paid Incomplete No Tax Due Internal Refu…" at bounding box center [671, 206] width 209 height 19
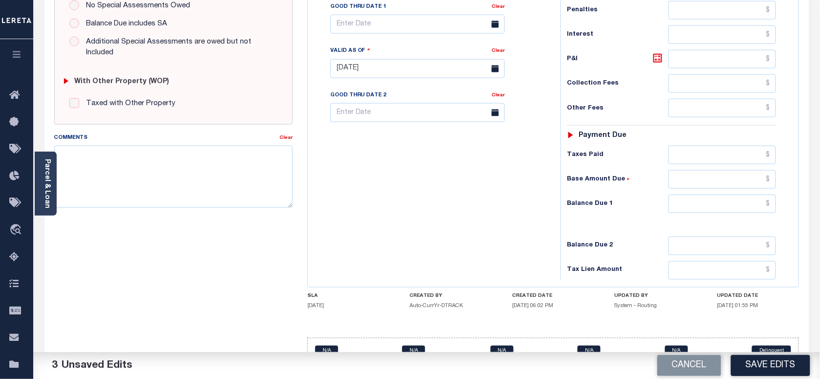
scroll to position [366, 0]
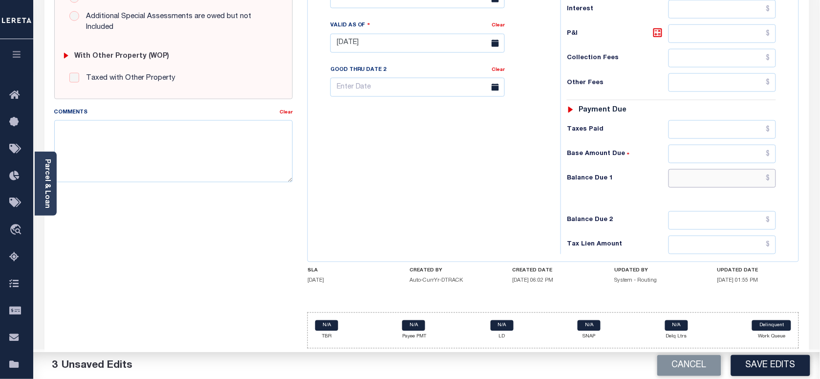
click at [759, 178] on input "text" at bounding box center [722, 178] width 108 height 19
type input "$0.00"
paste textarea "Balance amount included adjusted bill"
click at [206, 154] on textarea "Comments" at bounding box center [173, 151] width 238 height 62
click at [416, 218] on div "Tax Bill No Multiple Payment Option Payment Plan Clear" at bounding box center [431, 38] width 243 height 431
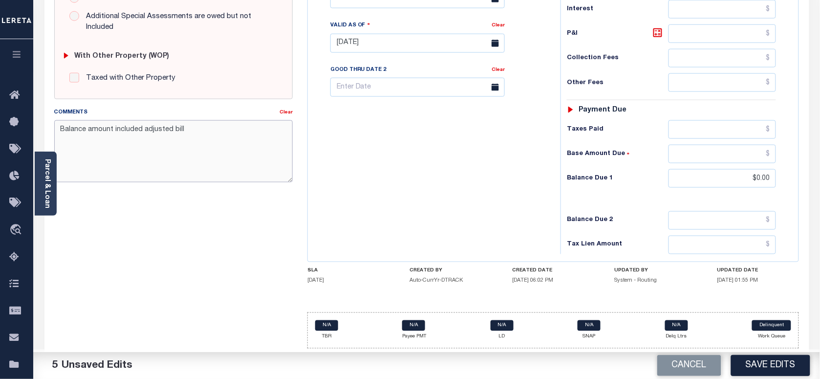
click at [223, 140] on textarea "Balance amount included adjusted bill" at bounding box center [173, 151] width 238 height 62
paste textarea "Please refer 2025 3/4 line for Tax Supporting Document."
type textarea "Balance amount included adjusted bill Please refer 2025 3/4 line for Tax Suppor…"
click at [750, 375] on div "Cancel Save Edits" at bounding box center [623, 365] width 393 height 27
click at [752, 361] on button "Save Edits" at bounding box center [770, 365] width 79 height 21
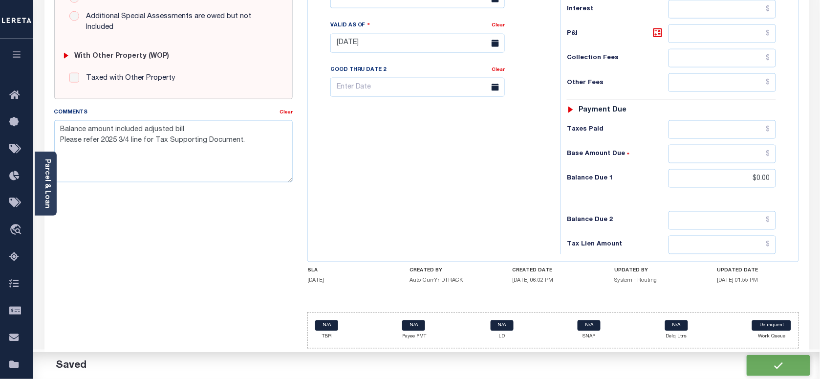
checkbox input "false"
type textarea "Balance amount included adjusted bill Please refer 2025 3/4 line for Tax Suppor…"
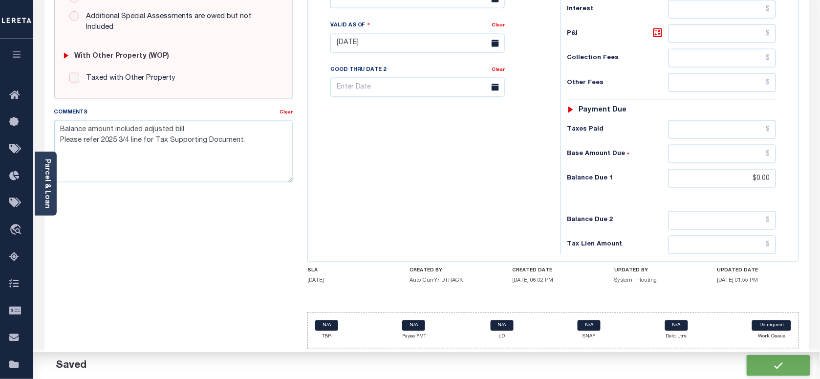
type input "$1,148.36"
type input "$0"
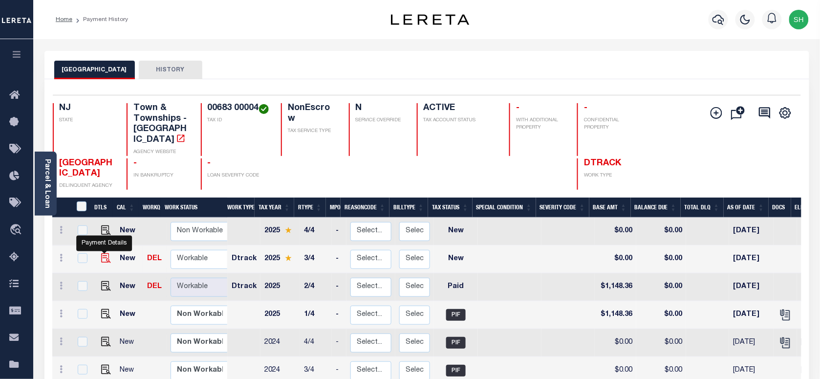
click at [101, 253] on img "" at bounding box center [106, 258] width 10 height 10
checkbox input "true"
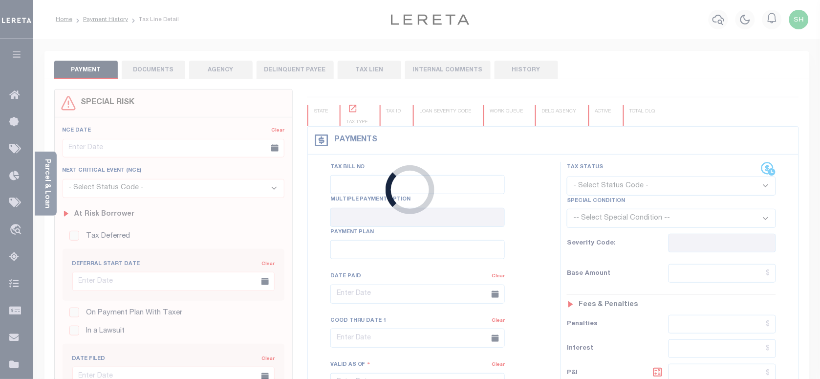
checkbox input "false"
type input "[DATE]"
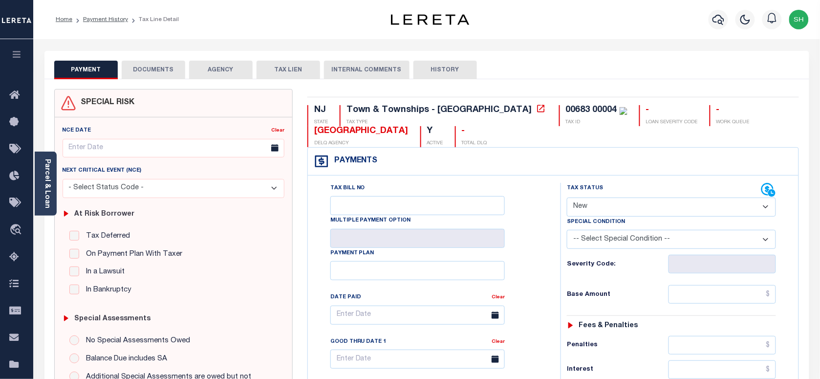
click at [634, 190] on div "Tax Status Status" at bounding box center [664, 190] width 194 height 15
drag, startPoint x: 626, startPoint y: 208, endPoint x: 622, endPoint y: 218, distance: 11.6
click at [626, 208] on select "- Select Status Code - Open Due/Unpaid Paid Incomplete No Tax Due Internal Refu…" at bounding box center [671, 206] width 209 height 19
select select "PYD"
click at [567, 198] on select "- Select Status Code - Open Due/Unpaid Paid Incomplete No Tax Due Internal Refu…" at bounding box center [671, 206] width 209 height 19
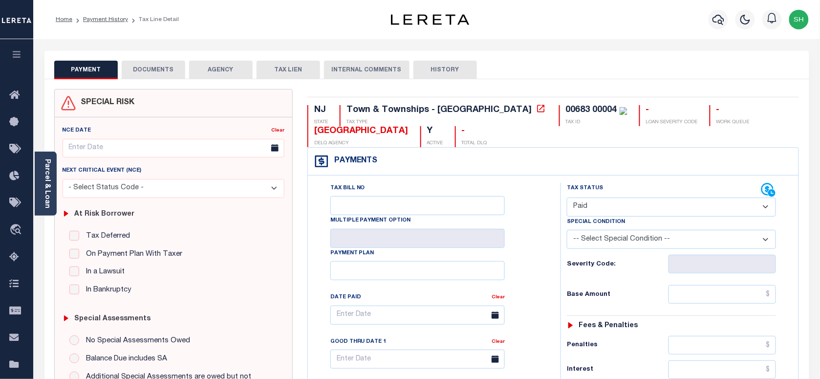
type input "[DATE]"
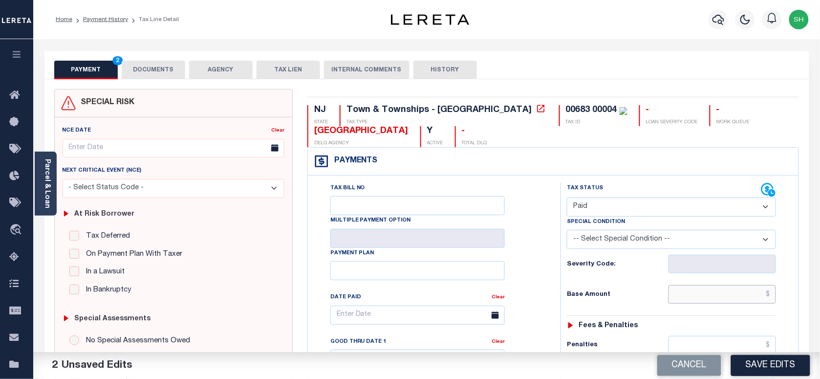
drag, startPoint x: 721, startPoint y: 287, endPoint x: 719, endPoint y: 293, distance: 6.6
click at [721, 287] on input "text" at bounding box center [722, 294] width 108 height 19
paste input "1,214.04"
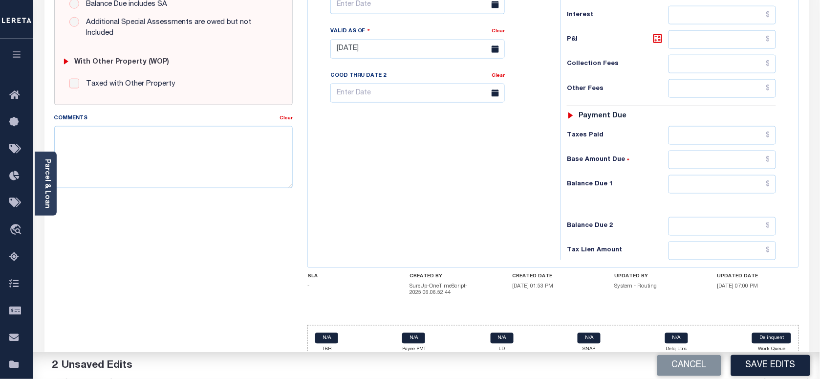
scroll to position [366, 0]
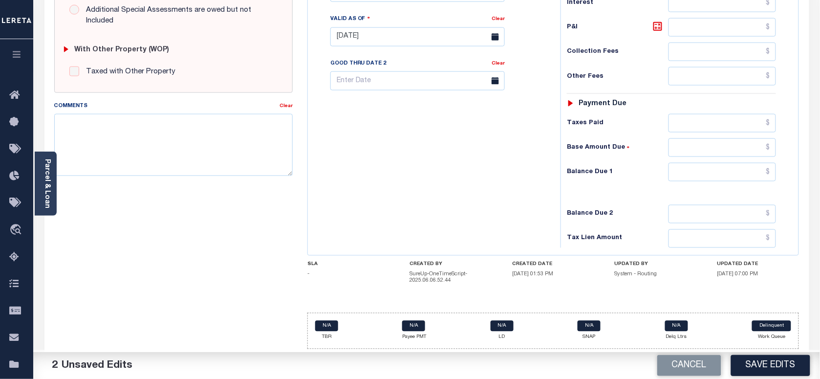
type input "$1,214.04"
click at [752, 172] on input "text" at bounding box center [722, 172] width 108 height 19
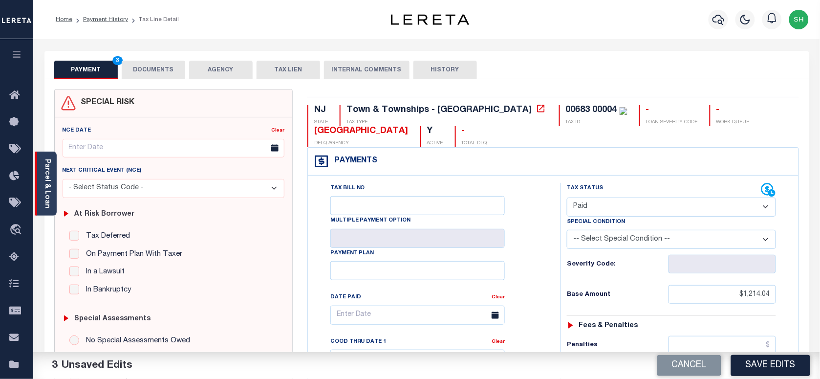
type input "$0.00"
click at [44, 179] on link "Parcel & Loan" at bounding box center [46, 183] width 7 height 49
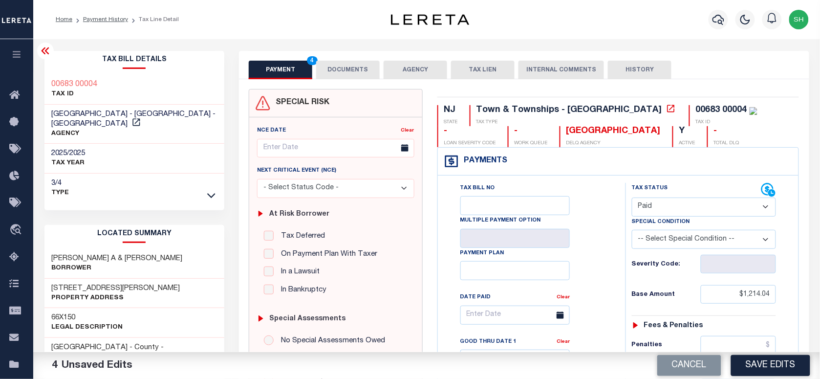
copy div "00683 00004"
click at [350, 66] on button "DOCUMENTS" at bounding box center [348, 70] width 64 height 19
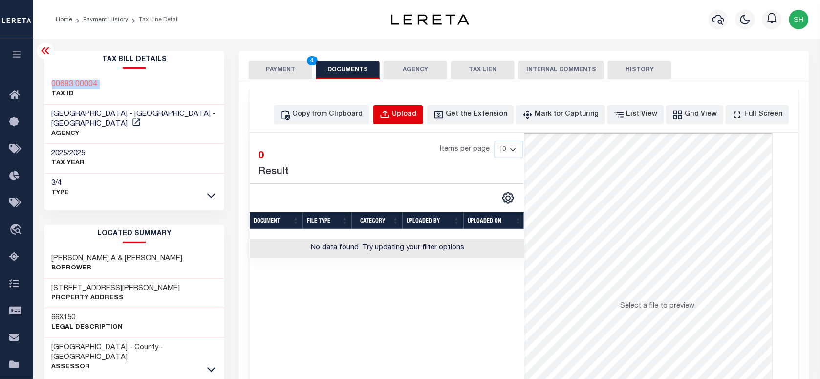
click at [411, 115] on div "Upload" at bounding box center [404, 114] width 24 height 11
select select "POP"
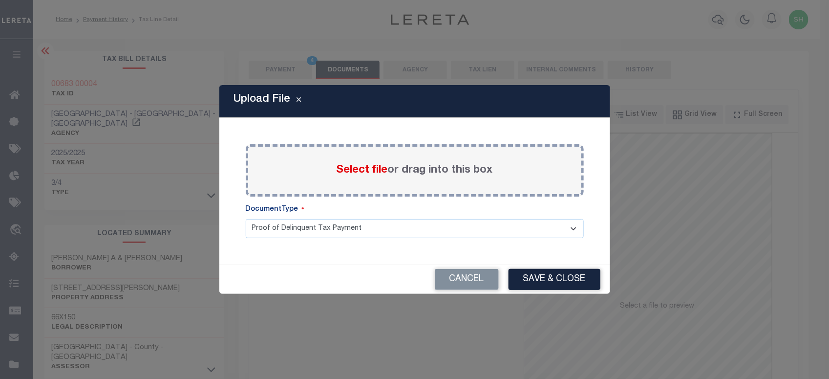
click at [374, 166] on span "Select file" at bounding box center [362, 170] width 51 height 11
click at [0, 0] on input "Select file or drag into this box" at bounding box center [0, 0] width 0 height 0
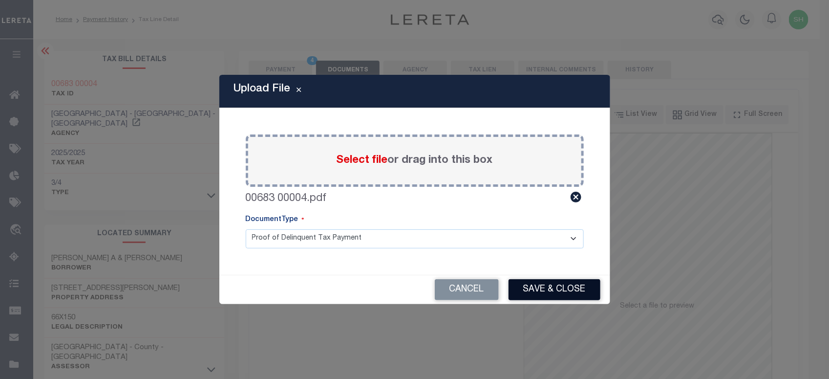
click at [572, 286] on button "Save & Close" at bounding box center [555, 289] width 92 height 21
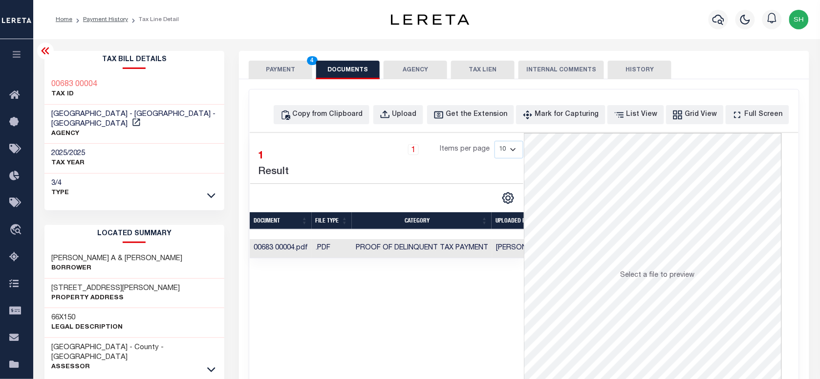
click at [258, 62] on button "PAYMENT 4" at bounding box center [281, 70] width 64 height 19
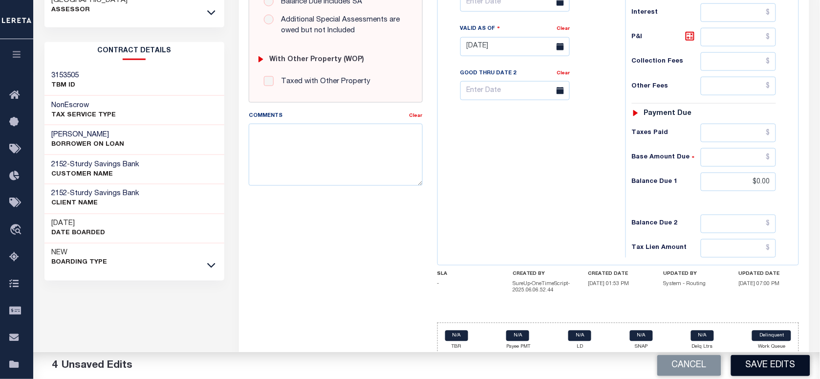
scroll to position [366, 0]
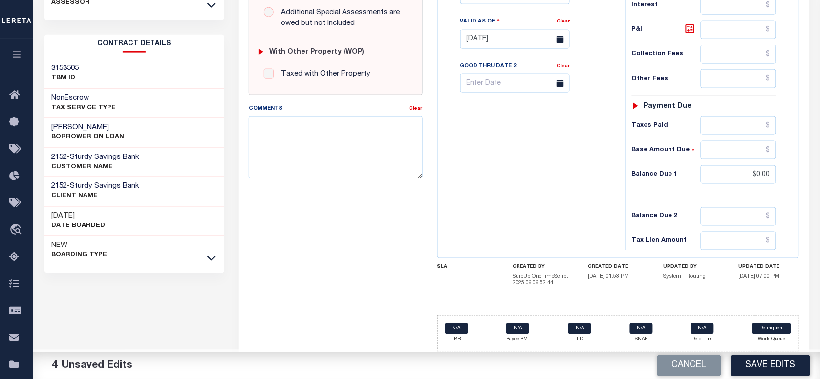
click at [770, 373] on button "Save Edits" at bounding box center [770, 365] width 79 height 21
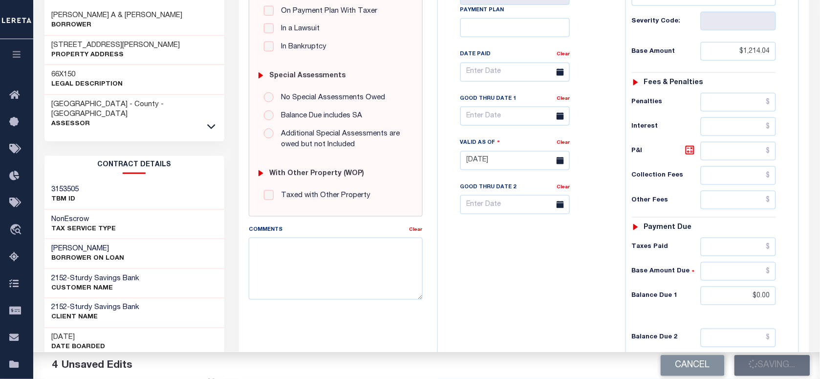
scroll to position [61, 0]
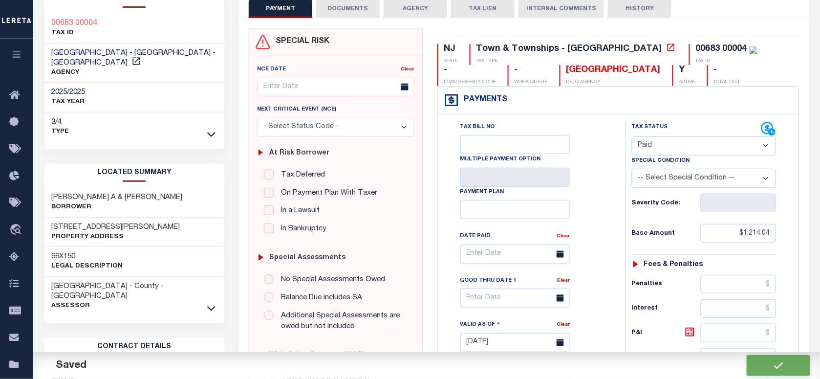
checkbox input "false"
type input "$1,214.04"
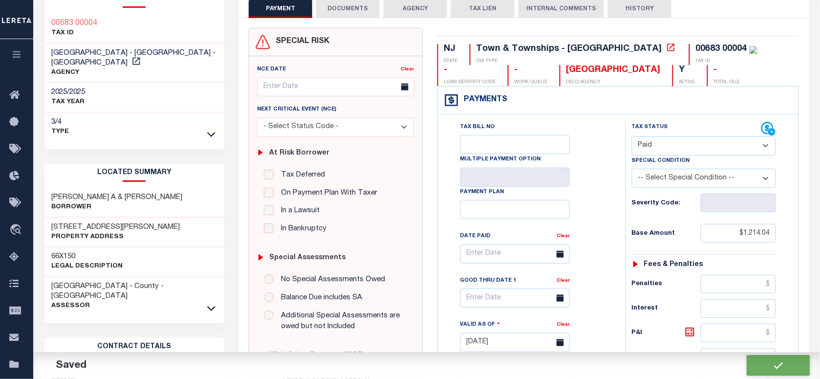
type input "$0"
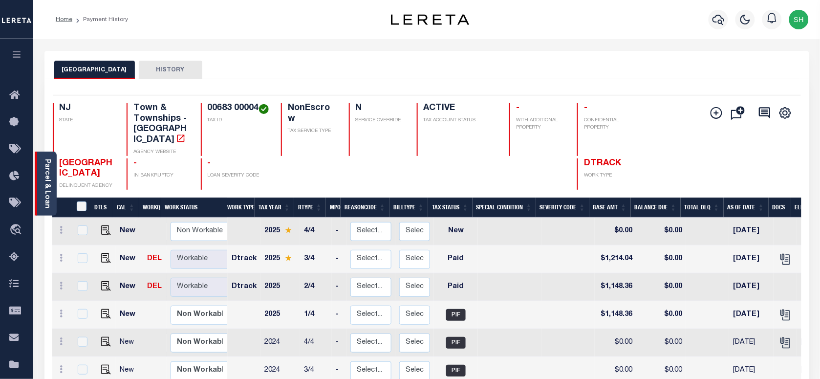
click at [45, 179] on link "Parcel & Loan" at bounding box center [46, 183] width 7 height 49
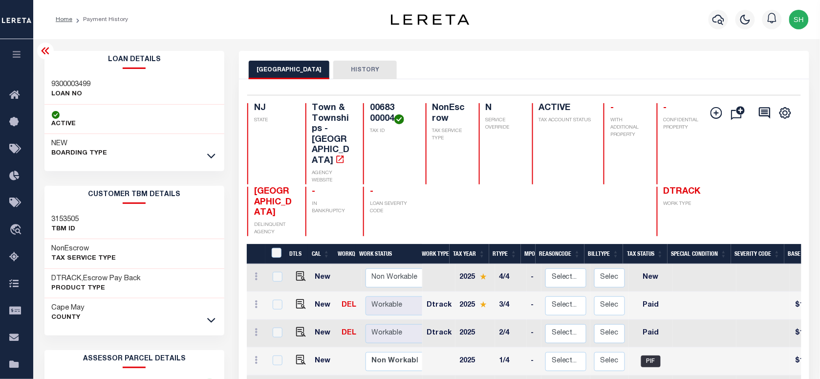
click at [57, 72] on div "Loan Details 9300003499 LOAN NO NEW" at bounding box center [134, 107] width 180 height 112
click at [44, 81] on div "9300003499 LOAN NO" at bounding box center [134, 90] width 180 height 30
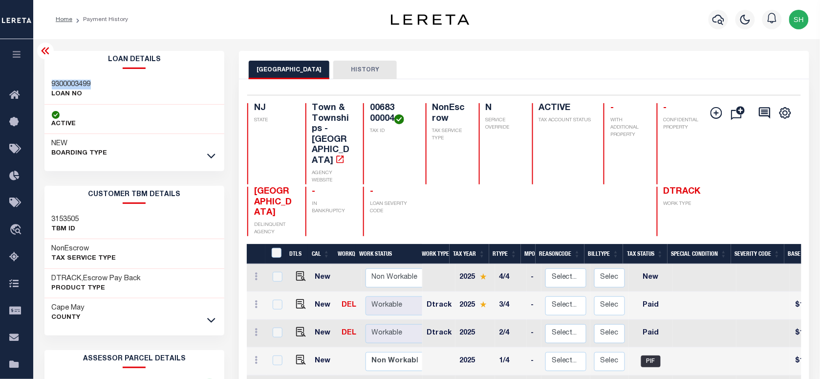
copy h3 "9300003499"
click at [711, 15] on button "button" at bounding box center [718, 20] width 20 height 20
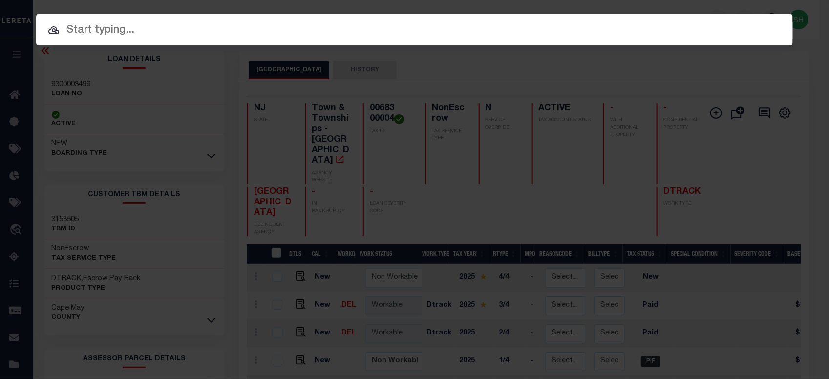
click at [633, 23] on input "text" at bounding box center [414, 30] width 757 height 17
paste input "00685 00020"
type input "00685 00020"
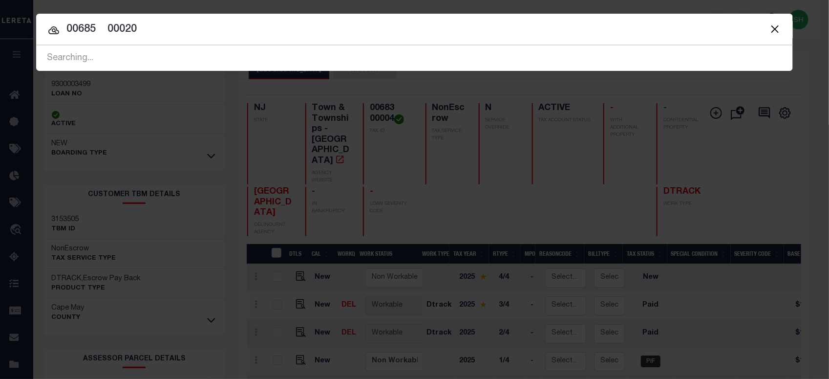
click at [233, 22] on input "00685 00020" at bounding box center [414, 29] width 757 height 17
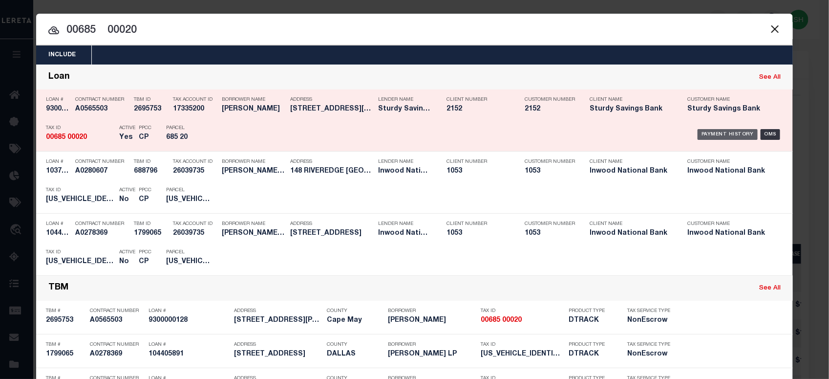
click at [711, 132] on div "Payment History" at bounding box center [728, 134] width 60 height 11
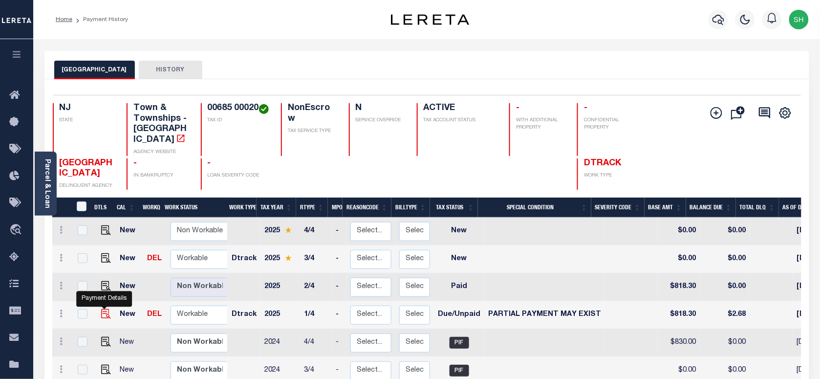
click at [101, 309] on img "" at bounding box center [106, 314] width 10 height 10
checkbox input "true"
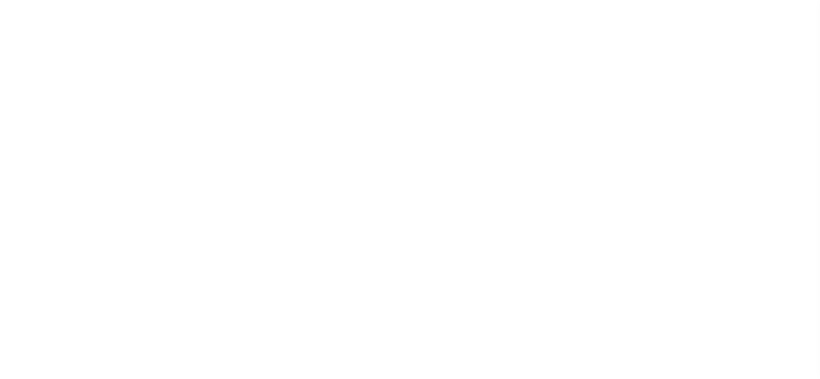
select select "DUE"
select select "15"
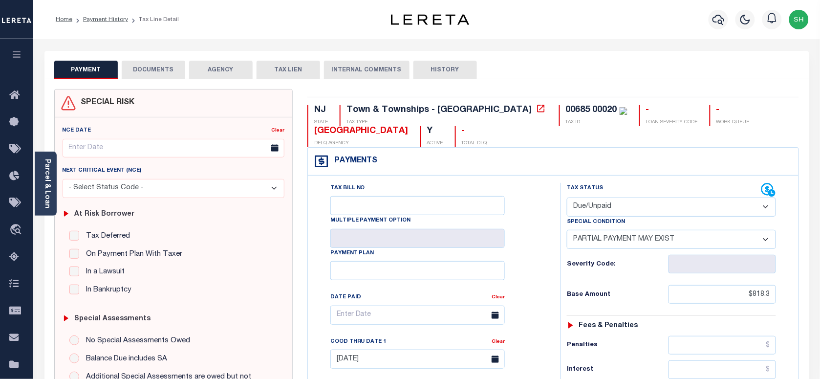
click at [596, 204] on select "- Select Status Code - Open Due/Unpaid Paid Incomplete No Tax Due Internal Refu…" at bounding box center [671, 206] width 209 height 19
select select "PYD"
click at [567, 198] on select "- Select Status Code - Open Due/Unpaid Paid Incomplete No Tax Due Internal Refu…" at bounding box center [671, 206] width 209 height 19
select select "0"
type input "[DATE]"
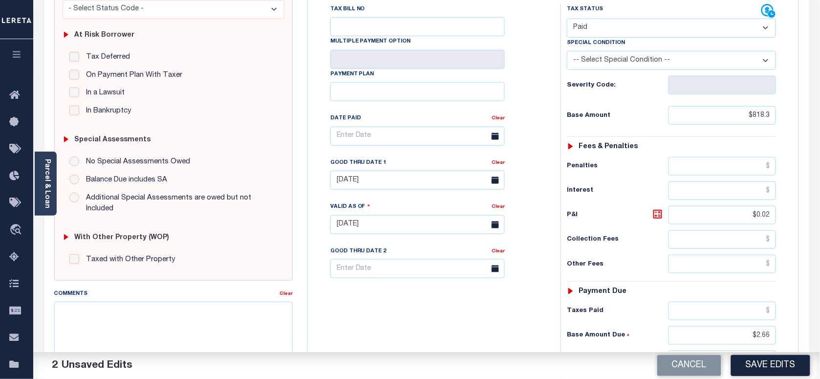
scroll to position [183, 0]
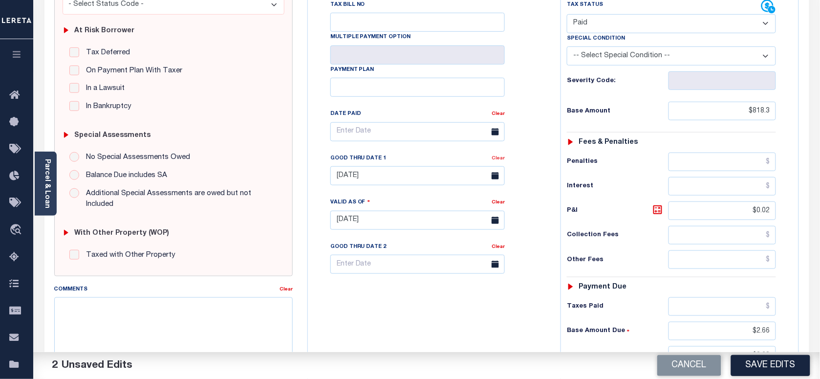
click at [504, 160] on link "Clear" at bounding box center [498, 158] width 13 height 5
drag, startPoint x: 748, startPoint y: 214, endPoint x: 814, endPoint y: 220, distance: 66.3
click at [814, 220] on div "PAYMENT 3 DOCUMENTS AGENCY DELINQUENT PAYEE" at bounding box center [426, 213] width 779 height 690
drag, startPoint x: 735, startPoint y: 333, endPoint x: 786, endPoint y: 334, distance: 50.3
click at [786, 334] on div "Tax Status Status - Select Status Code -" at bounding box center [674, 215] width 228 height 431
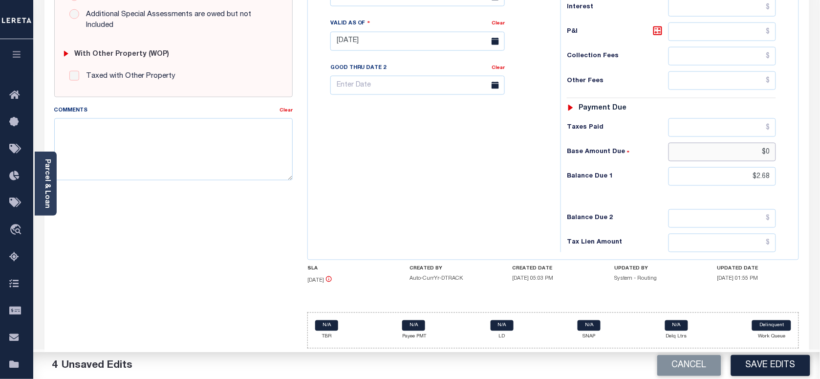
scroll to position [366, 0]
drag, startPoint x: 750, startPoint y: 157, endPoint x: 787, endPoint y: 152, distance: 37.5
click at [787, 152] on div "Tax Status Status - Select Status Code -" at bounding box center [674, 36] width 228 height 431
type input "$0.00"
drag, startPoint x: 751, startPoint y: 141, endPoint x: 810, endPoint y: 149, distance: 59.2
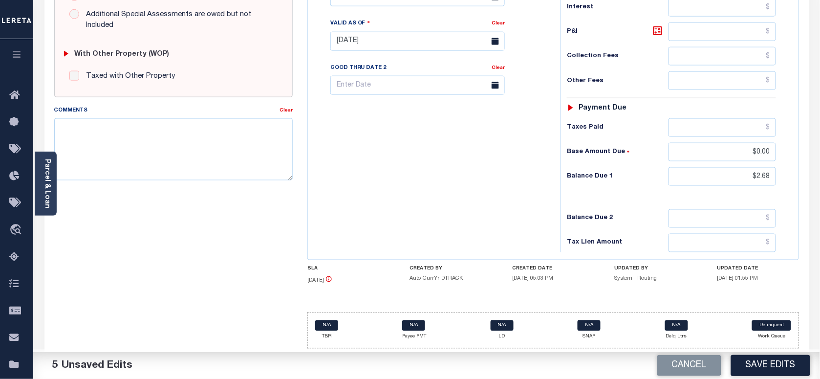
click at [810, 149] on div "PAYMENT 5 DOCUMENTS AGENCY DELINQUENT PAYEE" at bounding box center [426, 34] width 779 height 690
drag, startPoint x: 741, startPoint y: 153, endPoint x: 826, endPoint y: 157, distance: 85.1
click at [819, 157] on html "Home Payment History Tax Line Detail" at bounding box center [410, 8] width 820 height 741
drag, startPoint x: 709, startPoint y: 168, endPoint x: 834, endPoint y: 181, distance: 125.3
click at [819, 181] on html "Home Payment History Tax Line Detail" at bounding box center [410, 8] width 820 height 741
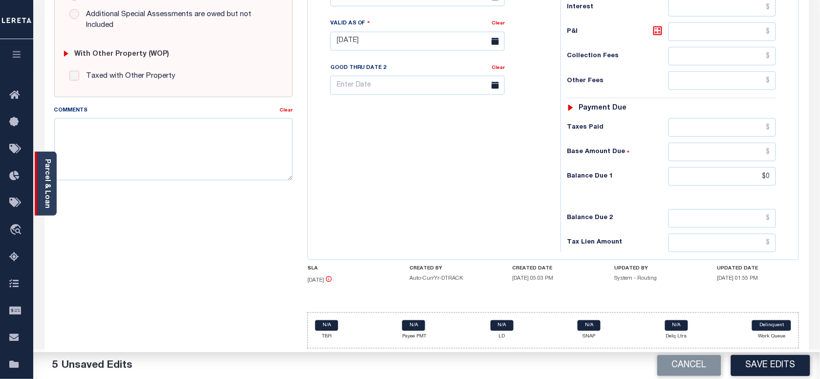
type input "$0.00"
click at [50, 177] on link "Parcel & Loan" at bounding box center [46, 183] width 7 height 49
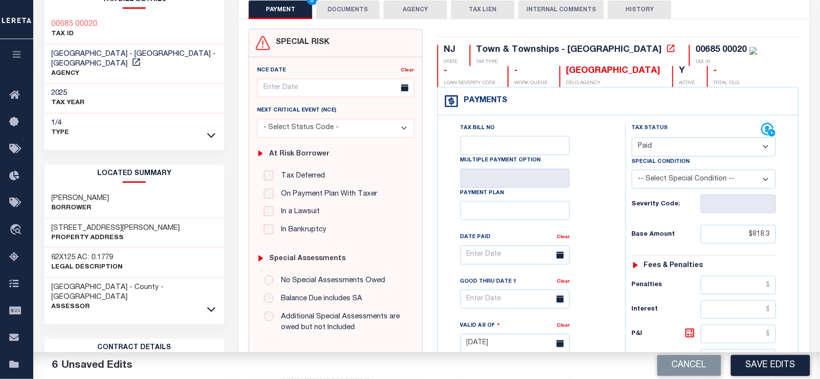
scroll to position [244, 0]
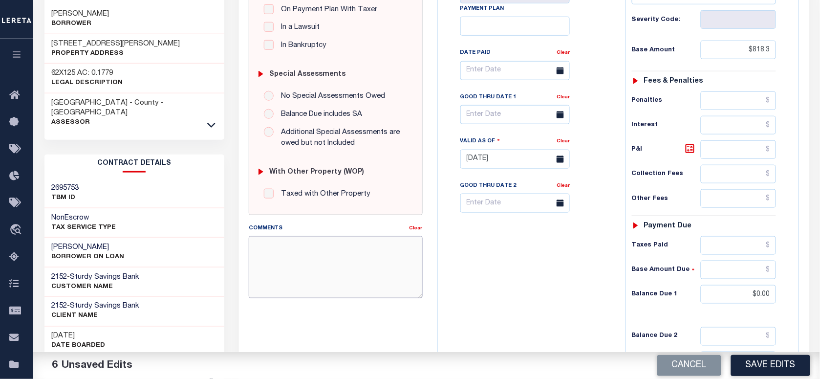
paste textarea "Please refer 2025 3/4 line for Tax Supporting Document."
drag, startPoint x: 283, startPoint y: 268, endPoint x: 271, endPoint y: 270, distance: 12.5
click at [283, 268] on textarea "Please refer 2025 3/4 line for Tax Supporting Document." at bounding box center [335, 267] width 173 height 62
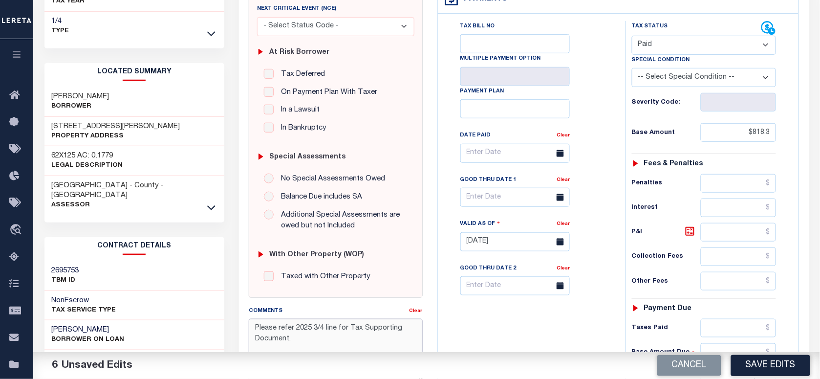
scroll to position [61, 0]
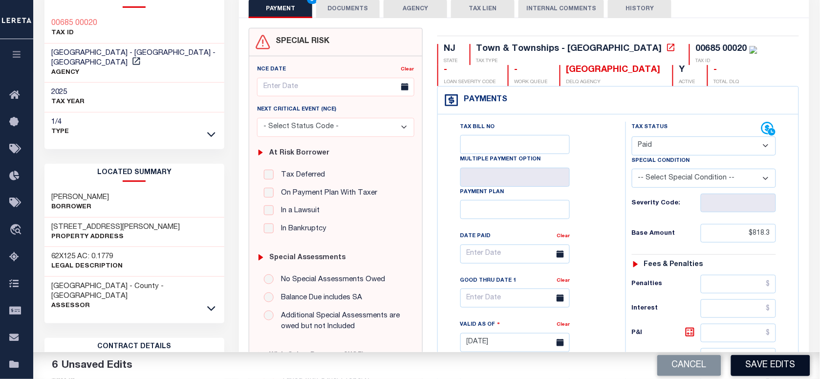
type textarea "Please refer 2025 3/4 line for Tax Supporting Document."
click at [746, 363] on button "Save Edits" at bounding box center [770, 365] width 79 height 21
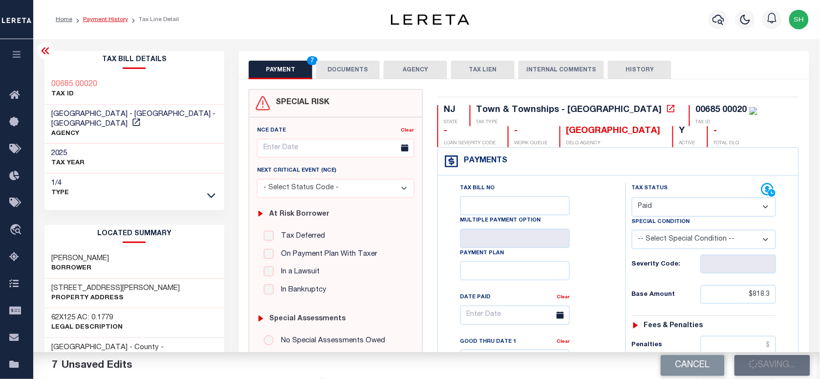
click at [103, 17] on link "Payment History" at bounding box center [105, 20] width 45 height 6
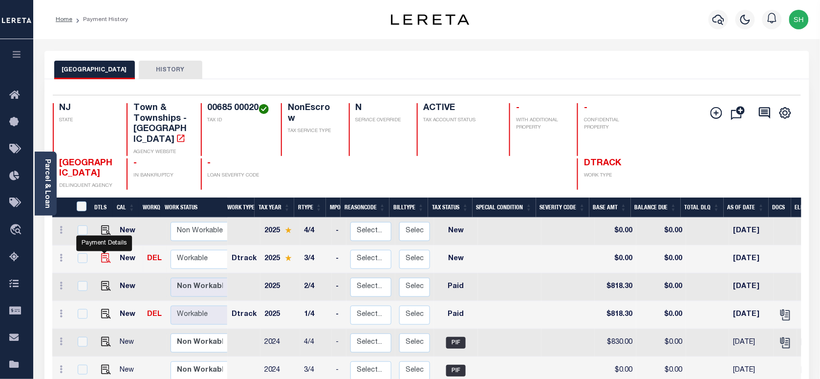
click at [104, 253] on img "" at bounding box center [106, 258] width 10 height 10
checkbox input "true"
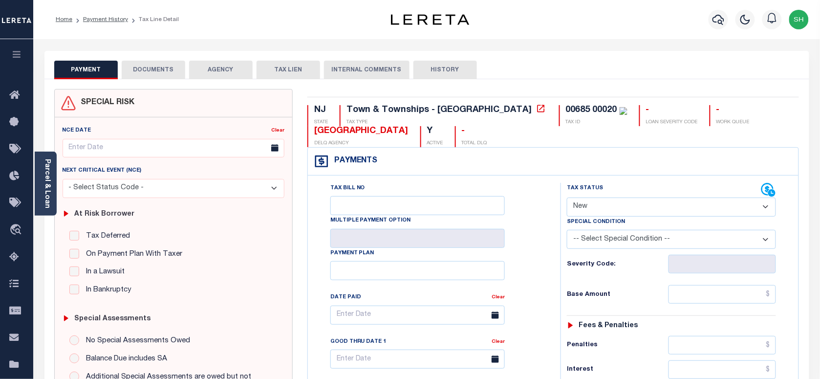
click at [621, 205] on select "- Select Status Code - Open Due/Unpaid Paid Incomplete No Tax Due Internal Refu…" at bounding box center [671, 206] width 209 height 19
select select "PYD"
click at [567, 198] on select "- Select Status Code - Open Due/Unpaid Paid Incomplete No Tax Due Internal Refu…" at bounding box center [671, 206] width 209 height 19
type input "[DATE]"
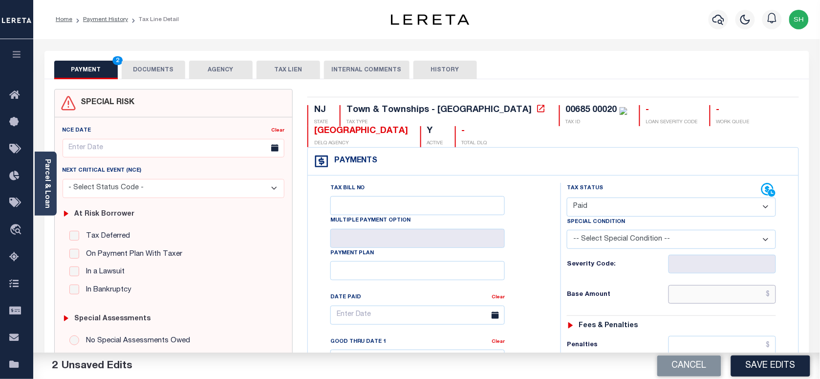
click at [748, 300] on input "text" at bounding box center [722, 294] width 108 height 19
paste input "865.10"
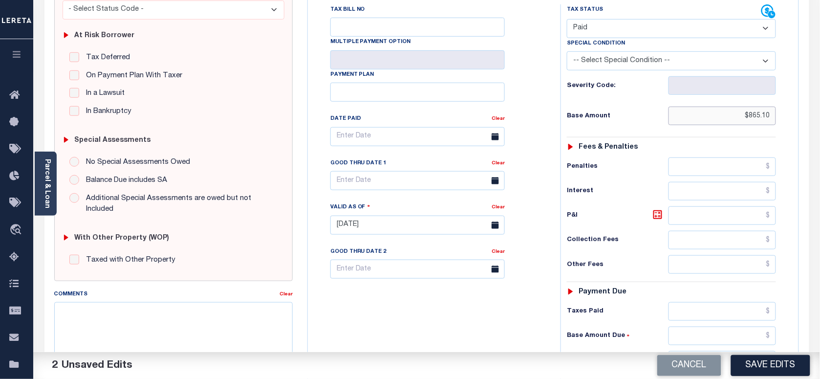
scroll to position [366, 0]
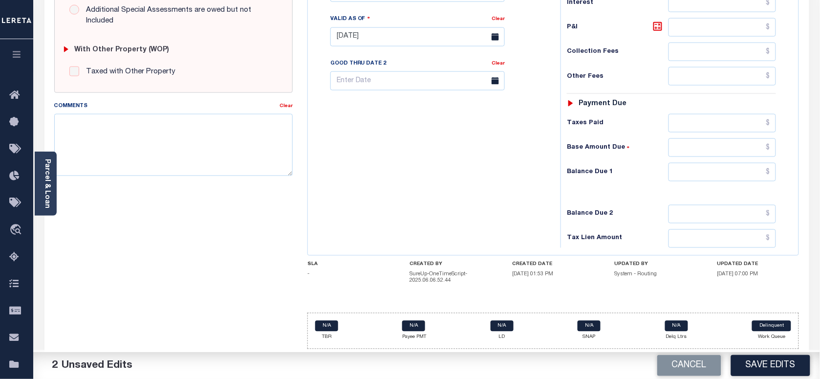
type input "$865.10"
click at [747, 174] on input "text" at bounding box center [722, 172] width 108 height 19
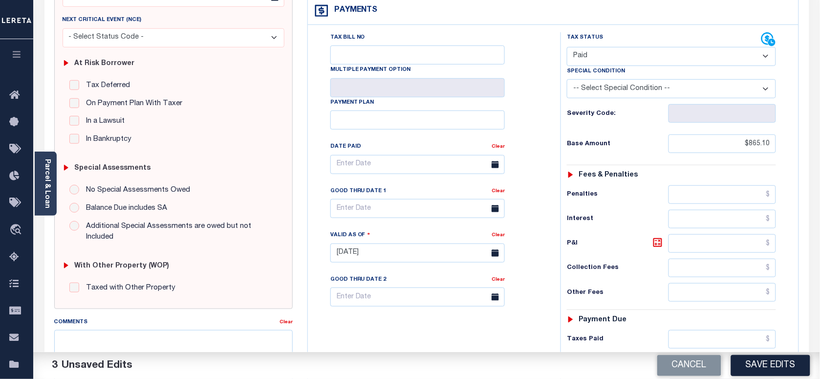
scroll to position [0, 0]
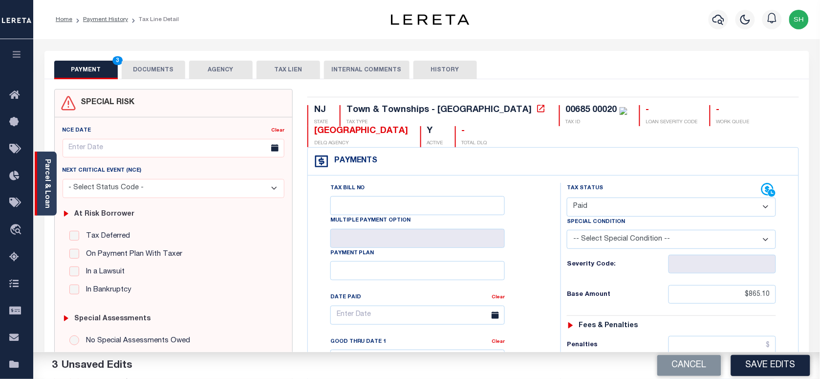
type input "$0.00"
click at [42, 182] on div "Parcel & Loan" at bounding box center [46, 183] width 22 height 64
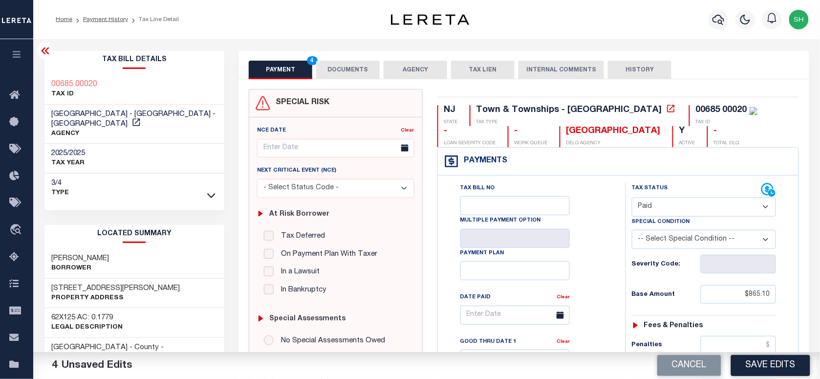
copy div "00685 00020"
click at [343, 69] on button "DOCUMENTS" at bounding box center [348, 70] width 64 height 19
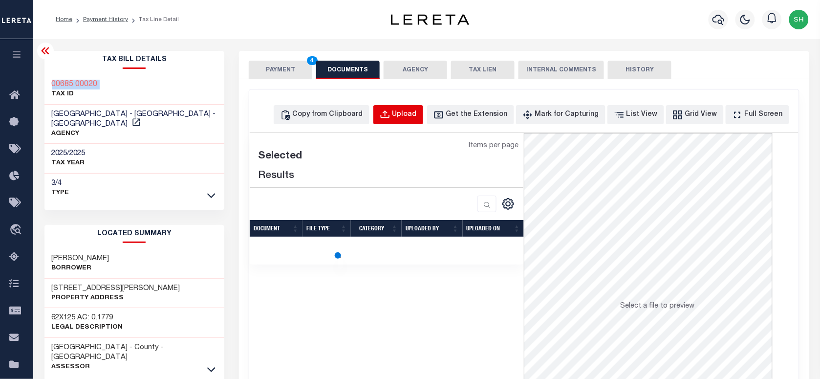
click at [417, 118] on div "Upload" at bounding box center [404, 114] width 24 height 11
select select "POP"
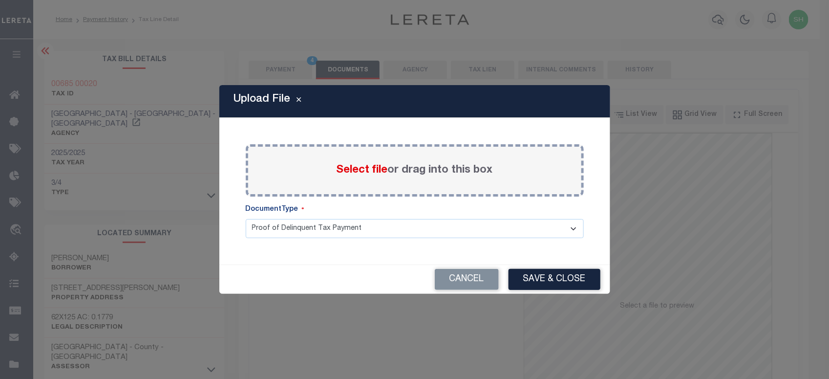
click at [359, 172] on span "Select file" at bounding box center [362, 170] width 51 height 11
click at [0, 0] on input "Select file or drag into this box" at bounding box center [0, 0] width 0 height 0
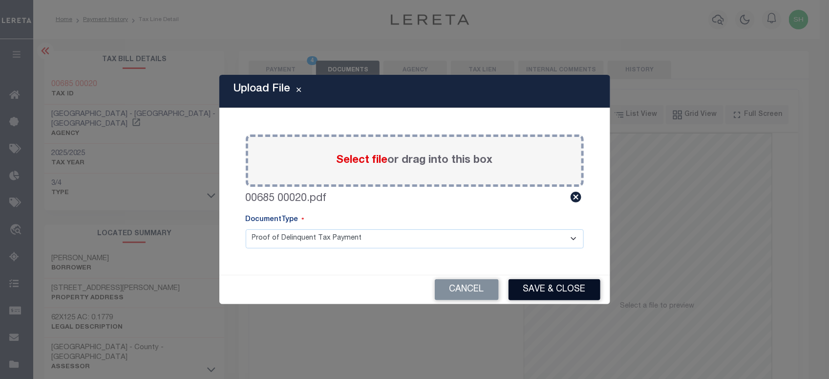
click at [589, 289] on button "Save & Close" at bounding box center [555, 289] width 92 height 21
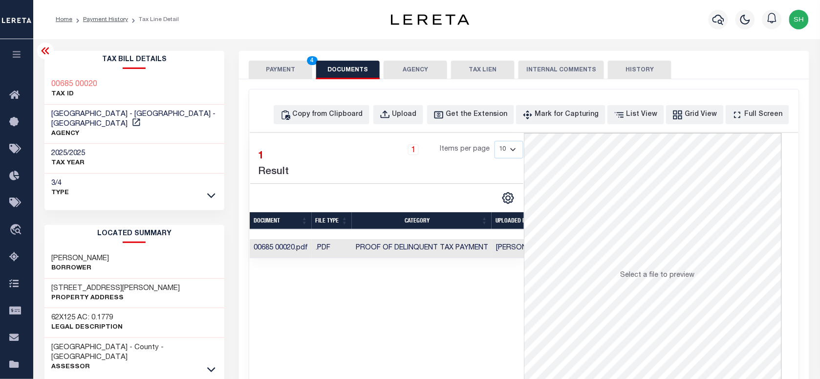
click at [277, 66] on button "PAYMENT 4" at bounding box center [281, 70] width 64 height 19
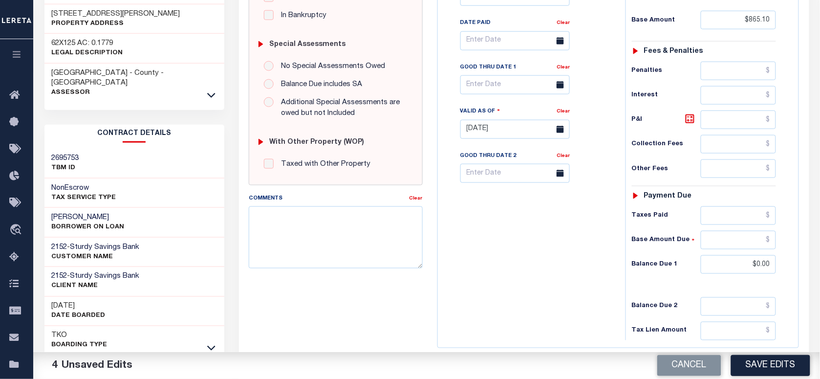
scroll to position [305, 0]
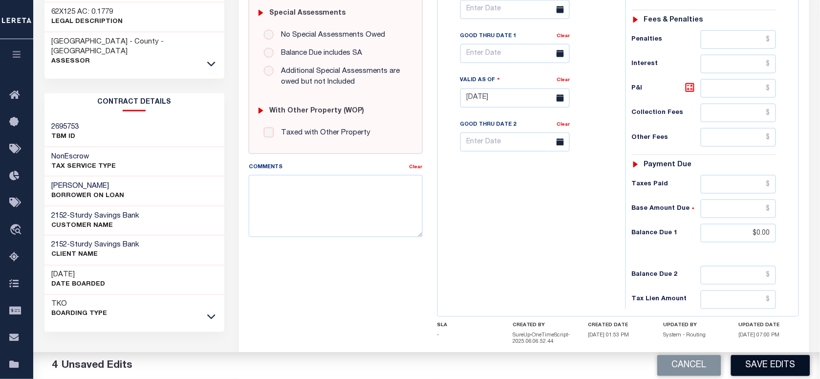
click at [770, 367] on button "Save Edits" at bounding box center [770, 365] width 79 height 21
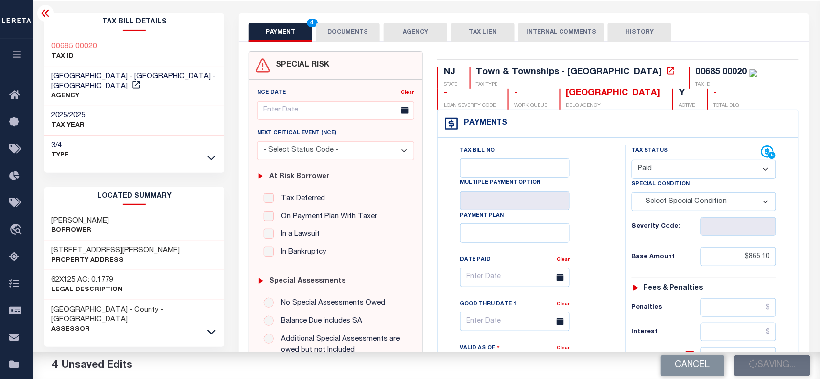
scroll to position [0, 0]
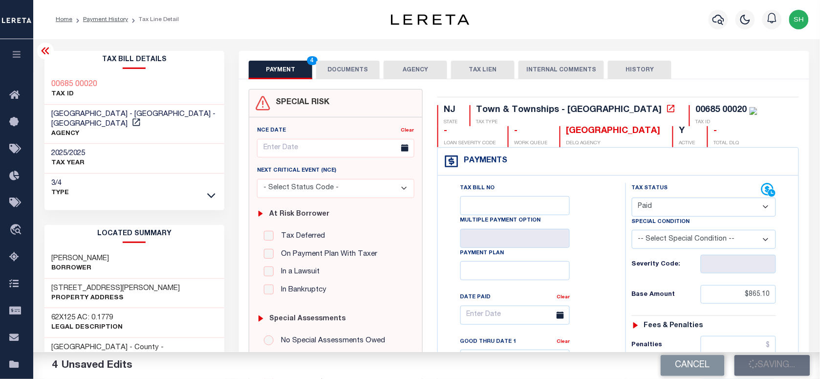
click at [696, 108] on div "00685 00020" at bounding box center [721, 110] width 51 height 9
copy div "00685 00020"
click at [90, 21] on link "Payment History" at bounding box center [105, 20] width 45 height 6
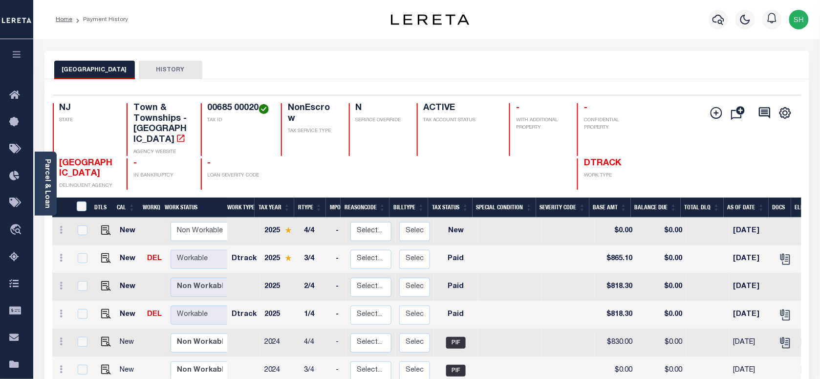
click at [707, 23] on div at bounding box center [718, 19] width 27 height 34
click at [714, 19] on icon "button" at bounding box center [718, 20] width 12 height 12
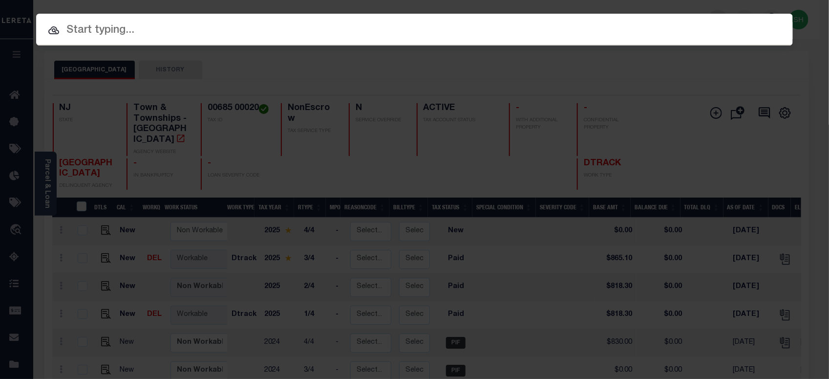
paste input "00700 0100003 C0508"
type input "00700 0100003 C0508"
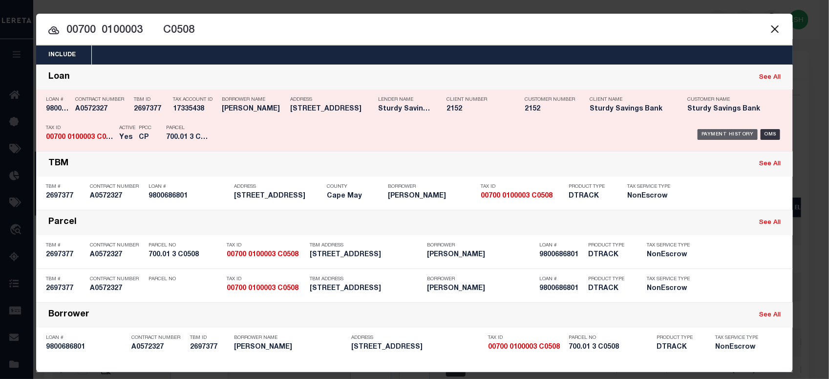
click at [714, 132] on div "Payment History" at bounding box center [728, 134] width 60 height 11
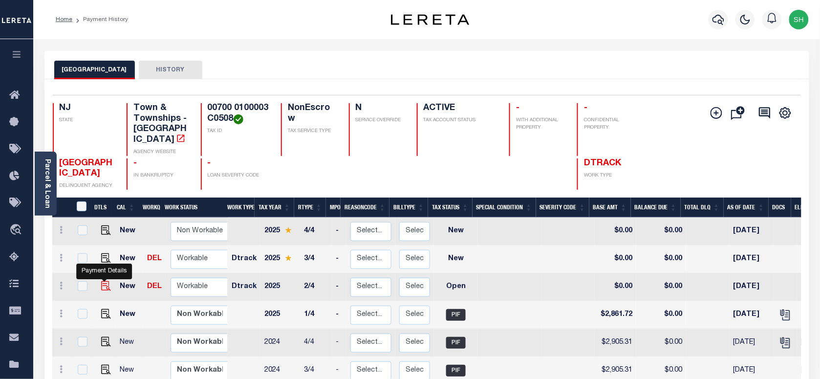
click at [108, 281] on img "" at bounding box center [106, 286] width 10 height 10
checkbox input "true"
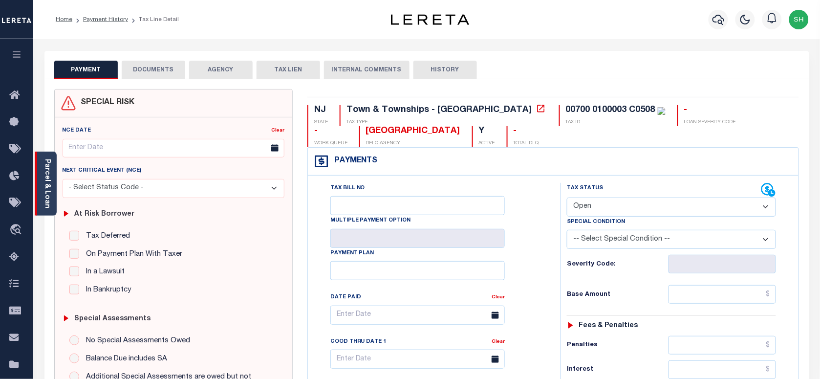
click at [41, 189] on div "Parcel & Loan" at bounding box center [46, 183] width 22 height 64
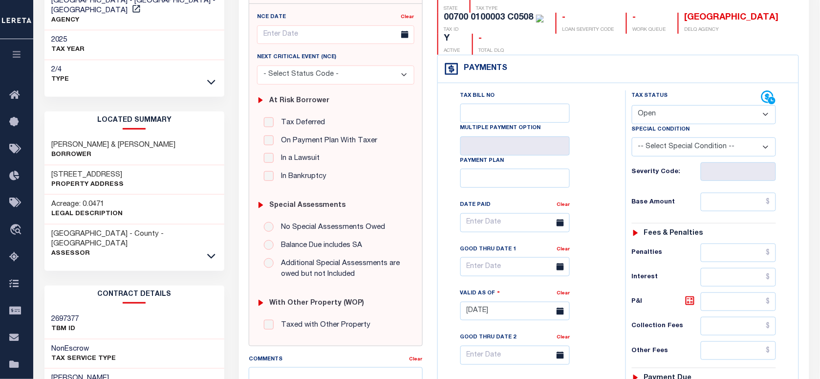
scroll to position [122, 0]
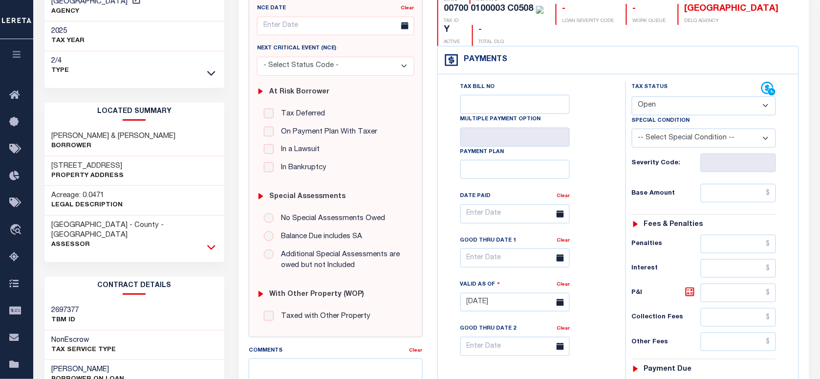
click at [211, 245] on icon at bounding box center [211, 247] width 8 height 5
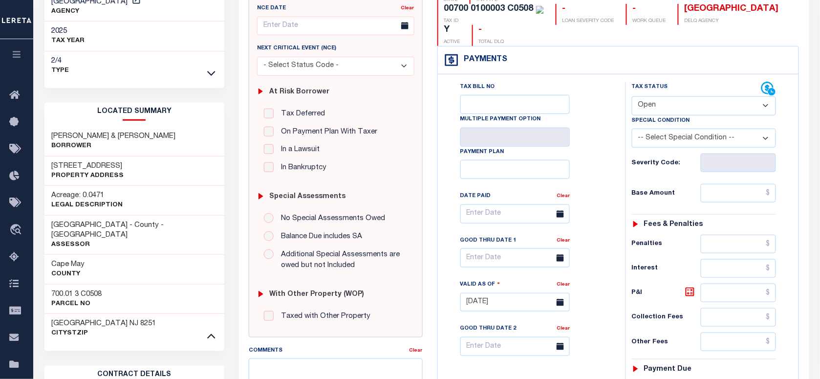
drag, startPoint x: 688, startPoint y: 82, endPoint x: 687, endPoint y: 96, distance: 14.2
click at [688, 96] on select "- Select Status Code - Open Due/Unpaid Paid Incomplete No Tax Due Internal Refu…" at bounding box center [704, 105] width 144 height 19
select select "PYD"
click at [632, 96] on select "- Select Status Code - Open Due/Unpaid Paid Incomplete No Tax Due Internal Refu…" at bounding box center [704, 105] width 144 height 19
type input "[DATE]"
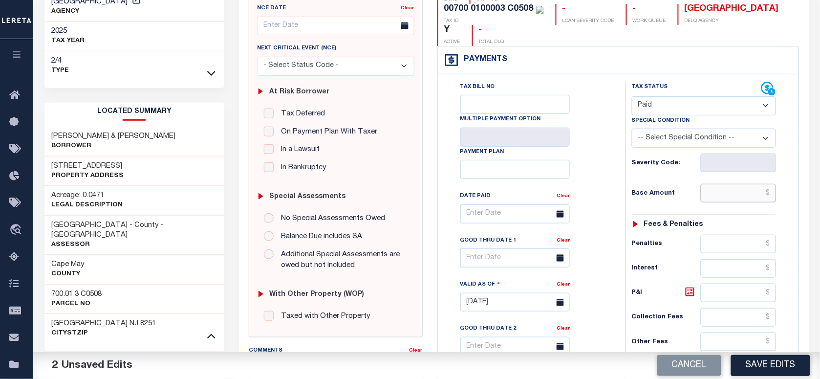
click at [739, 184] on input "text" at bounding box center [739, 193] width 76 height 19
paste input "2,861.72"
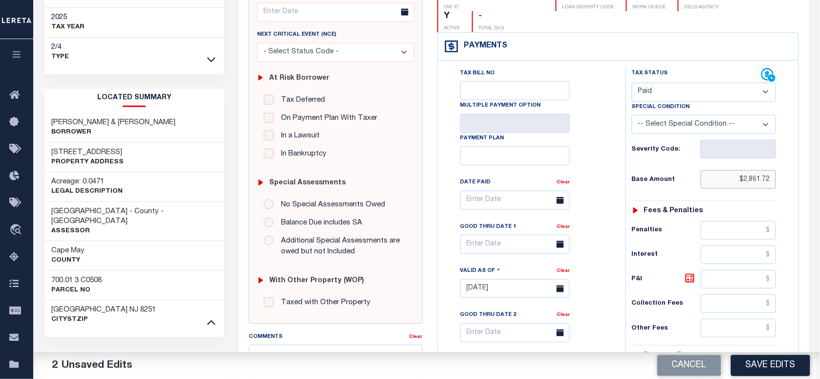
scroll to position [366, 0]
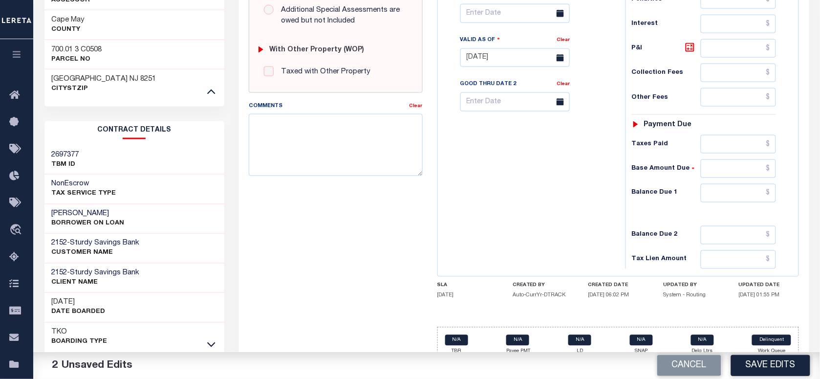
type input "$2,861.72"
click at [761, 184] on input "text" at bounding box center [739, 193] width 76 height 19
type input "$0.00"
paste textarea "Please refer 2025 3/4 line for Tax Supporting Document."
drag, startPoint x: 307, startPoint y: 156, endPoint x: 315, endPoint y: 154, distance: 8.5
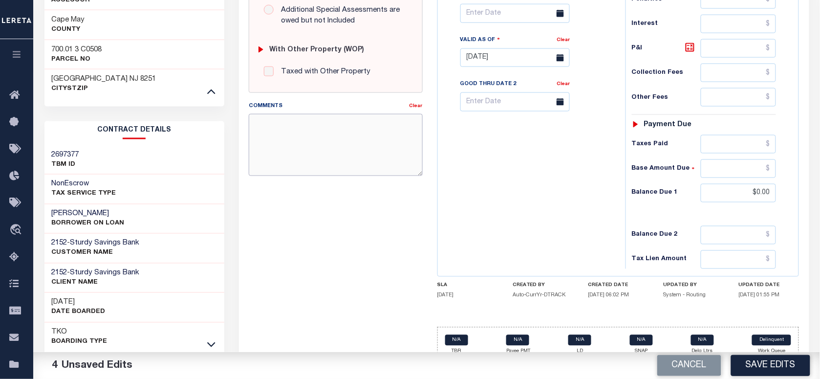
click at [309, 155] on textarea "Comments" at bounding box center [335, 145] width 173 height 62
type textarea "Please refer 2025 3/4 line for Tax Supporting Document."
click at [485, 143] on div "Tax Bill No Multiple Payment Option Payment Plan Clear" at bounding box center [529, 52] width 178 height 431
click at [743, 357] on button "Save Edits" at bounding box center [770, 365] width 79 height 21
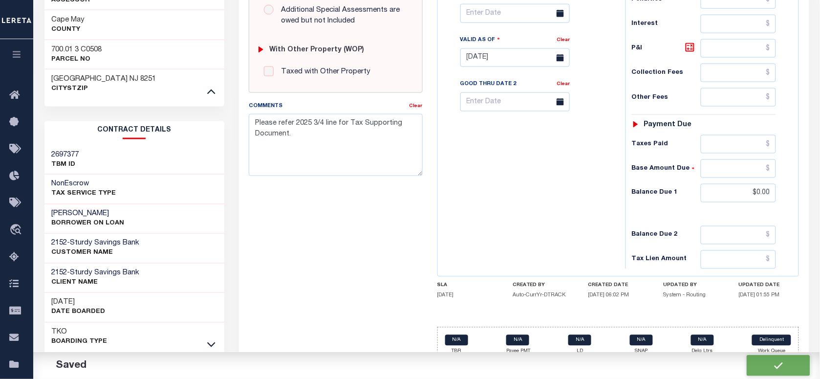
checkbox input "false"
type textarea "Please refer 2025 3/4 line for Tax Supporting Document."
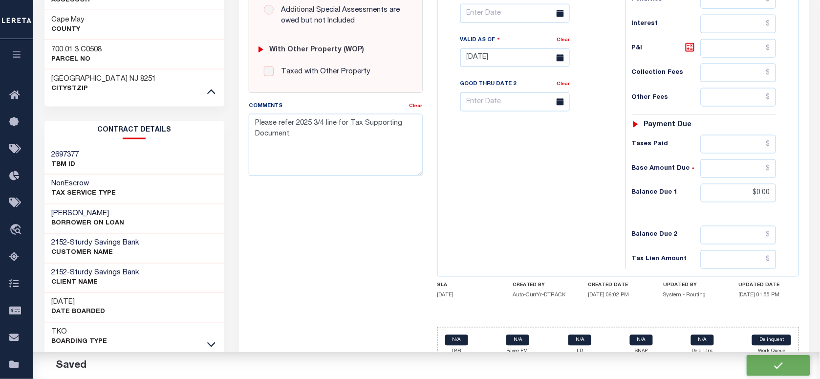
type input "$2,861.72"
type input "$0"
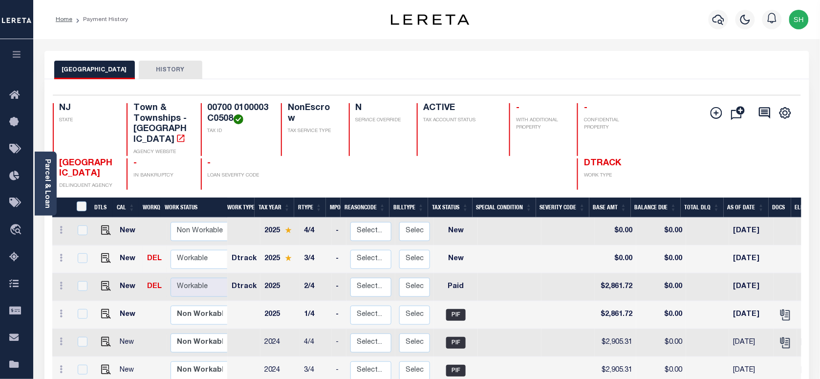
click at [105, 245] on td at bounding box center [103, 259] width 23 height 28
checkbox input "true"
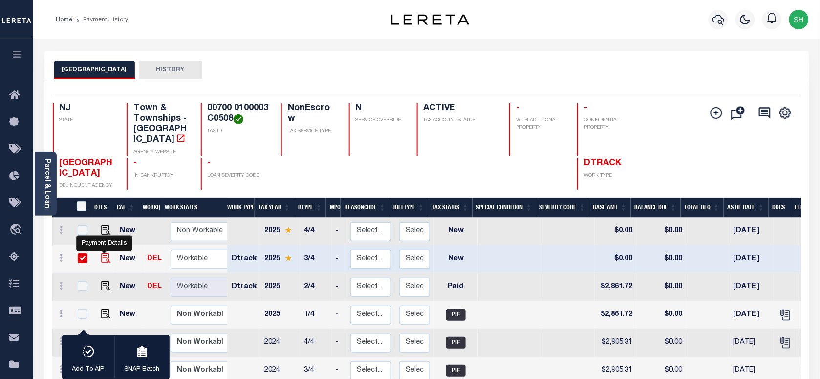
click at [103, 253] on img "" at bounding box center [106, 258] width 10 height 10
checkbox input "false"
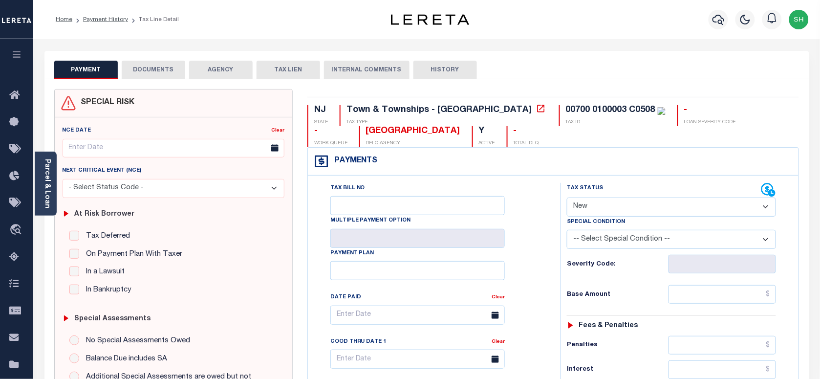
click at [636, 200] on select "- Select Status Code - Open Due/Unpaid Paid Incomplete No Tax Due Internal Refu…" at bounding box center [671, 206] width 209 height 19
select select "PYD"
click at [567, 198] on select "- Select Status Code - Open Due/Unpaid Paid Incomplete No Tax Due Internal Refu…" at bounding box center [671, 206] width 209 height 19
type input "[DATE]"
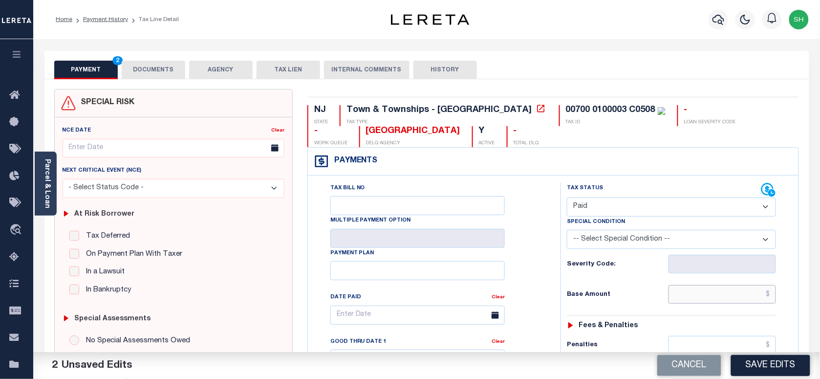
click at [697, 287] on input "text" at bounding box center [722, 294] width 108 height 19
paste input "3,019.22"
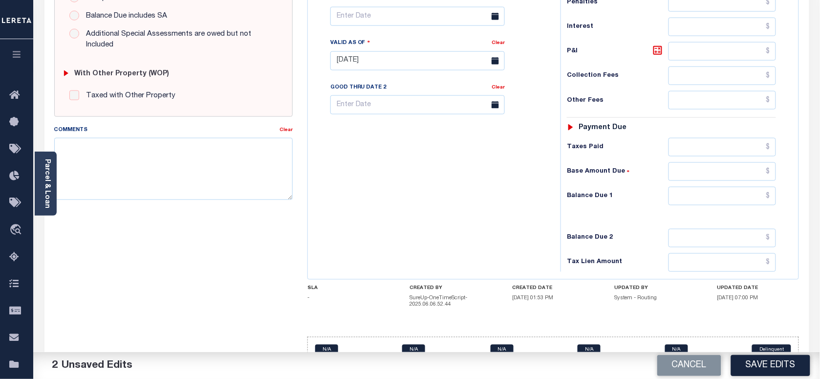
scroll to position [366, 0]
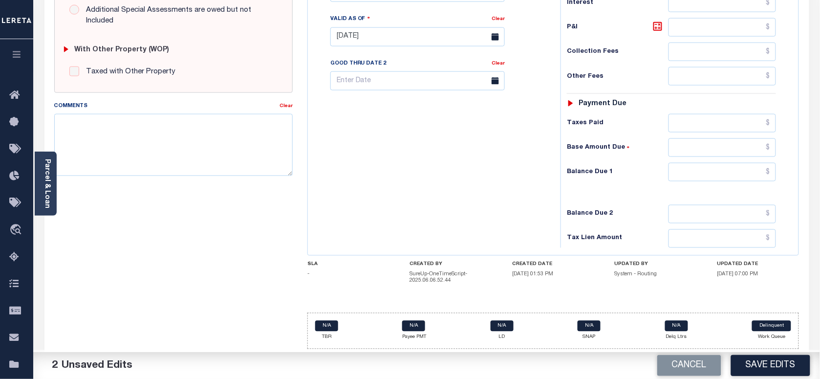
type input "$3,019.22"
click at [761, 171] on input "text" at bounding box center [722, 172] width 108 height 19
type input "$0.00"
click at [40, 174] on div "Parcel & Loan" at bounding box center [46, 183] width 22 height 64
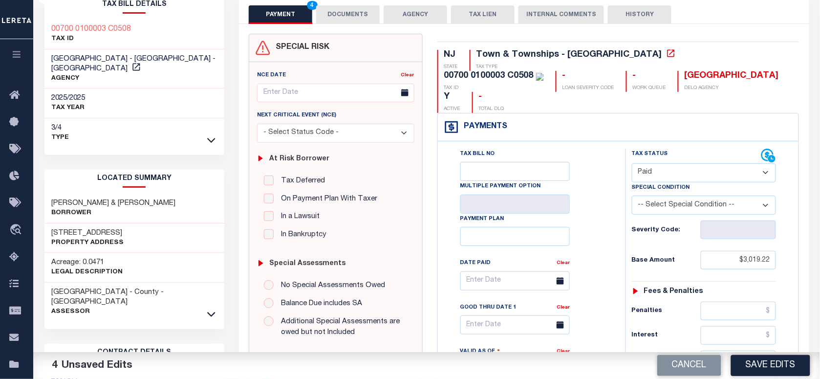
scroll to position [0, 0]
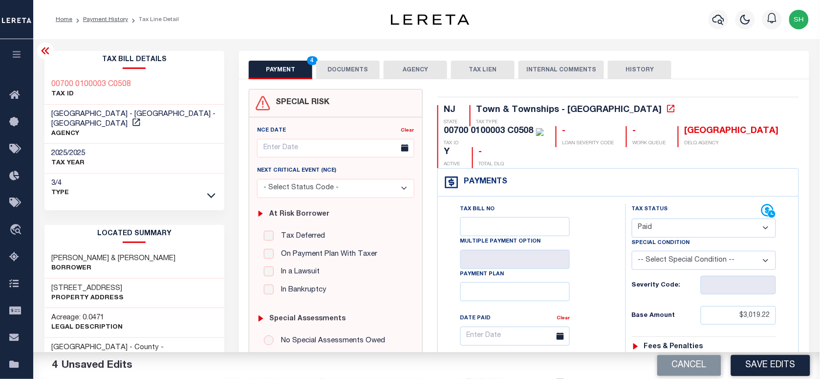
copy div "00700 0100003 C0508"
click at [350, 62] on button "DOCUMENTS" at bounding box center [348, 70] width 64 height 19
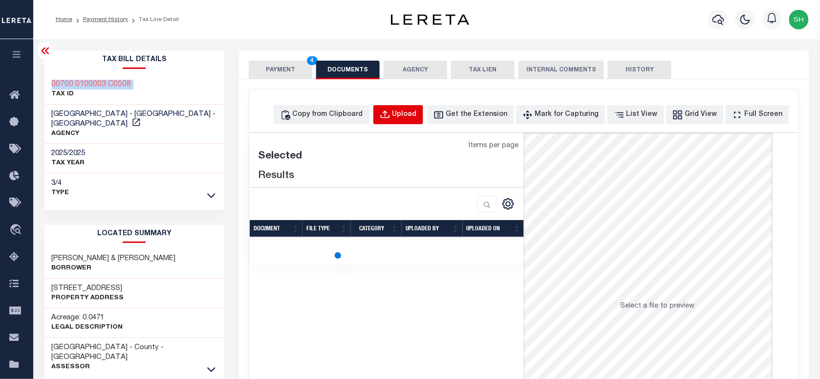
click at [411, 117] on div "Upload" at bounding box center [404, 114] width 24 height 11
select select "POP"
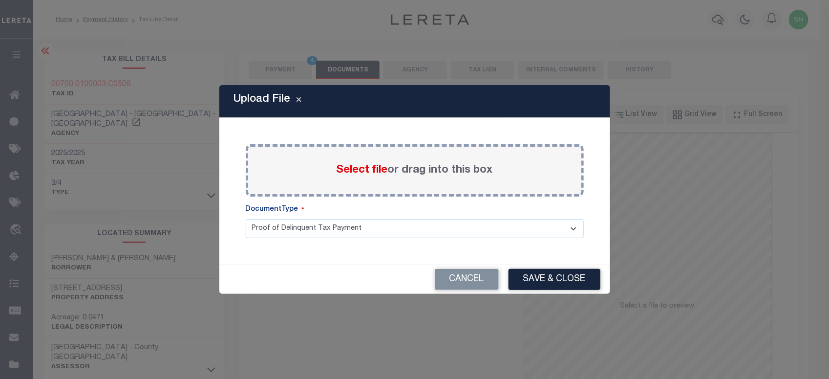
click at [383, 181] on div "Select file or drag into this box" at bounding box center [415, 170] width 338 height 52
click at [377, 175] on span "Select file" at bounding box center [362, 170] width 51 height 11
click at [0, 0] on input "Select file or drag into this box" at bounding box center [0, 0] width 0 height 0
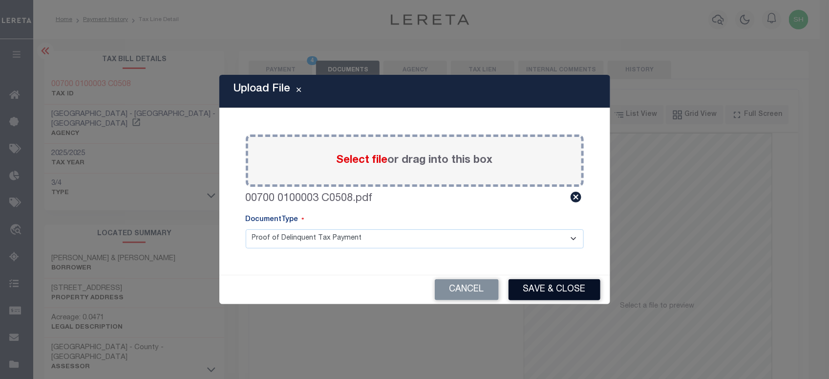
click at [560, 292] on button "Save & Close" at bounding box center [555, 289] width 92 height 21
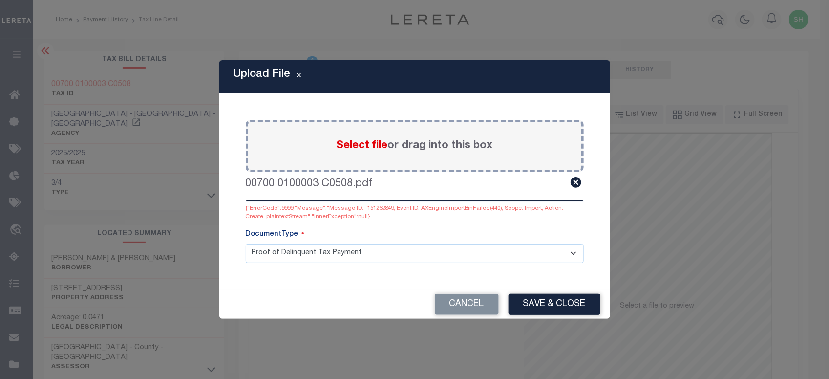
click at [369, 148] on span "Select file" at bounding box center [362, 145] width 51 height 11
click at [0, 0] on input "Select file or drag into this box" at bounding box center [0, 0] width 0 height 0
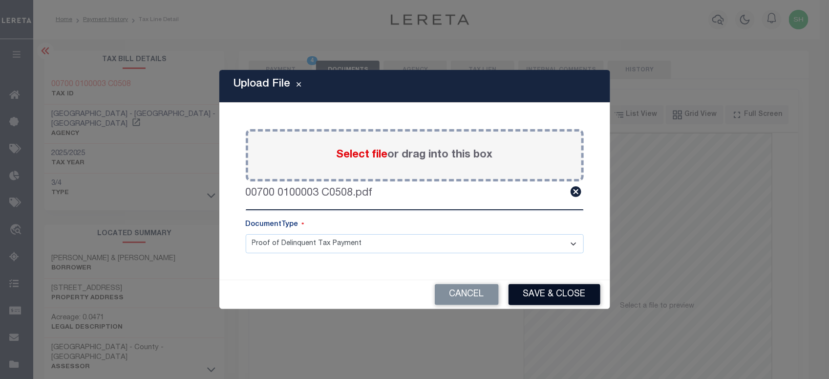
click at [577, 301] on button "Save & Close" at bounding box center [555, 294] width 92 height 21
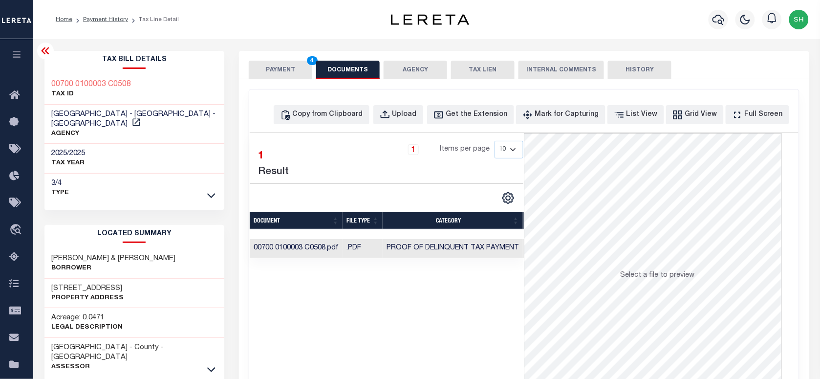
click at [292, 71] on button "PAYMENT 4" at bounding box center [281, 70] width 64 height 19
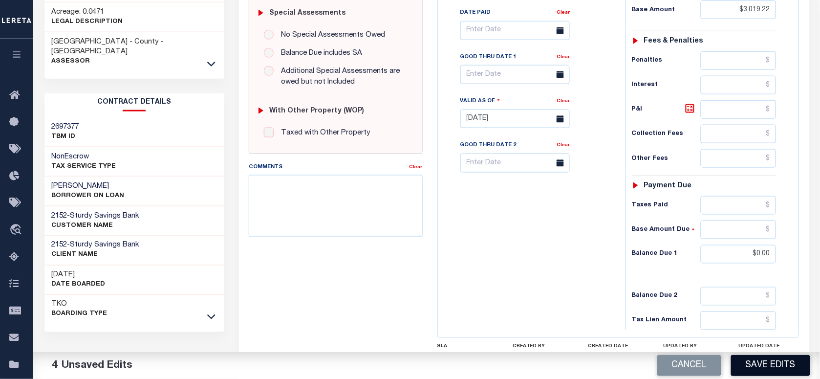
click at [778, 360] on button "Save Edits" at bounding box center [770, 365] width 79 height 21
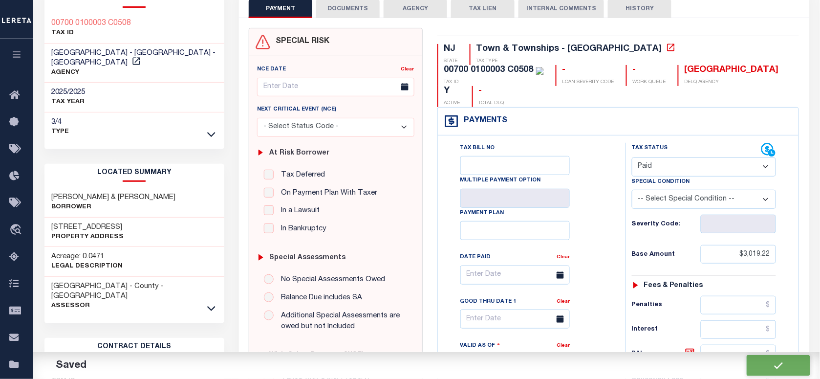
checkbox input "false"
type input "$3,019.22"
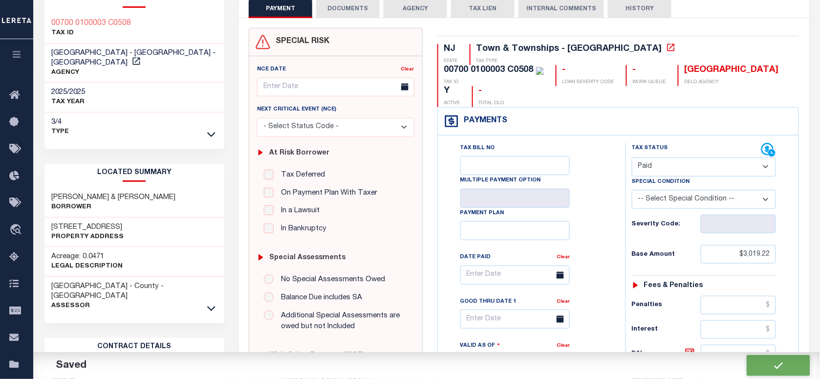
type input "$0"
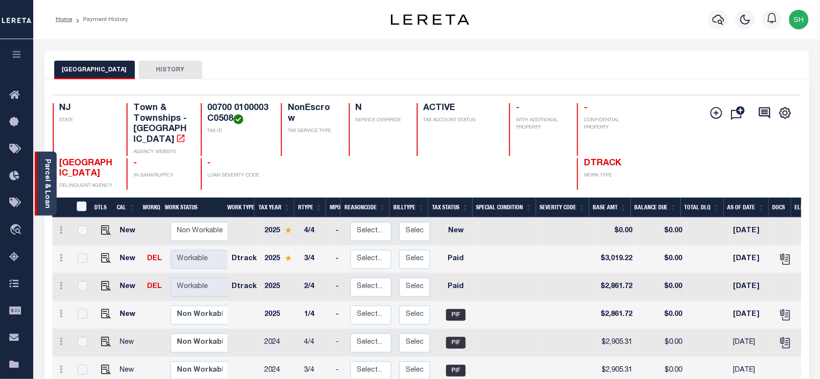
click at [43, 176] on link "Parcel & Loan" at bounding box center [46, 183] width 7 height 49
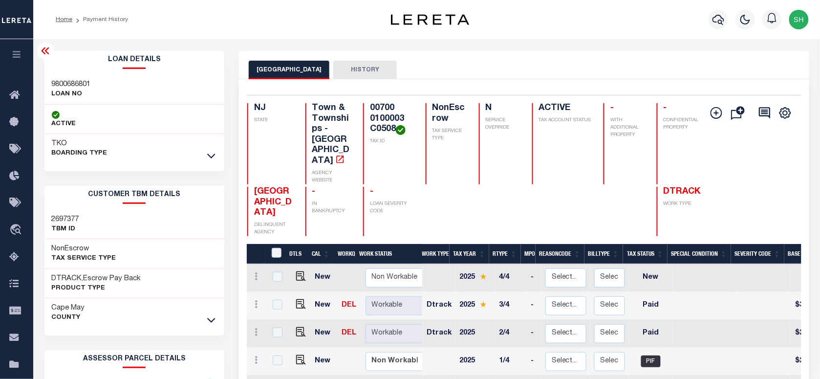
click at [49, 72] on div "Loan Details 9800686801 LOAN NO TKO" at bounding box center [134, 107] width 180 height 112
copy h3 "9800686801"
click at [710, 19] on button "button" at bounding box center [718, 20] width 20 height 20
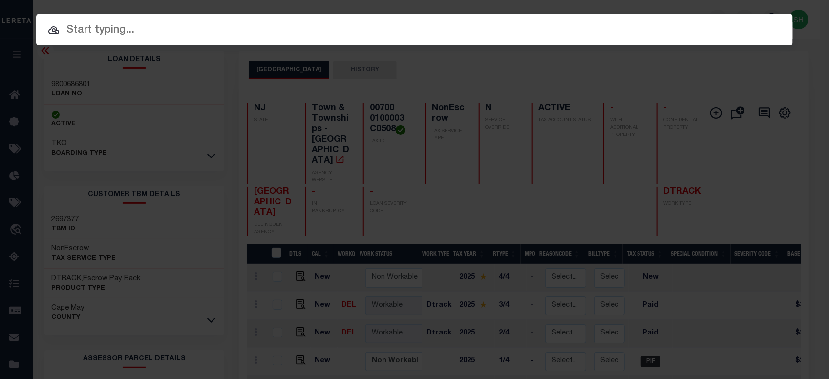
click at [623, 22] on input "text" at bounding box center [414, 30] width 757 height 17
paste input "00709 00008 C-134"
type input "00709 00008 C-134"
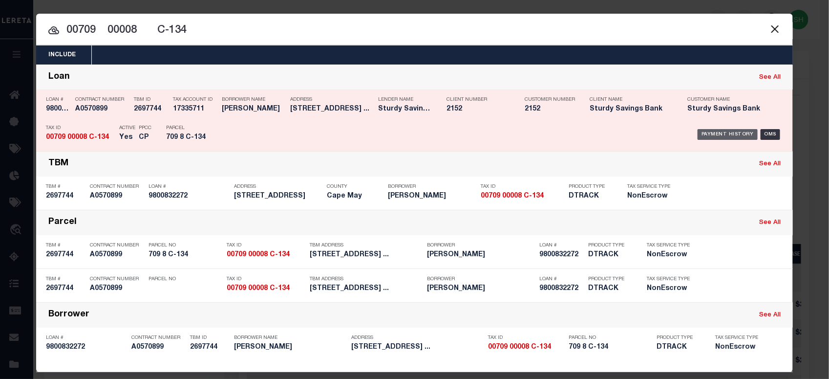
click at [732, 135] on div "Payment History" at bounding box center [728, 134] width 60 height 11
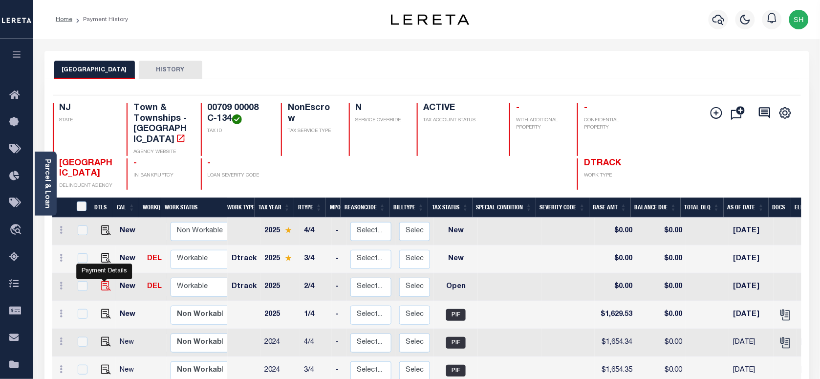
click at [102, 281] on img "" at bounding box center [106, 286] width 10 height 10
checkbox input "true"
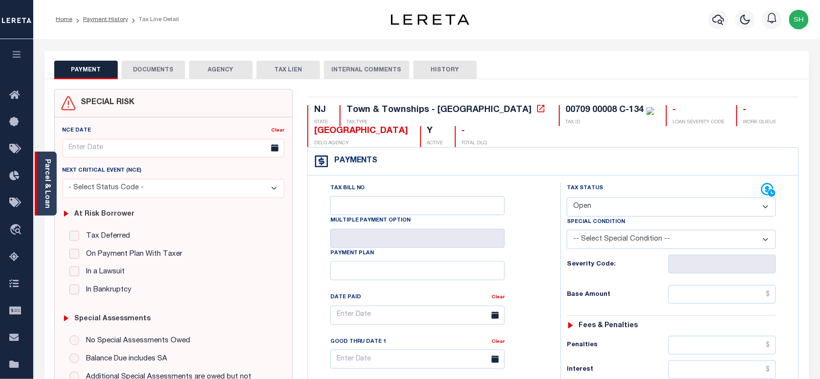
click at [44, 191] on link "Parcel & Loan" at bounding box center [46, 183] width 7 height 49
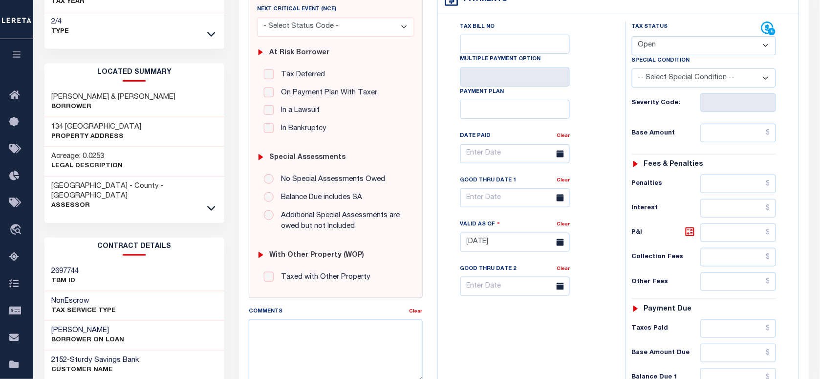
scroll to position [183, 0]
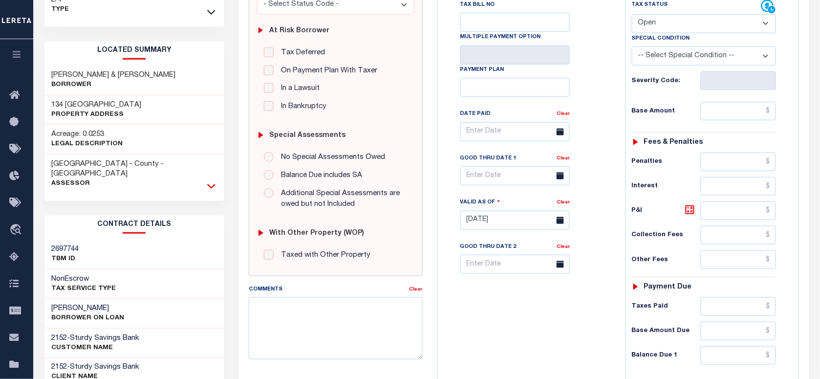
click at [213, 181] on icon at bounding box center [211, 186] width 8 height 10
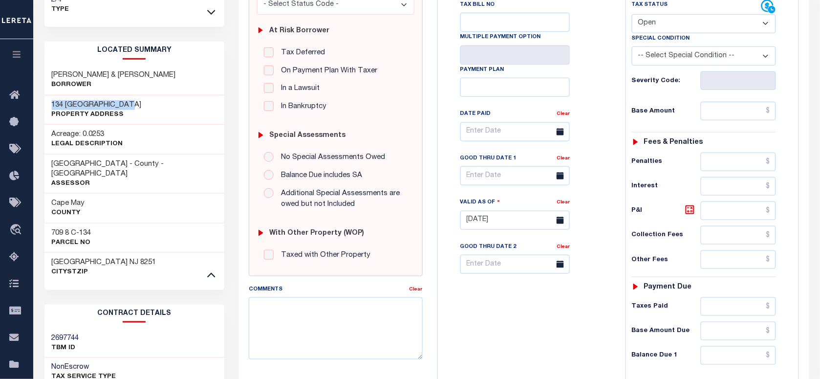
drag, startPoint x: 47, startPoint y: 101, endPoint x: 133, endPoint y: 101, distance: 85.5
click at [133, 99] on div "134 CLOISTERS ABBEY Property Address" at bounding box center [134, 110] width 180 height 30
copy h3 "134 [GEOGRAPHIC_DATA]"
drag, startPoint x: 677, startPoint y: 20, endPoint x: 675, endPoint y: 35, distance: 15.2
click at [677, 20] on select "- Select Status Code - Open Due/Unpaid Paid Incomplete No Tax Due Internal Refu…" at bounding box center [704, 23] width 144 height 19
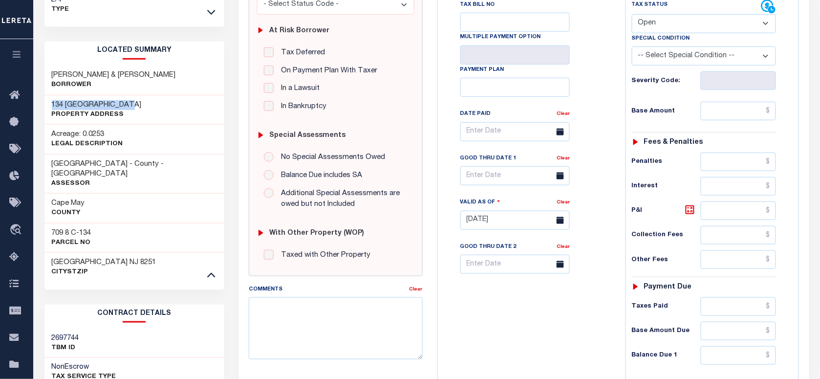
select select "PYD"
click at [632, 15] on select "- Select Status Code - Open Due/Unpaid Paid Incomplete No Tax Due Internal Refu…" at bounding box center [704, 23] width 144 height 19
type input "[DATE]"
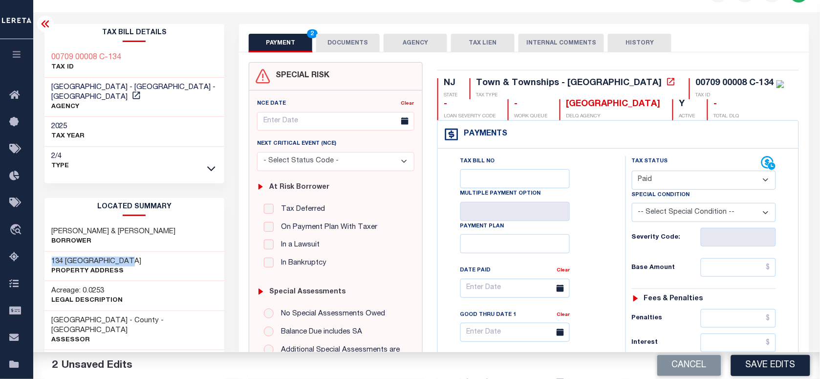
scroll to position [0, 0]
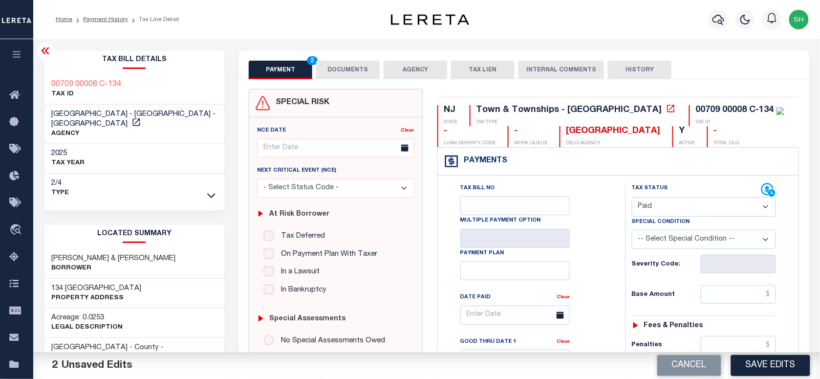
paste input "1,629.52"
click at [727, 296] on input "1,629.52" at bounding box center [739, 294] width 76 height 19
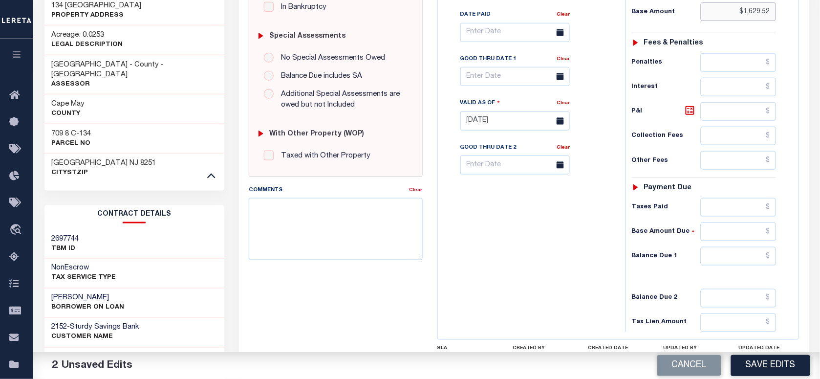
scroll to position [305, 0]
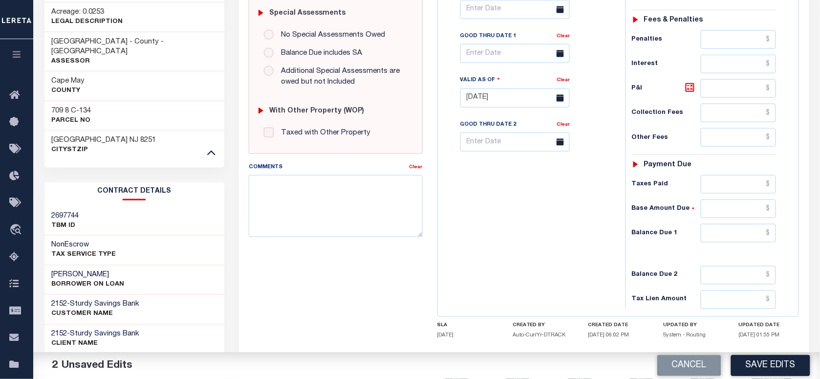
type input "$1,629.52"
click at [759, 235] on input "text" at bounding box center [739, 233] width 76 height 19
type input "$0.00"
drag, startPoint x: 315, startPoint y: 215, endPoint x: 420, endPoint y: 214, distance: 105.1
click at [321, 214] on textarea "Comments" at bounding box center [335, 206] width 173 height 62
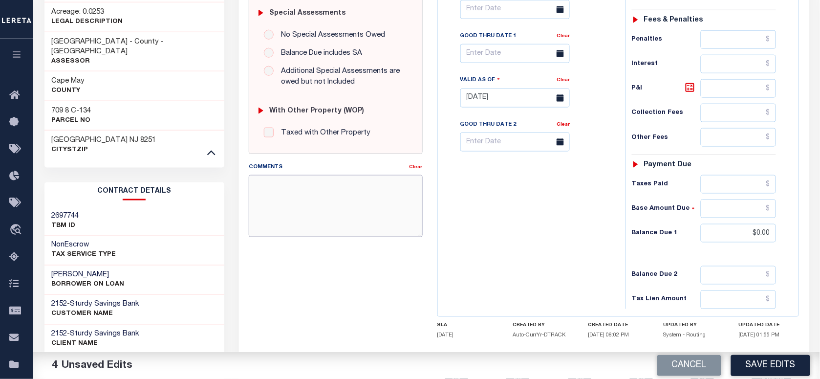
paste textarea "Please refer 2025 3/4 line for Tax Supporting Document."
type textarea "Please refer 2025 3/4 line for Tax Supporting Document."
drag, startPoint x: 561, startPoint y: 214, endPoint x: 661, endPoint y: 374, distance: 188.6
click at [564, 226] on div "Tax Bill No Multiple Payment Option Payment Plan Clear" at bounding box center [529, 92] width 178 height 431
click at [760, 365] on button "Save Edits" at bounding box center [770, 365] width 79 height 21
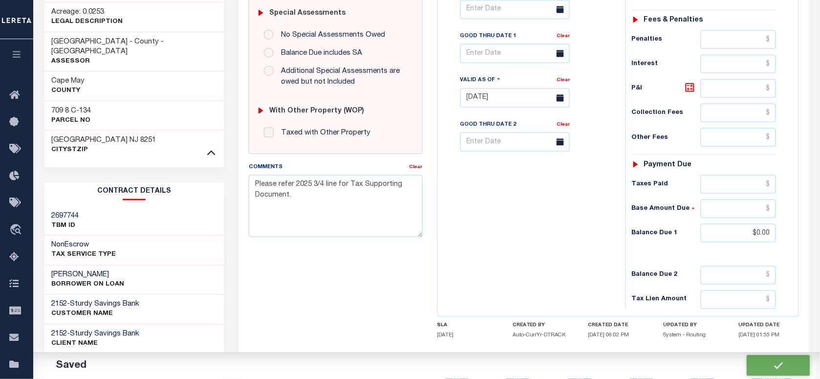
checkbox input "false"
type textarea "Please refer 2025 3/4 line for Tax Supporting Document."
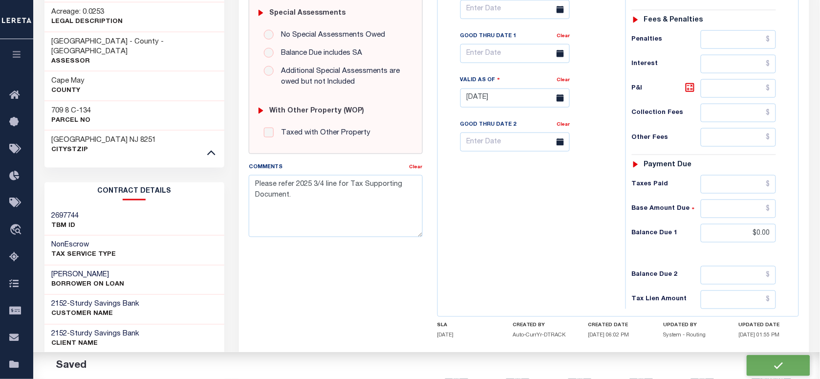
type input "$1,629.52"
type input "$0"
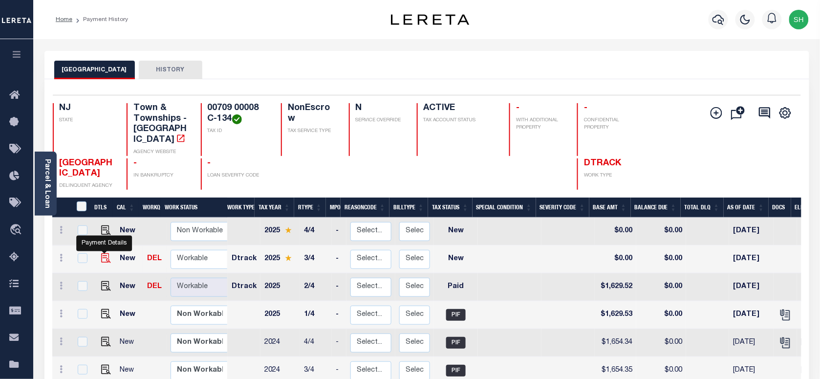
click at [104, 253] on img "" at bounding box center [106, 258] width 10 height 10
checkbox input "true"
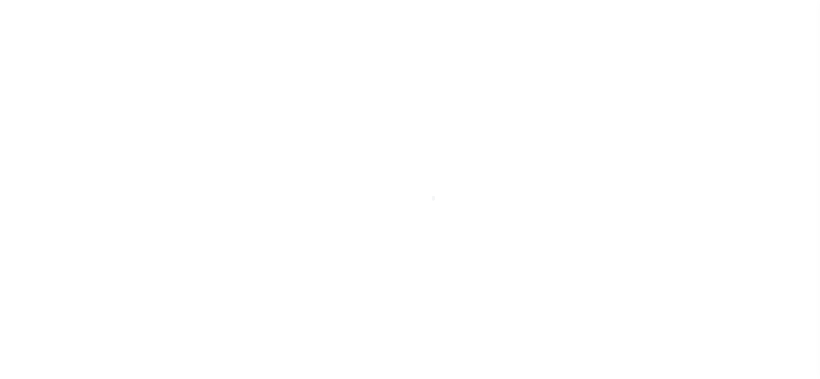
select select "NW2"
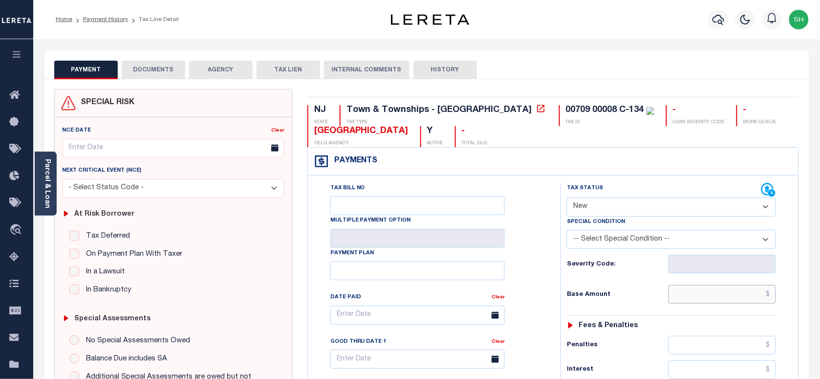
paste input "1,719.21"
click at [722, 295] on input "text" at bounding box center [722, 294] width 108 height 19
type input "$1,719.21"
type input "[DATE]"
drag, startPoint x: 641, startPoint y: 341, endPoint x: 653, endPoint y: 304, distance: 39.2
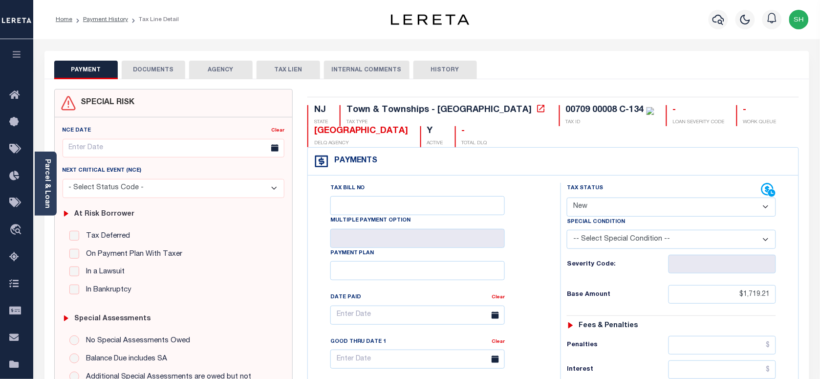
click at [641, 341] on div "Penalties" at bounding box center [671, 345] width 209 height 19
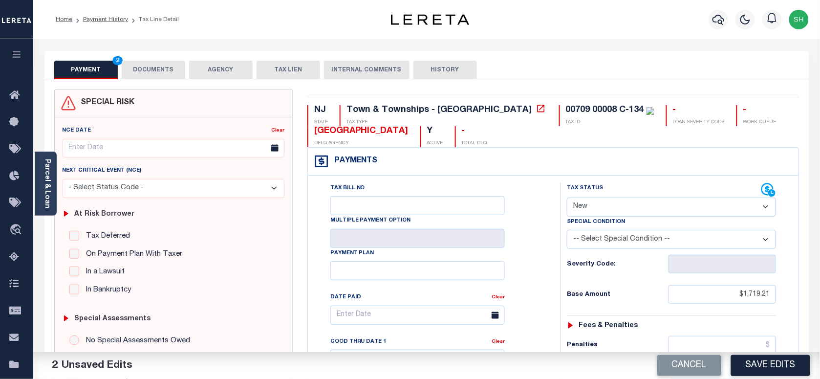
drag, startPoint x: 671, startPoint y: 213, endPoint x: 665, endPoint y: 219, distance: 8.6
click at [671, 213] on select "- Select Status Code - Open Due/Unpaid Paid Incomplete No Tax Due Internal Refu…" at bounding box center [671, 206] width 209 height 19
select select "PYD"
click at [567, 198] on select "- Select Status Code - Open Due/Unpaid Paid Incomplete No Tax Due Internal Refu…" at bounding box center [671, 206] width 209 height 19
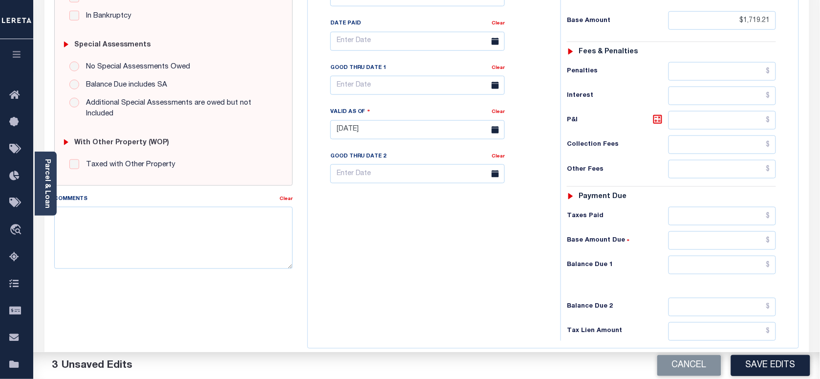
scroll to position [305, 0]
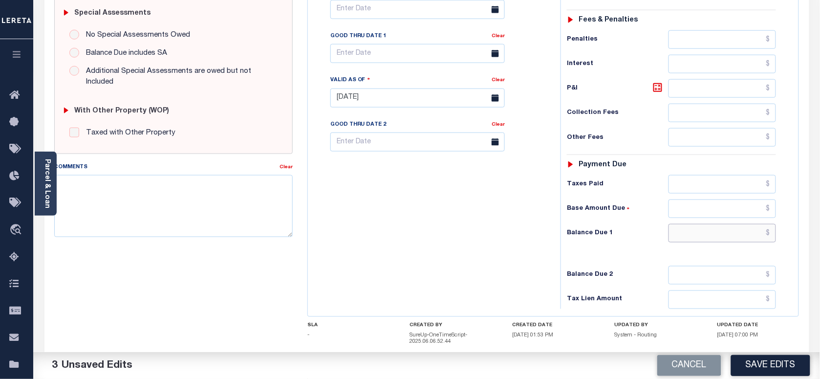
click at [756, 242] on input "text" at bounding box center [722, 233] width 108 height 19
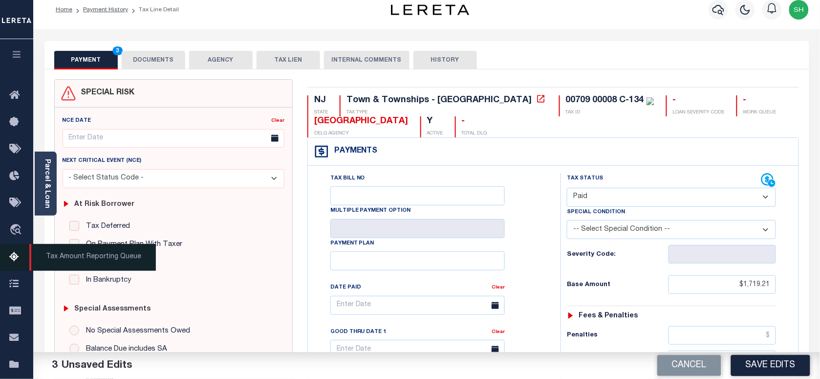
scroll to position [0, 0]
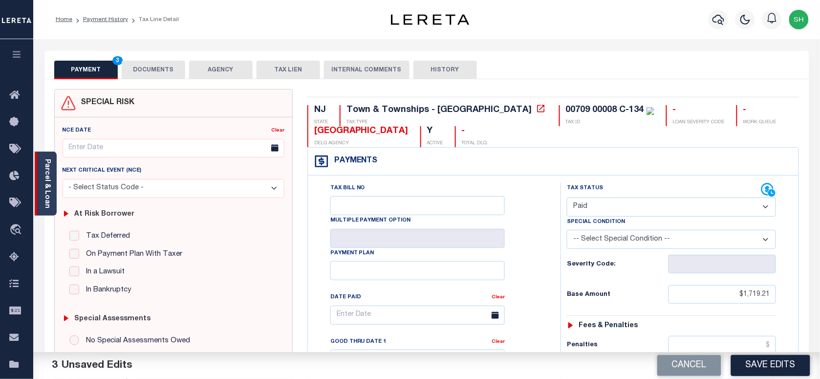
type input "$0.00"
click at [54, 177] on div "Parcel & Loan" at bounding box center [46, 183] width 22 height 64
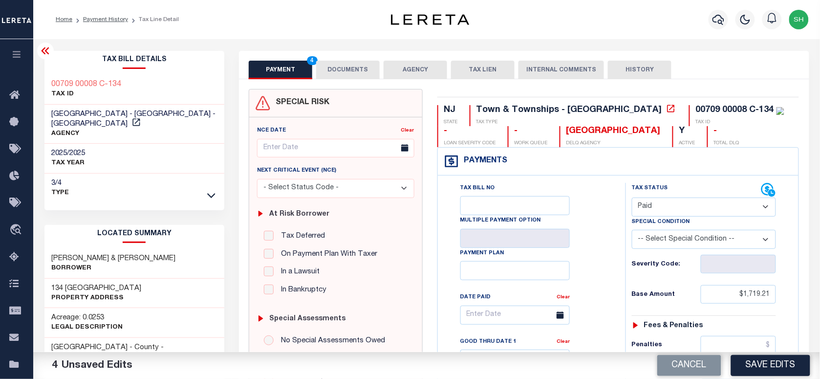
copy div "00709 00008 C-134"
click at [353, 65] on button "DOCUMENTS" at bounding box center [348, 70] width 64 height 19
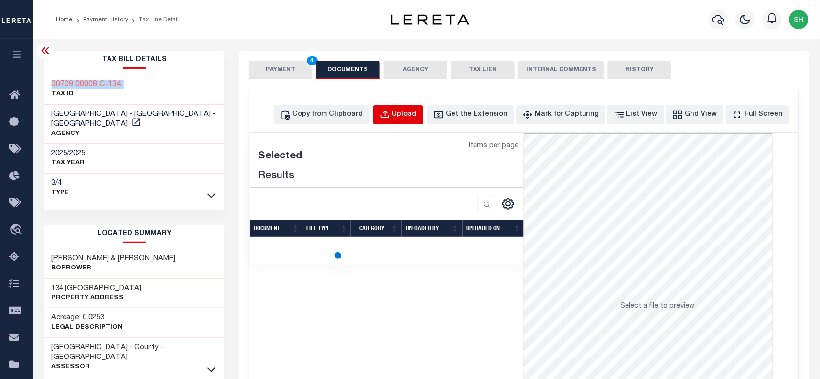
click at [417, 114] on div "Upload" at bounding box center [404, 114] width 24 height 11
select select "POP"
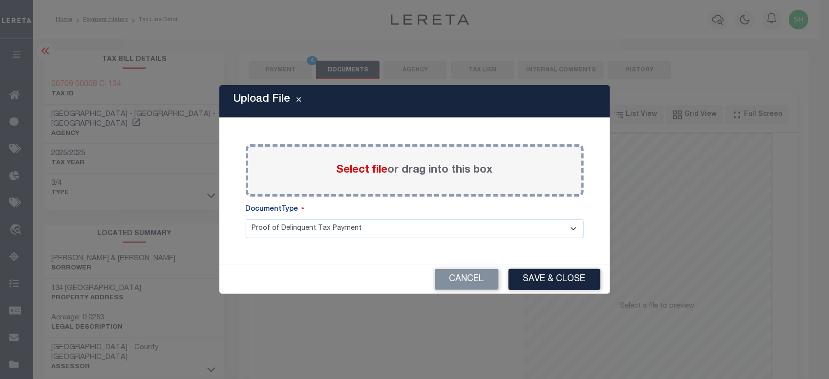
click at [357, 168] on span "Select file" at bounding box center [362, 170] width 51 height 11
click at [0, 0] on input "Select file or drag into this box" at bounding box center [0, 0] width 0 height 0
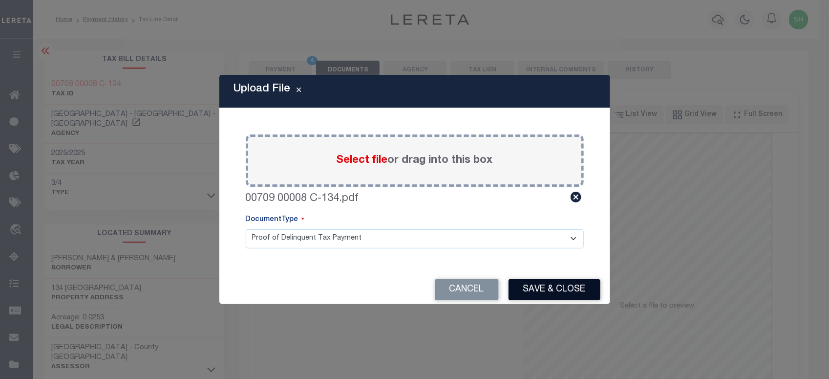
click at [576, 296] on button "Save & Close" at bounding box center [555, 289] width 92 height 21
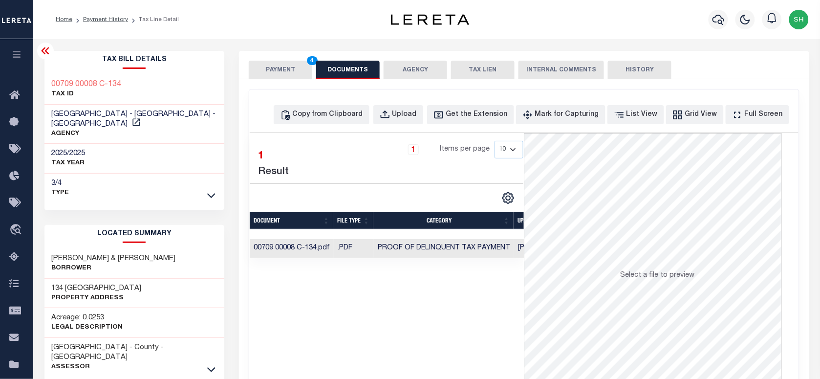
click at [293, 71] on button "PAYMENT 4" at bounding box center [281, 70] width 64 height 19
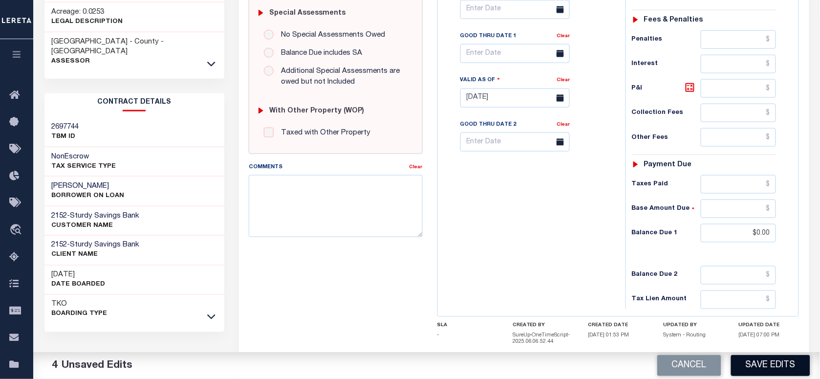
click at [771, 367] on button "Save Edits" at bounding box center [770, 365] width 79 height 21
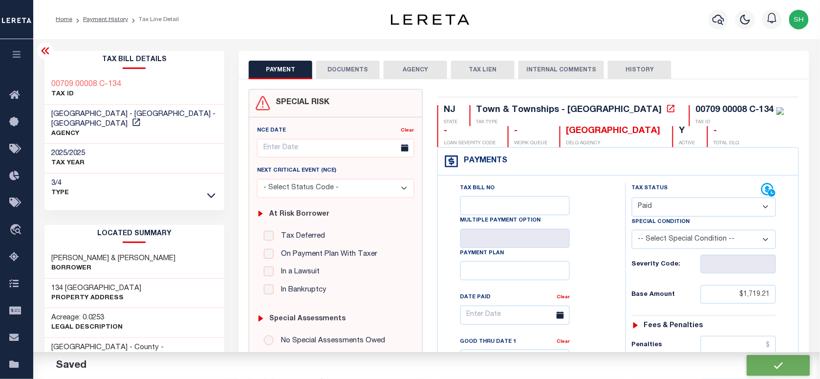
checkbox input "false"
type input "$1,719.21"
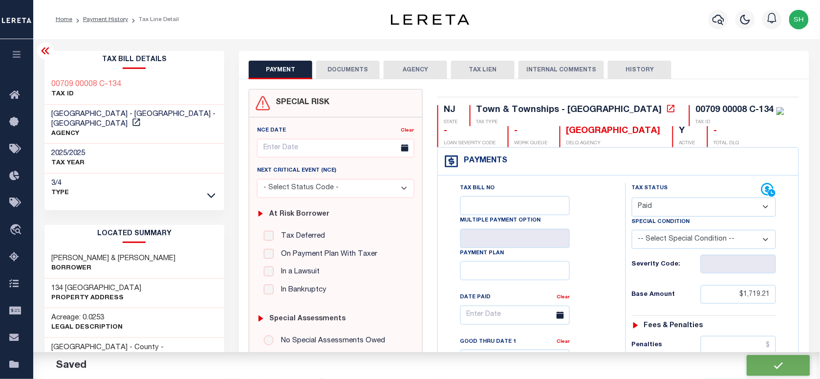
type input "$0"
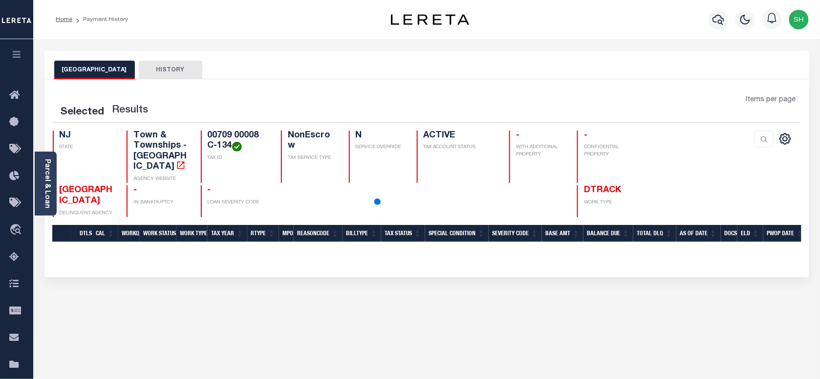
click at [52, 186] on div "Parcel & Loan" at bounding box center [46, 183] width 22 height 64
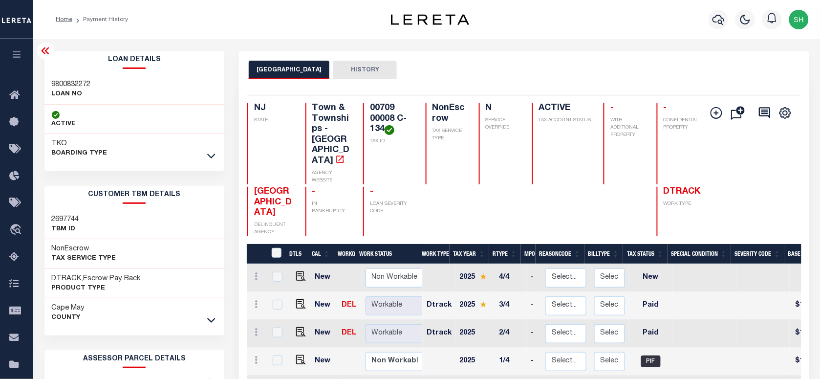
click at [47, 175] on div "Loan Details 9800832272 LOAN NO ACTIVE TKO BOARDING TYPE" at bounding box center [134, 331] width 180 height 561
click at [86, 80] on h3 "9800832272" at bounding box center [71, 85] width 39 height 10
copy div "9800832272"
